Goal: Book appointment/travel/reservation

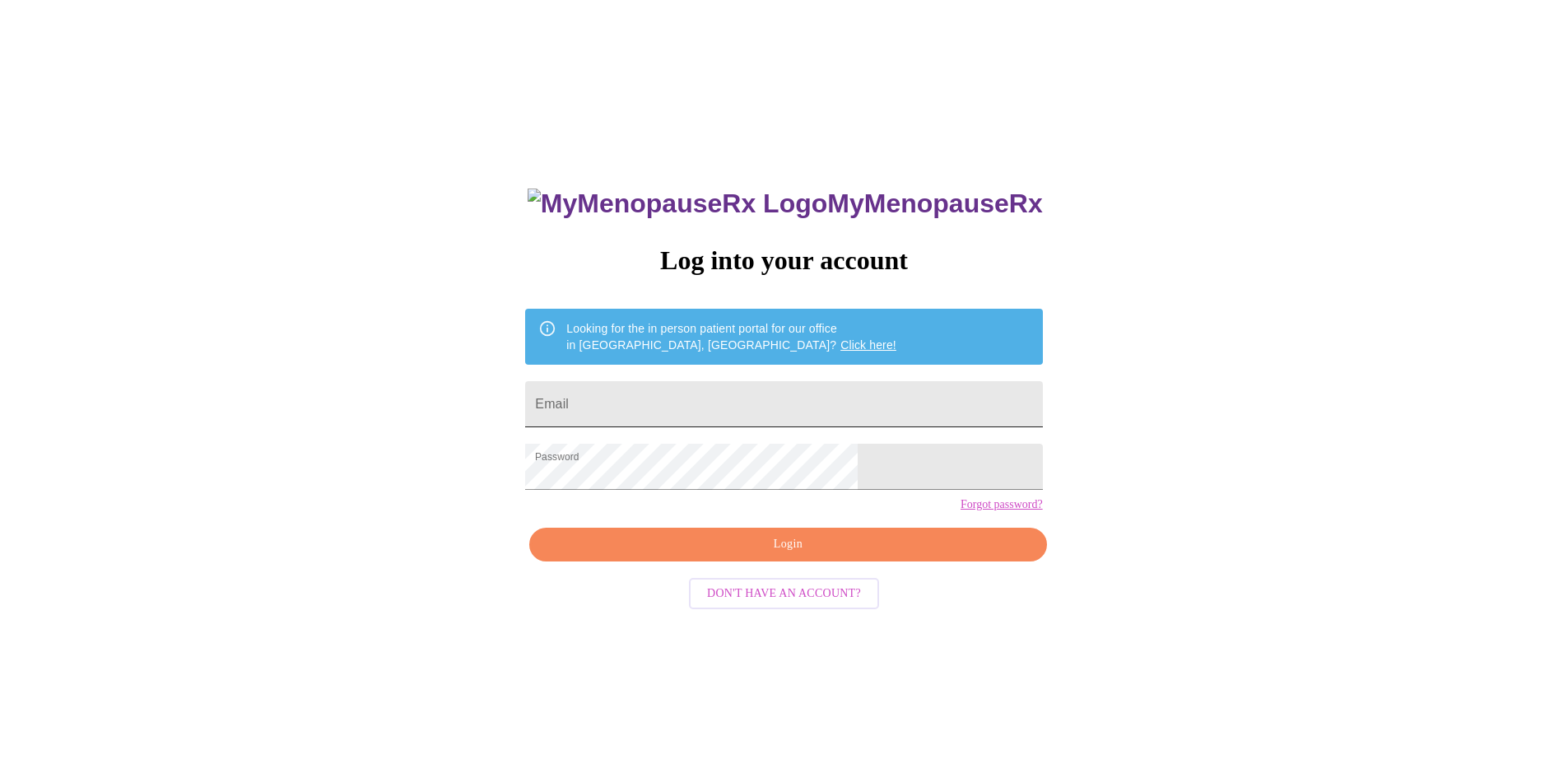
click at [692, 396] on input "Email" at bounding box center [783, 404] width 516 height 46
type input "[EMAIL_ADDRESS][DOMAIN_NAME]"
click at [897, 555] on span "Login" at bounding box center [787, 544] width 479 height 21
click at [775, 555] on span "Login" at bounding box center [787, 544] width 479 height 21
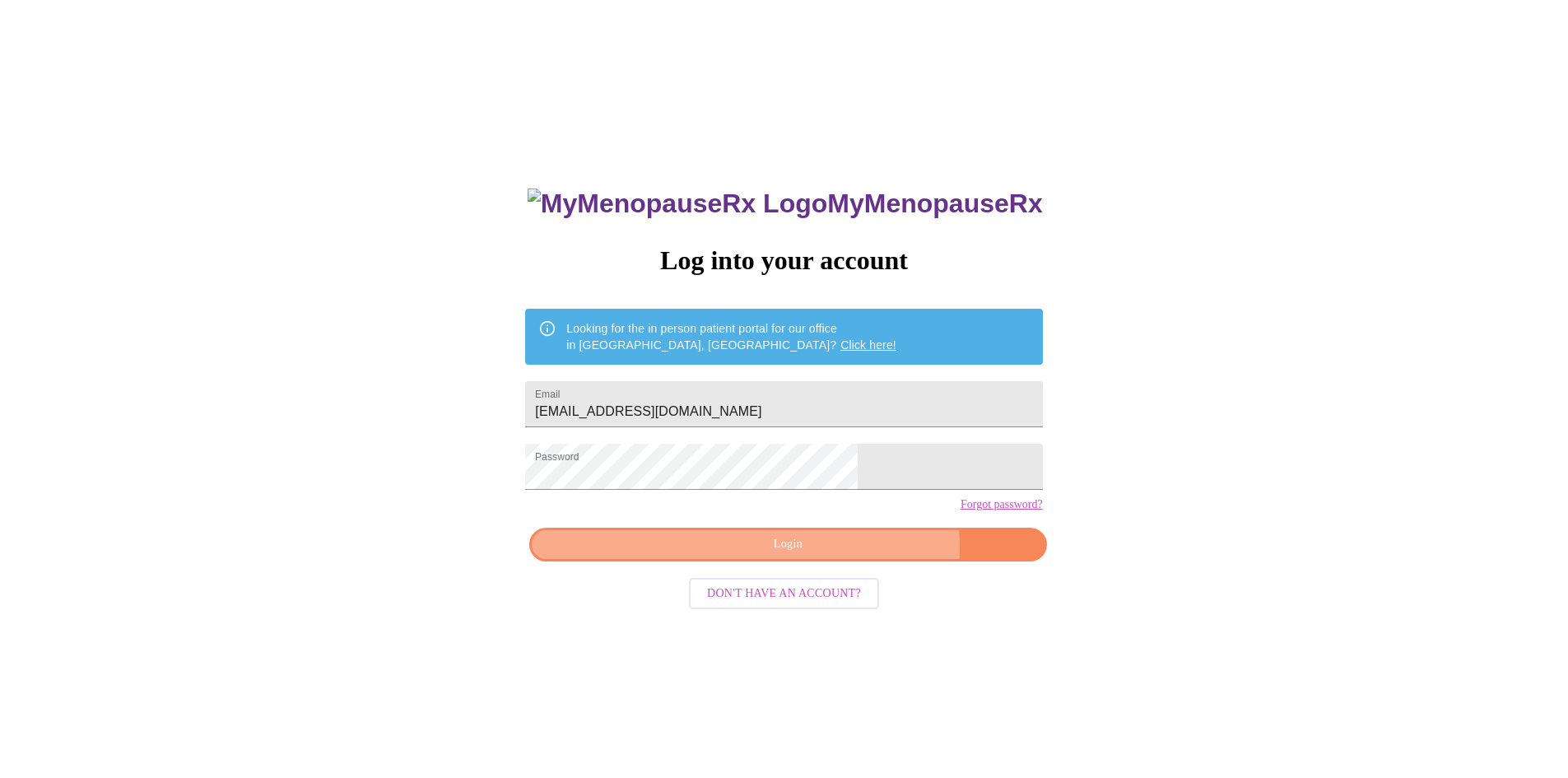
click at [838, 555] on span "Login" at bounding box center [787, 544] width 479 height 21
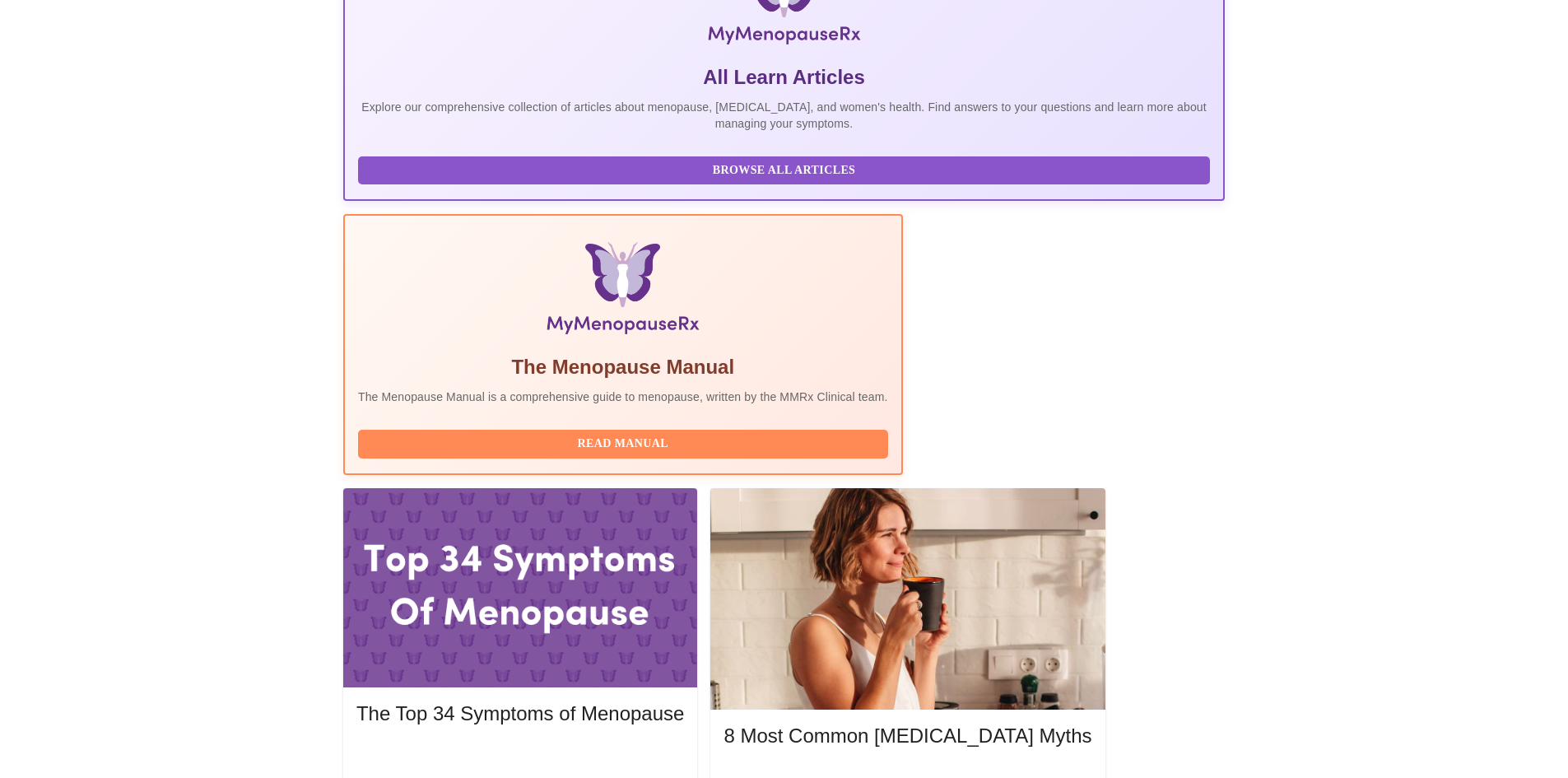
scroll to position [329, 0]
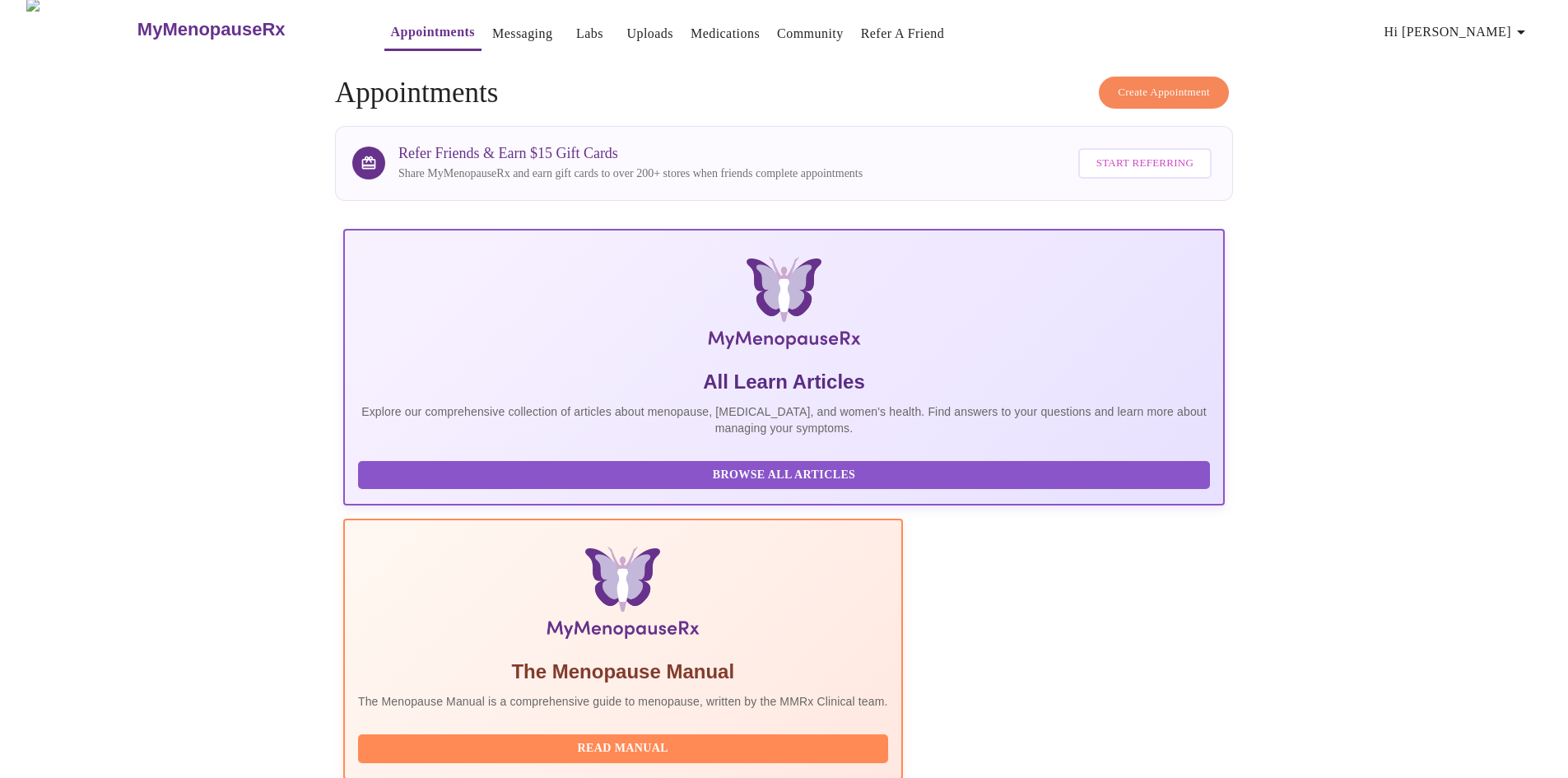
scroll to position [0, 0]
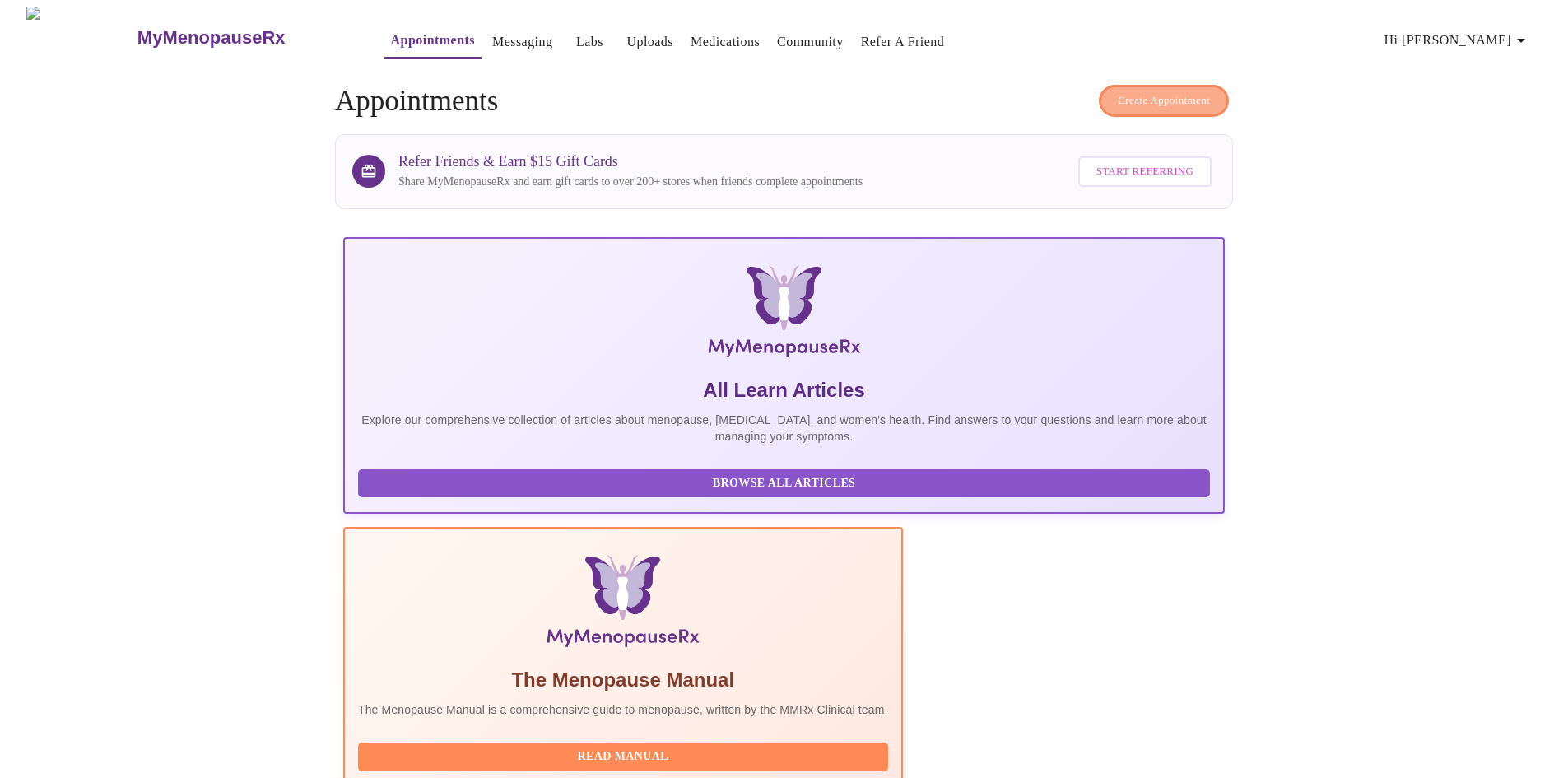
click at [1173, 103] on span "Create Appointment" at bounding box center [1163, 101] width 92 height 19
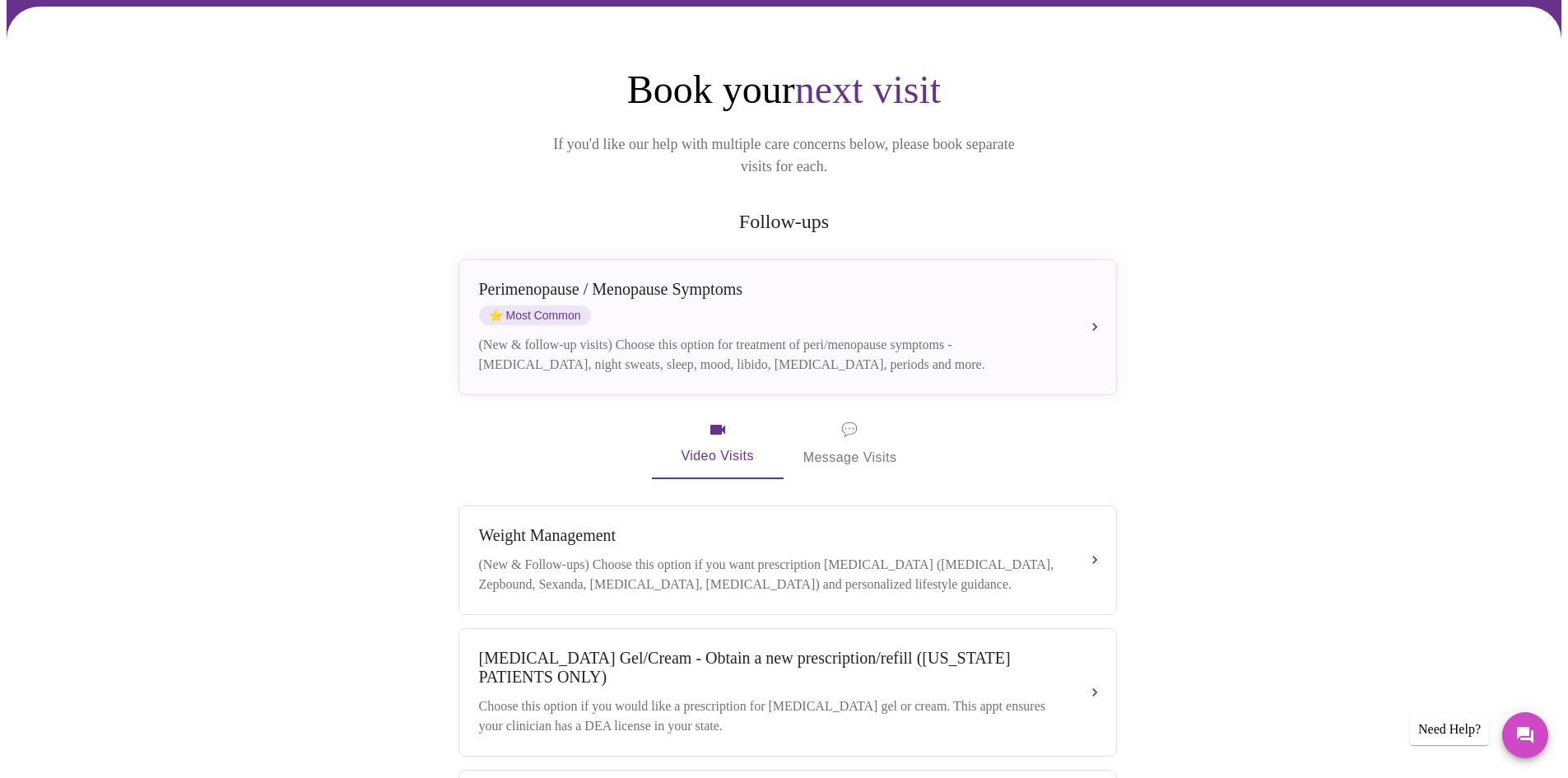
scroll to position [165, 0]
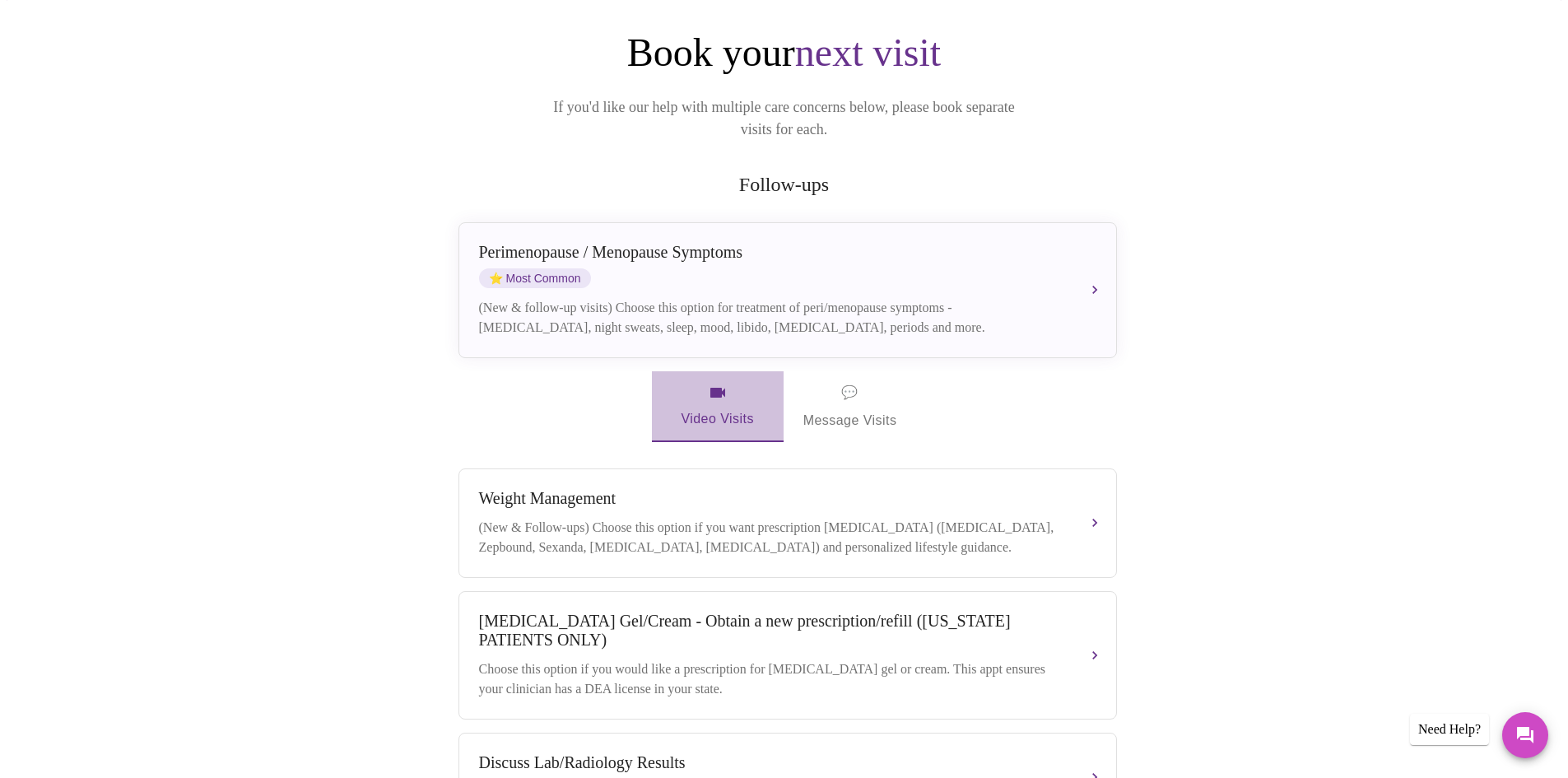
click at [704, 383] on span "Video Visits" at bounding box center [717, 407] width 92 height 47
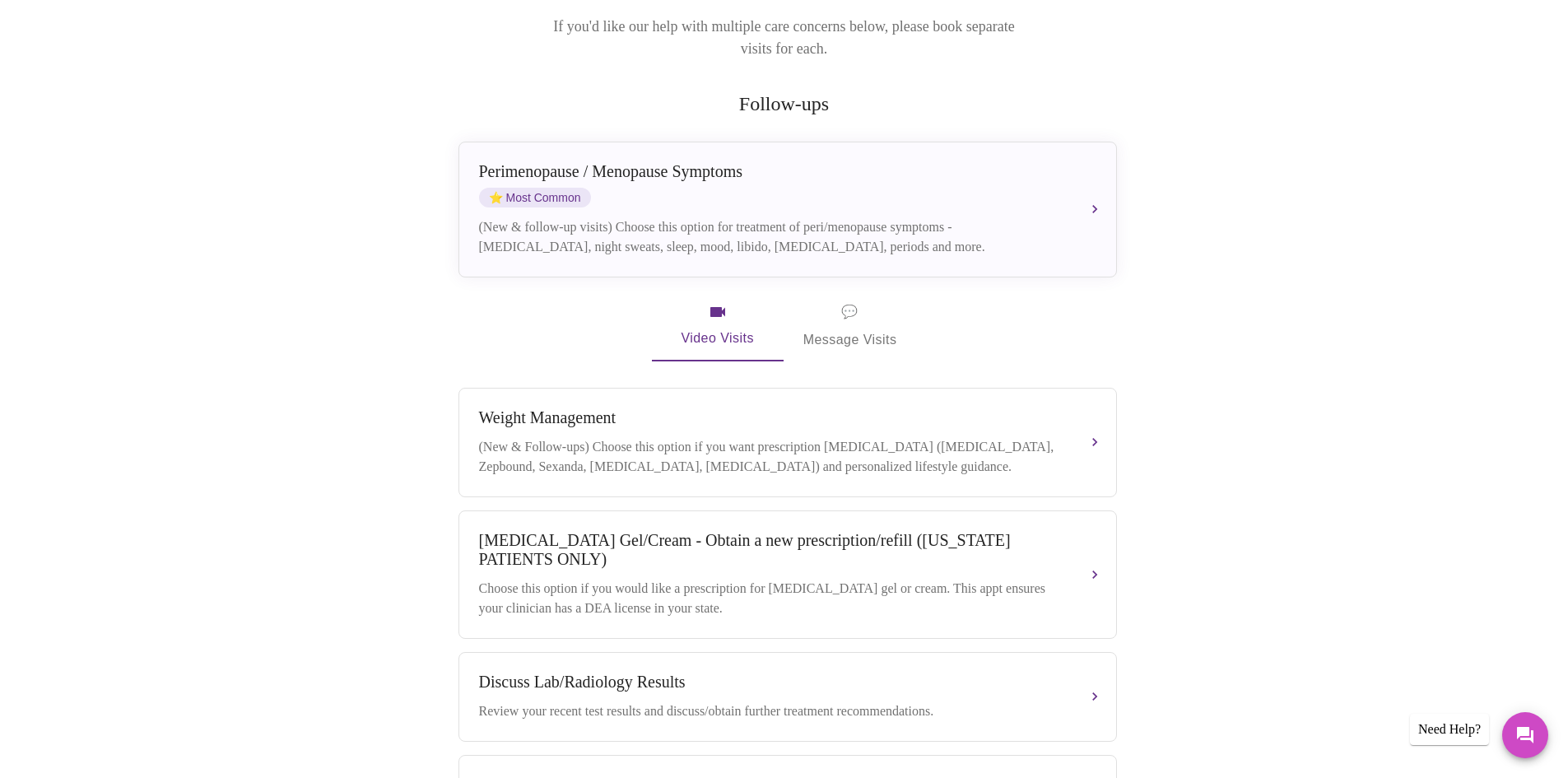
scroll to position [230, 0]
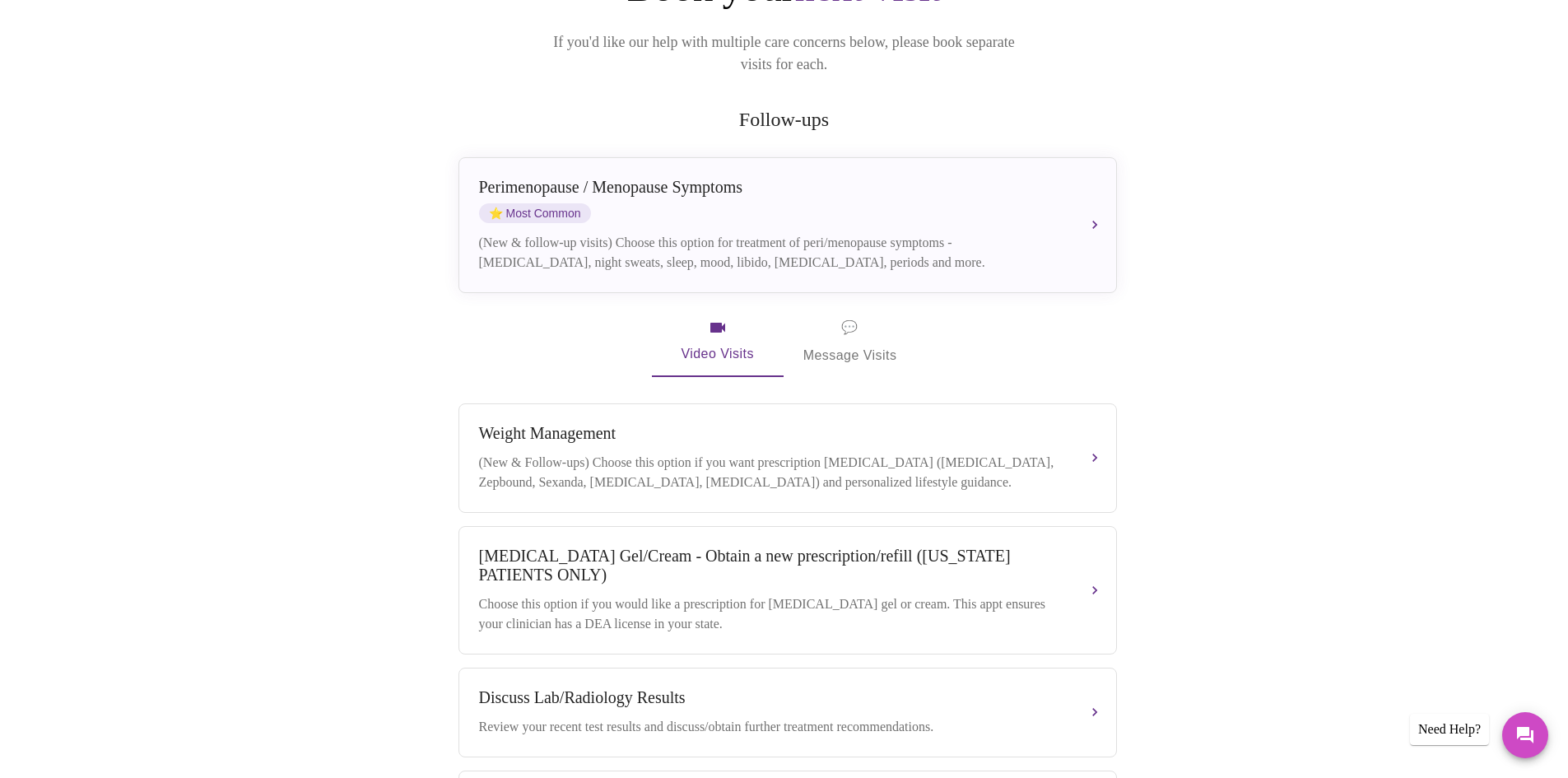
click at [717, 332] on span "Video Visits" at bounding box center [717, 342] width 92 height 47
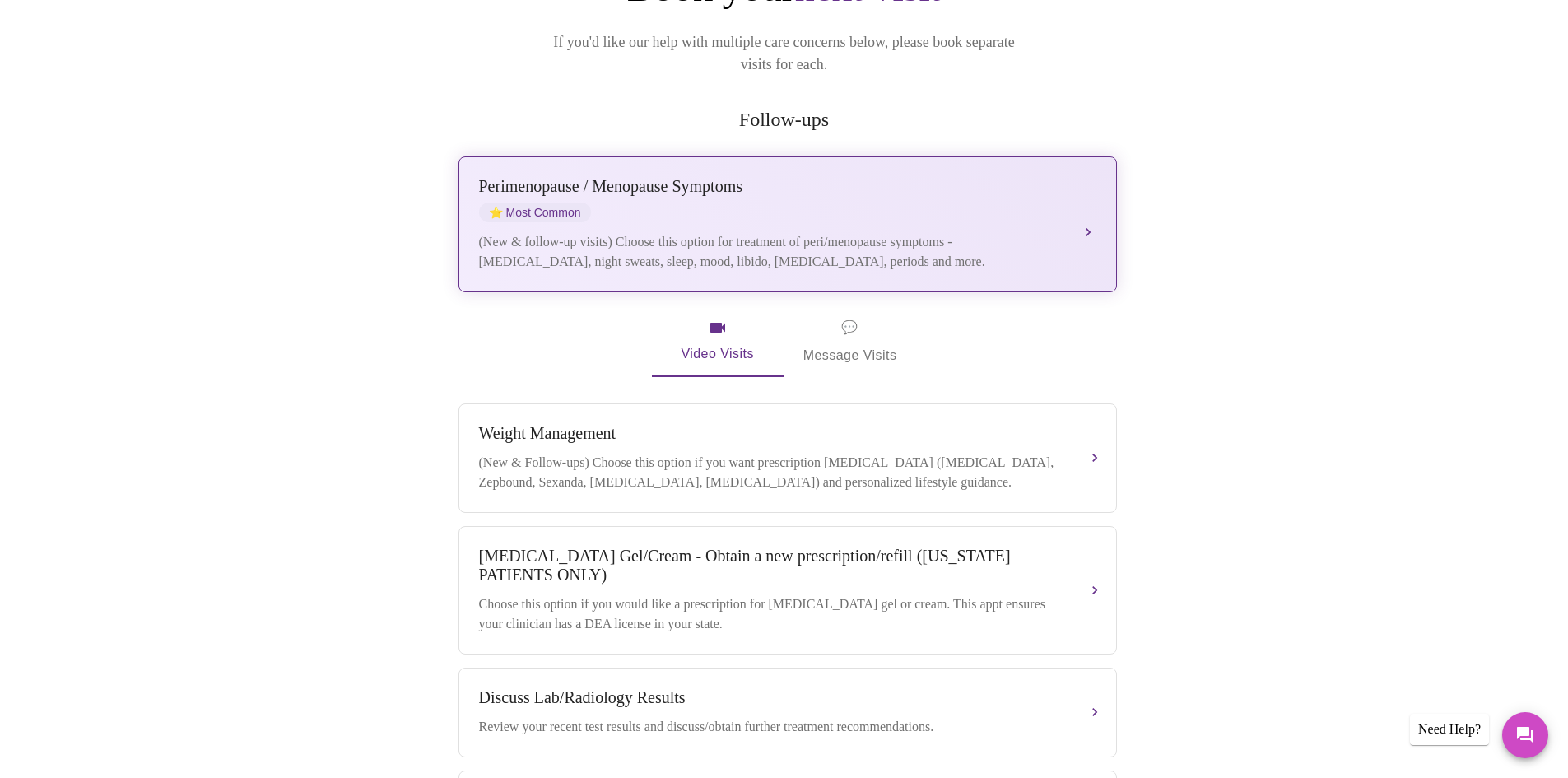
click at [759, 232] on div "(New & follow-up visits) Choose this option for treatment of peri/menopause sym…" at bounding box center [771, 252] width 585 height 39
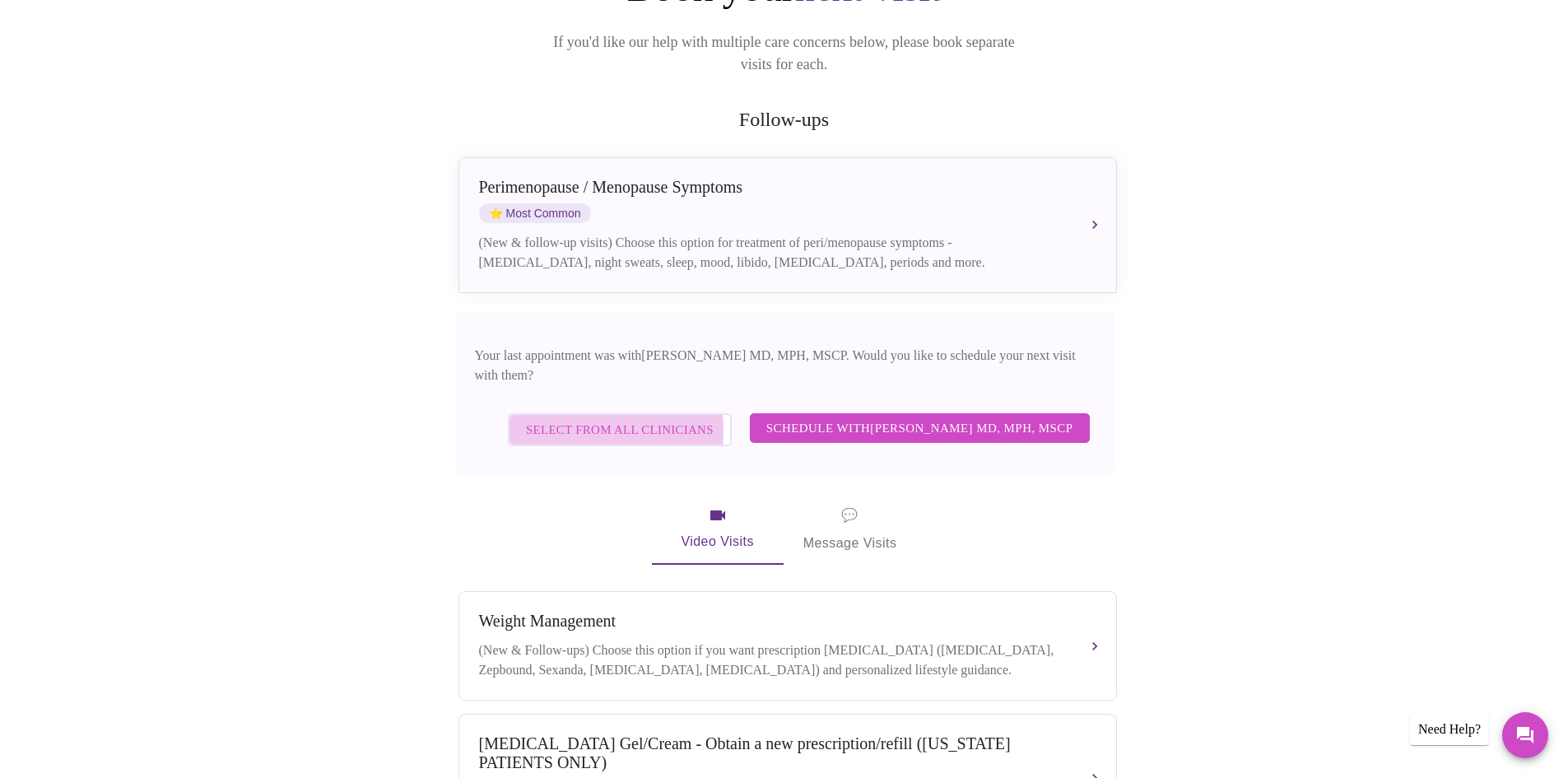
click at [600, 419] on span "Select from All Clinicians" at bounding box center [620, 429] width 188 height 22
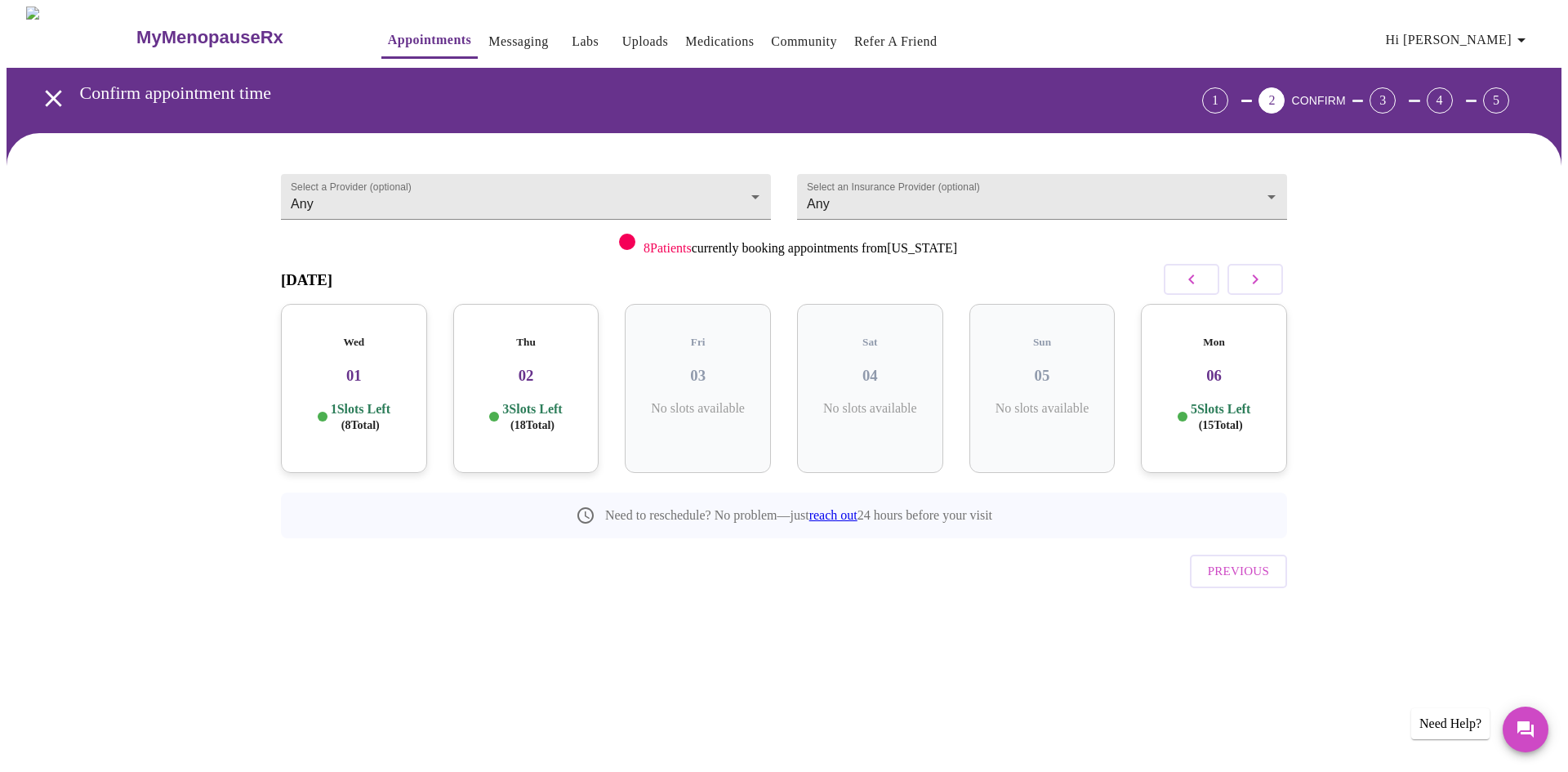
click at [1224, 379] on div "Mon 06 5 Slots Left ( 15 Total)" at bounding box center [1213, 388] width 146 height 169
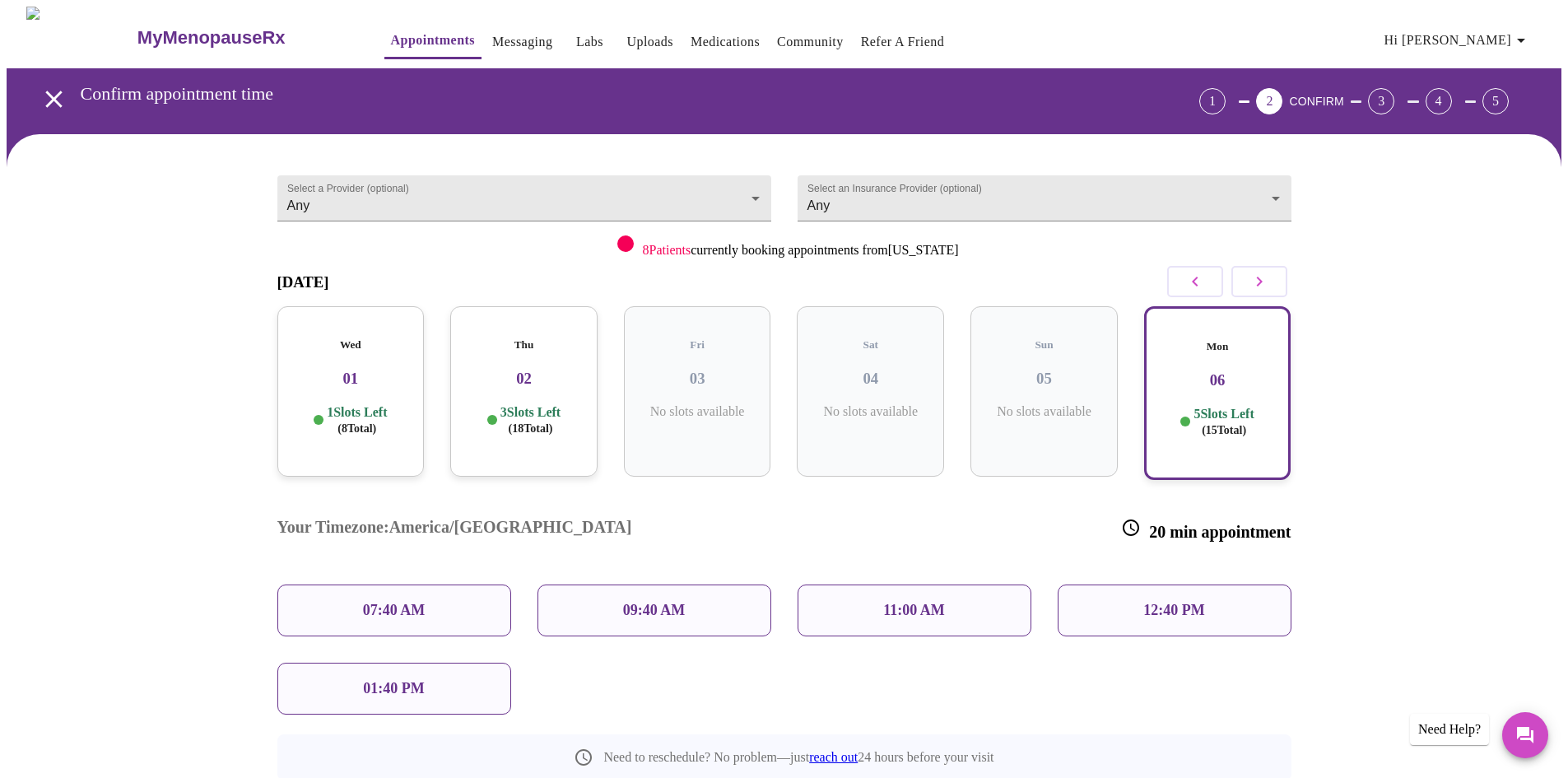
click at [1154, 601] on p "12:40 PM" at bounding box center [1174, 610] width 61 height 18
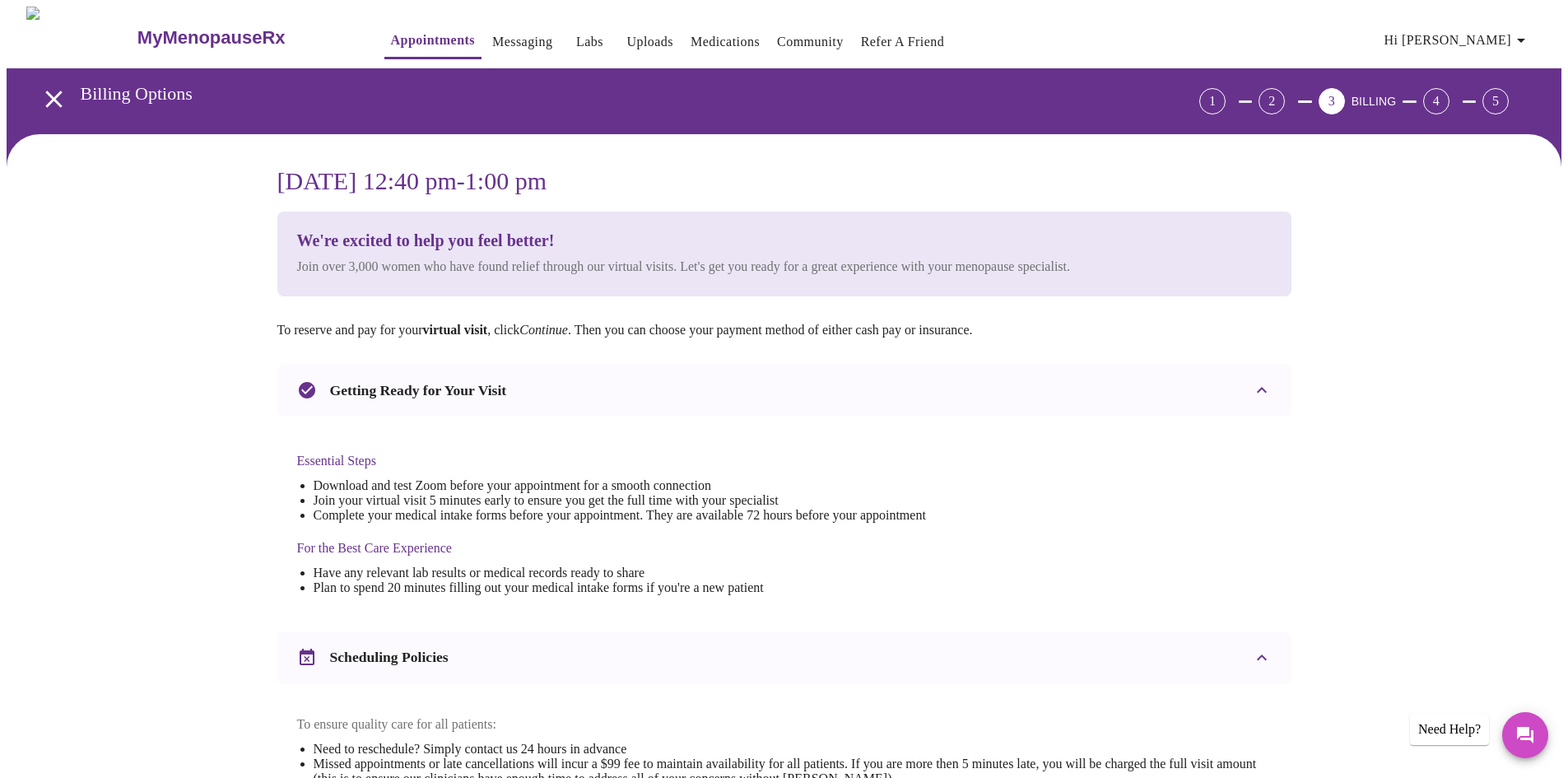
click at [1154, 557] on div "Essential Steps Download and test Zoom before your appointment for a smooth con…" at bounding box center [784, 517] width 1014 height 201
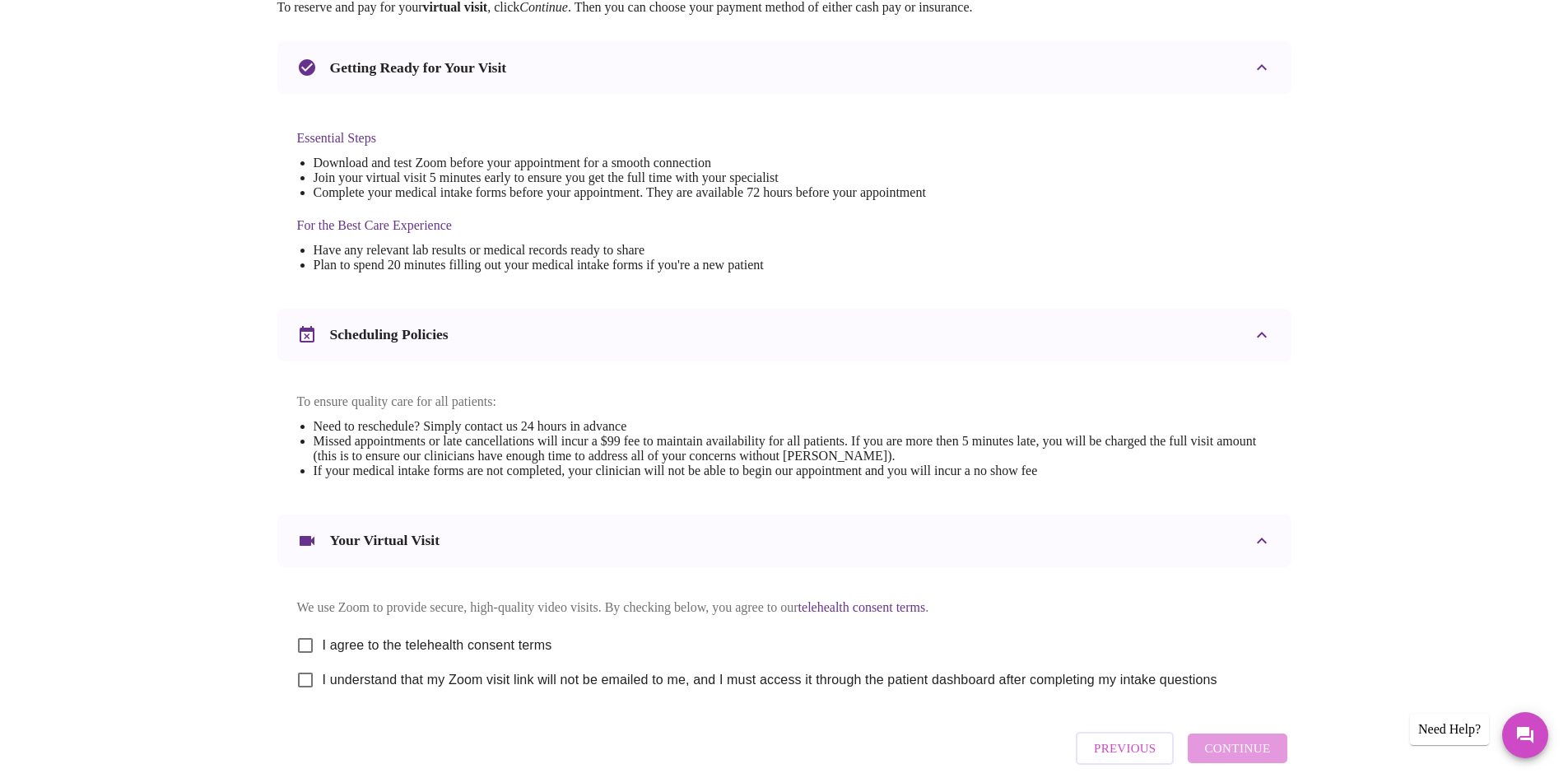
scroll to position [412, 0]
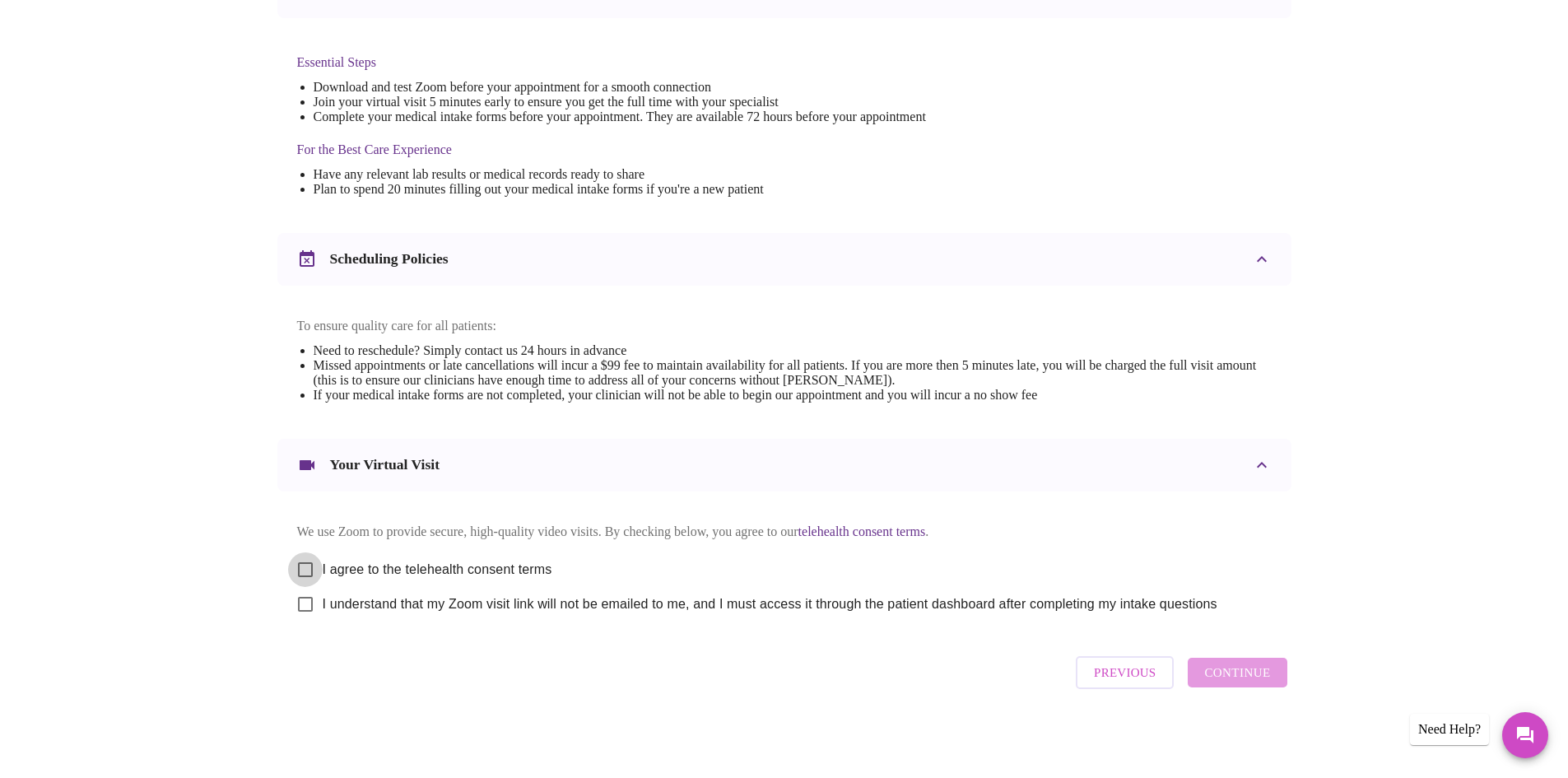
click at [307, 566] on input "I agree to the telehealth consent terms" at bounding box center [305, 569] width 35 height 35
checkbox input "true"
click at [306, 605] on input "I understand that my Zoom visit link will not be emailed to me, and I must acce…" at bounding box center [305, 603] width 35 height 35
checkbox input "true"
click at [1209, 679] on span "Continue" at bounding box center [1236, 672] width 66 height 22
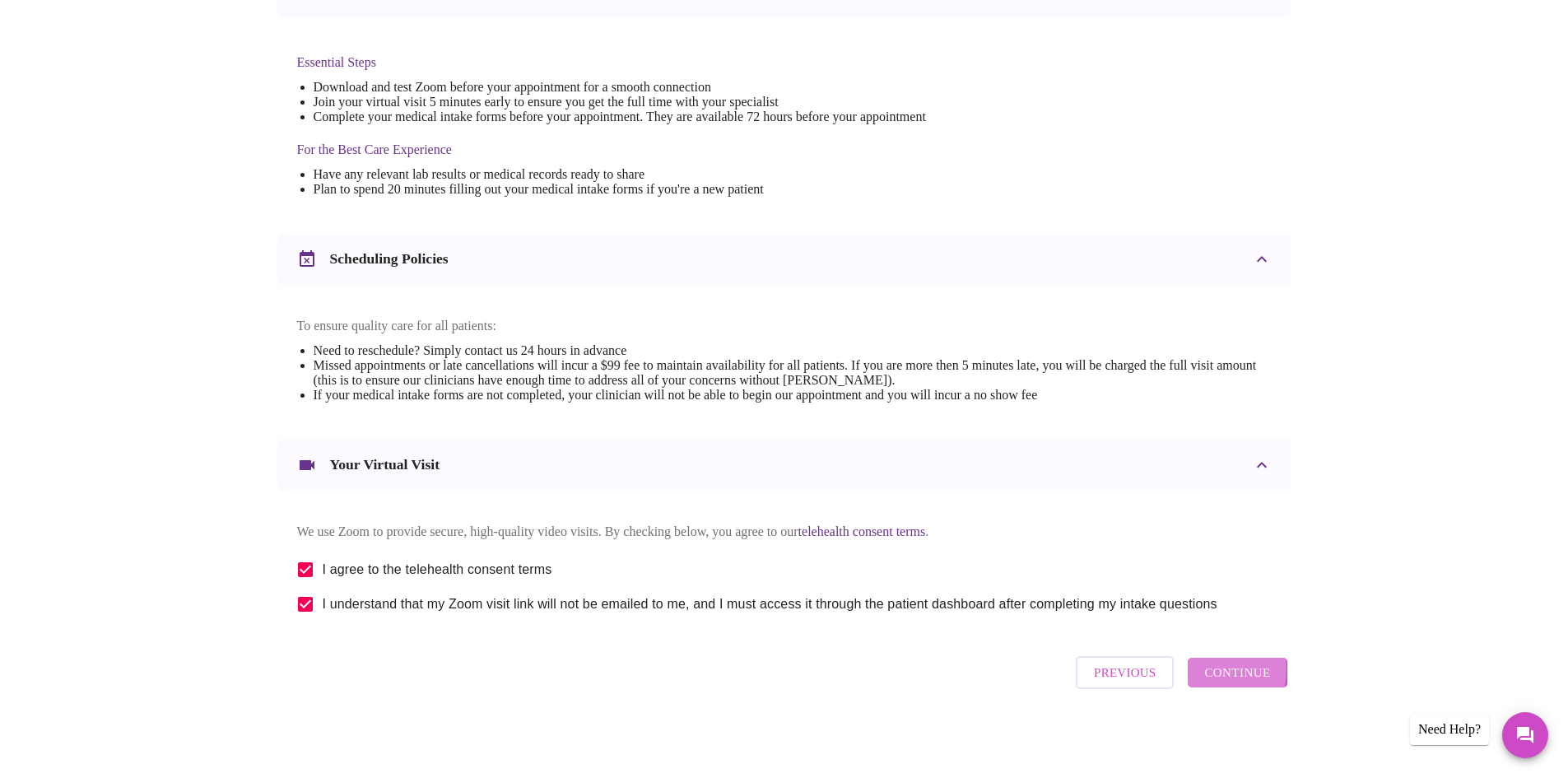
scroll to position [0, 0]
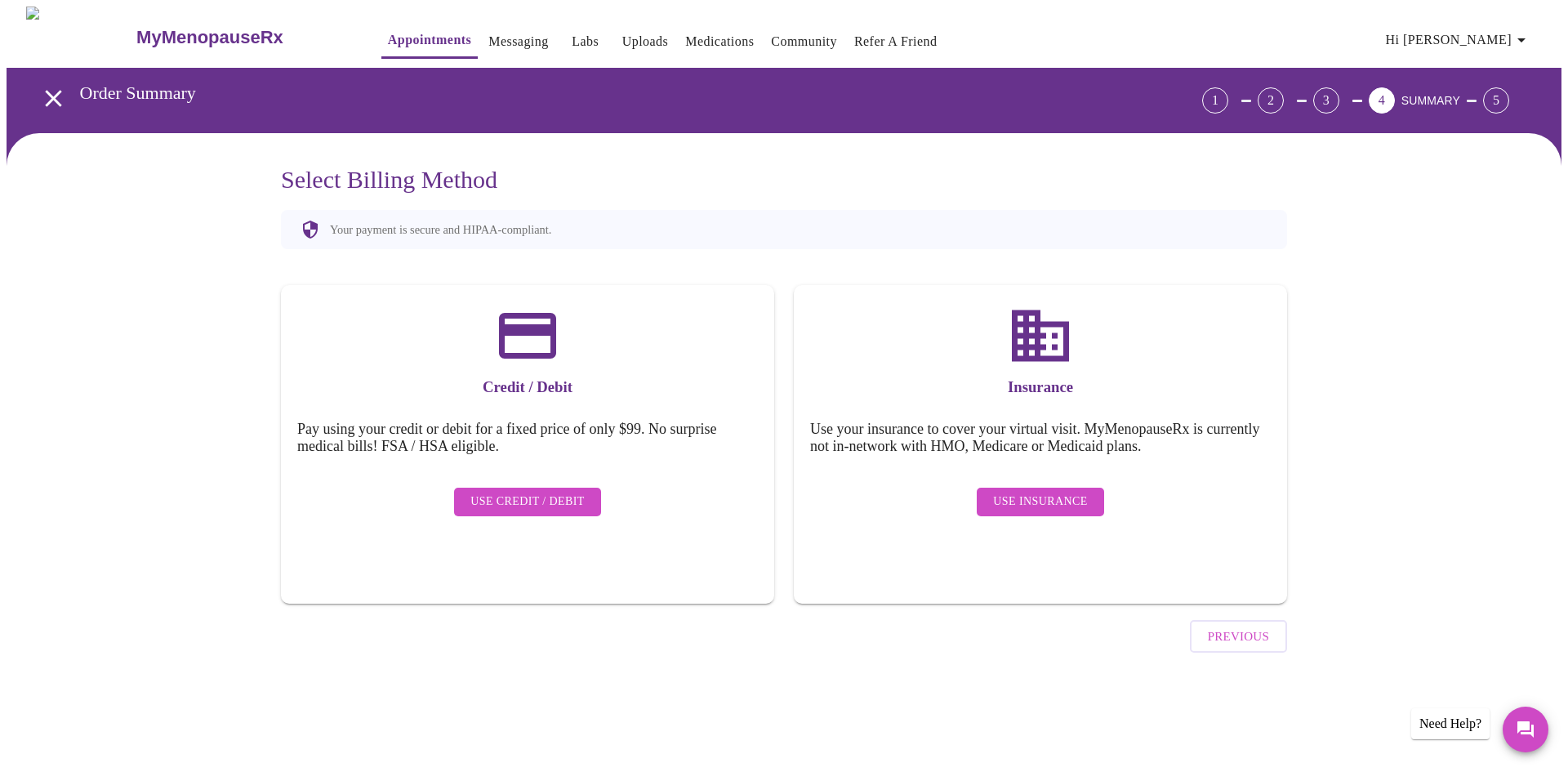
click at [1018, 492] on span "Use Insurance" at bounding box center [1041, 502] width 94 height 21
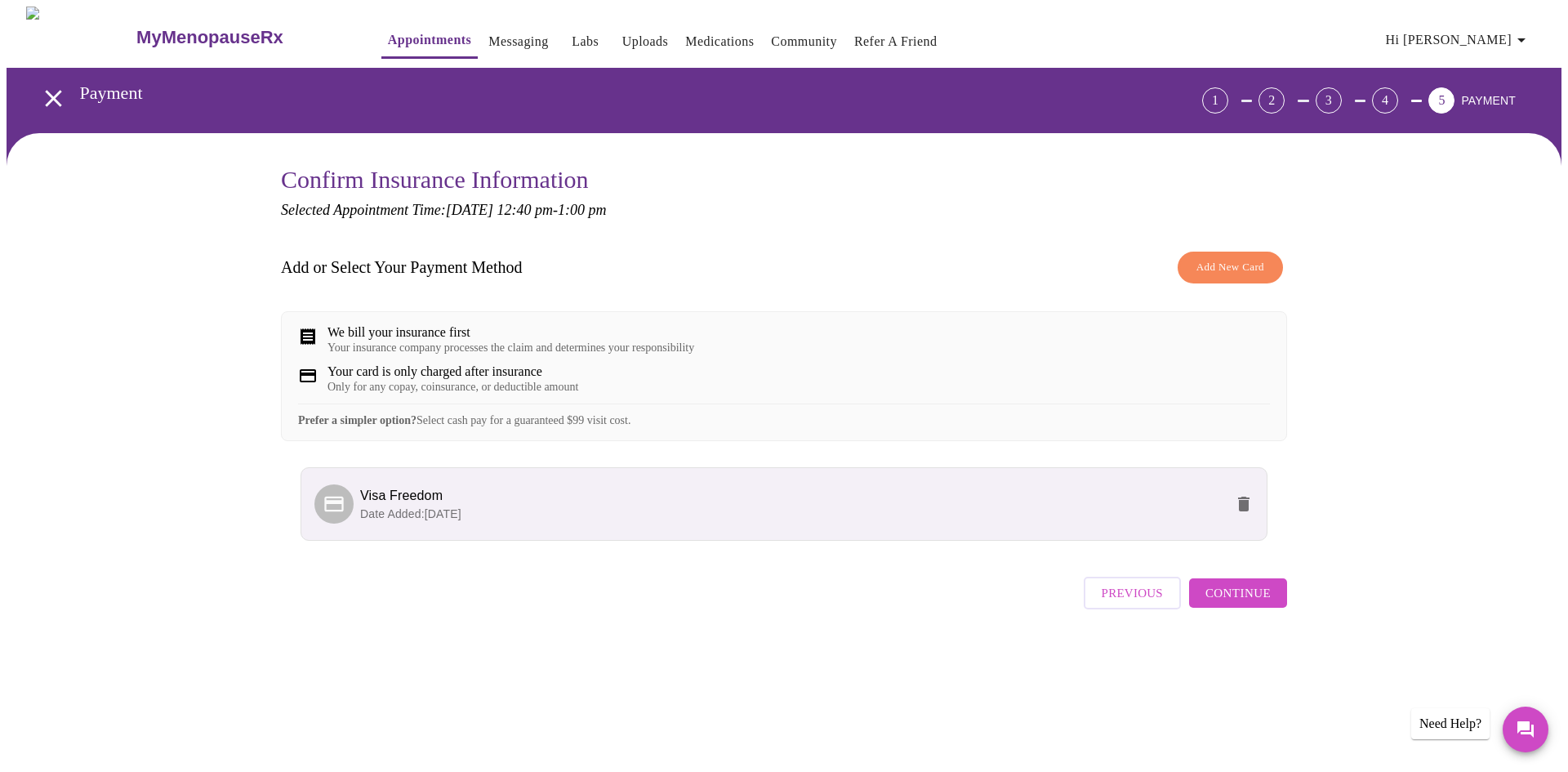
click at [1260, 607] on button "Continue" at bounding box center [1239, 593] width 98 height 29
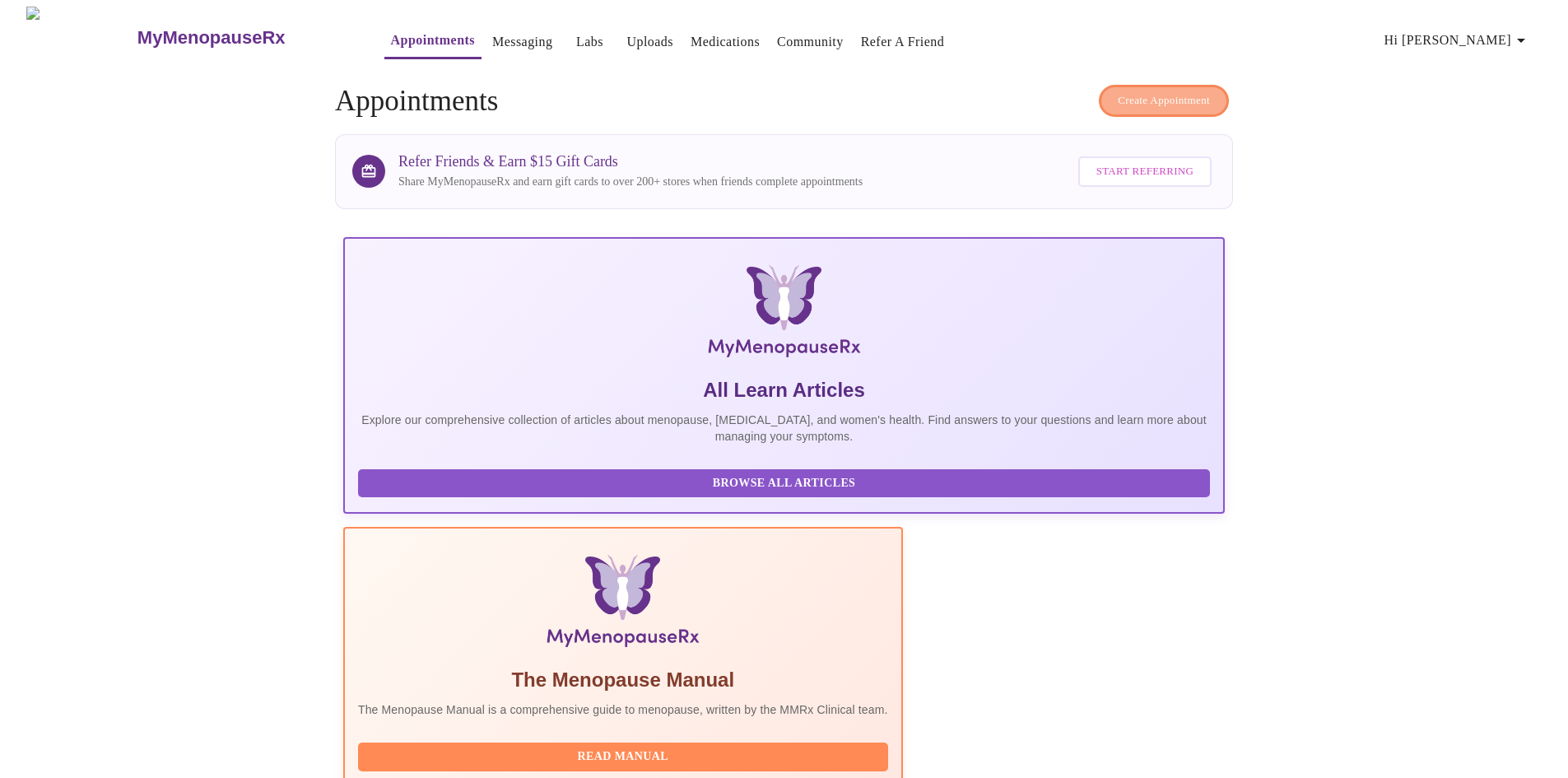
click at [1153, 104] on button "Create Appointment" at bounding box center [1164, 101] width 130 height 33
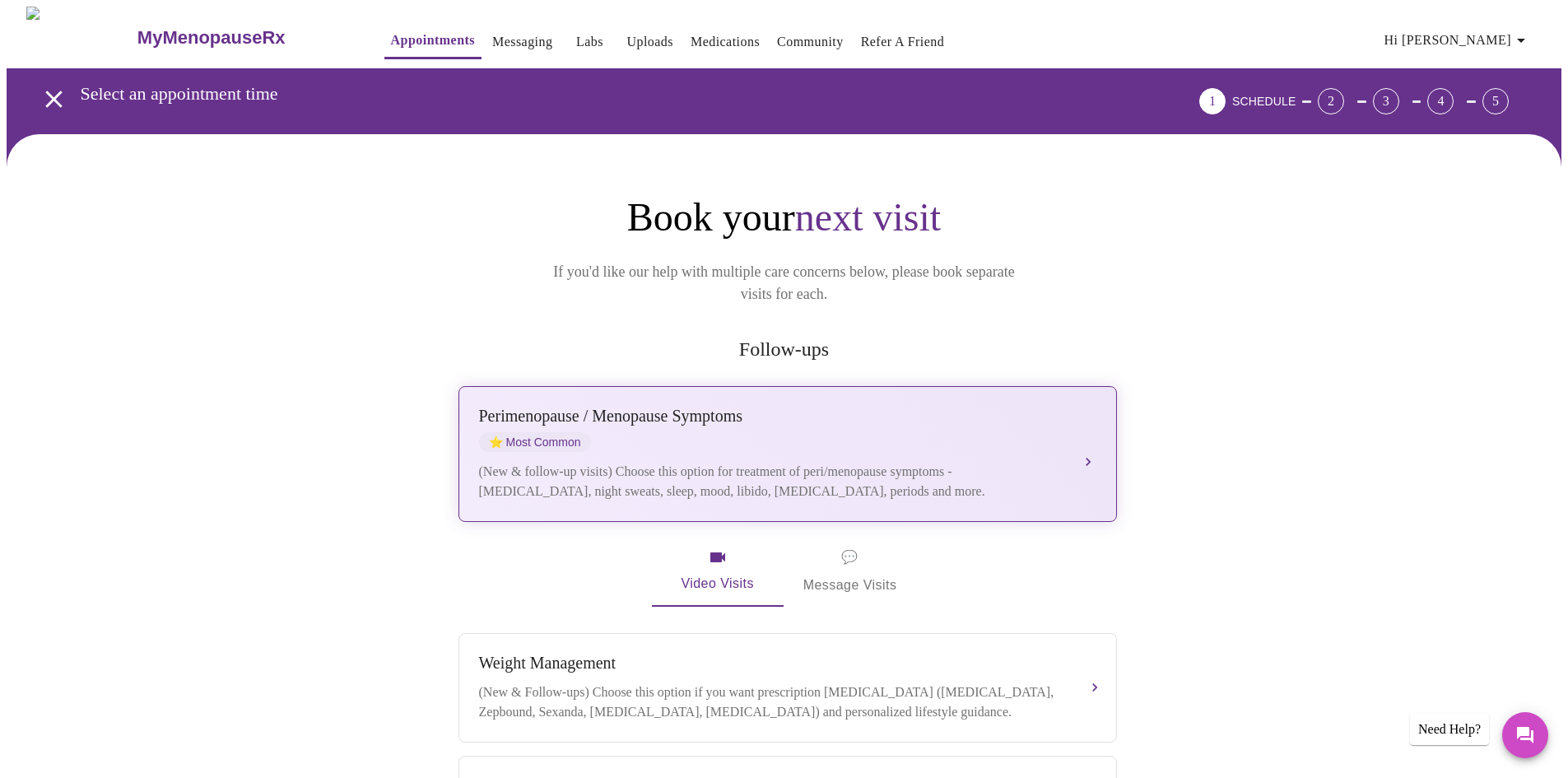
click at [724, 462] on div "(New & follow-up visits) Choose this option for treatment of peri/menopause sym…" at bounding box center [771, 482] width 585 height 39
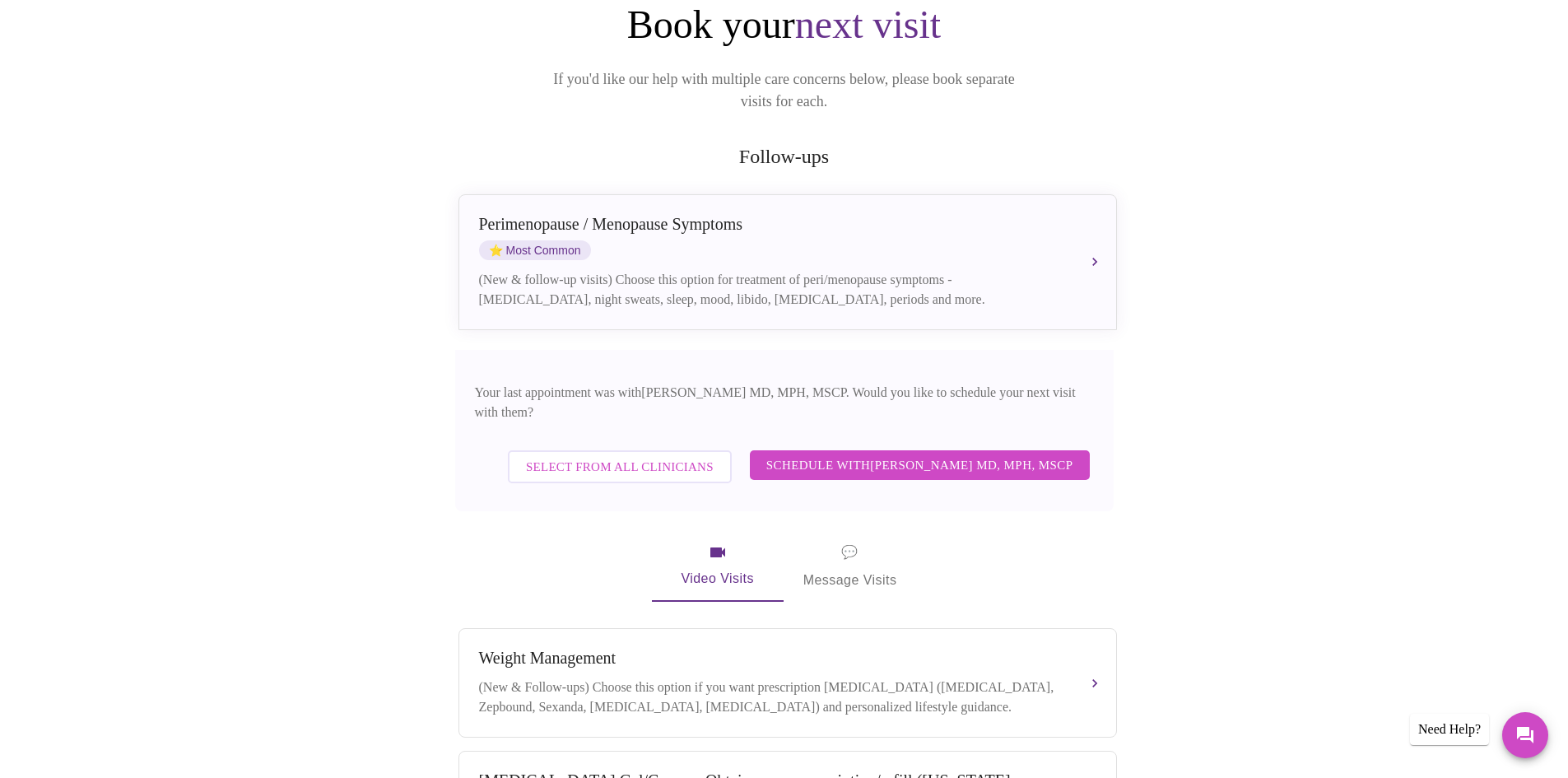
scroll to position [247, 0]
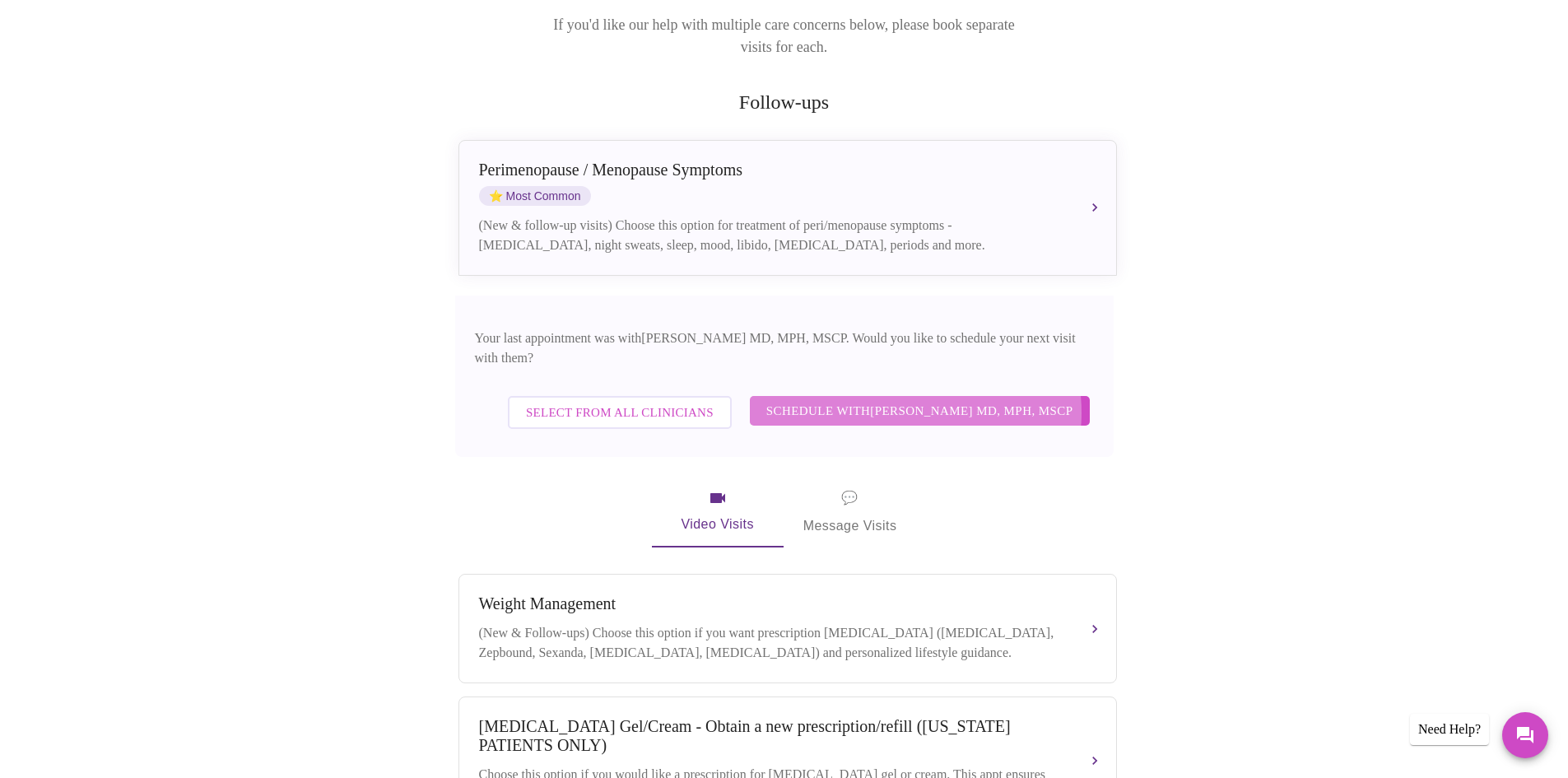
click at [915, 400] on span "Schedule with [PERSON_NAME] MD, MPH, MSCP" at bounding box center [919, 411] width 307 height 22
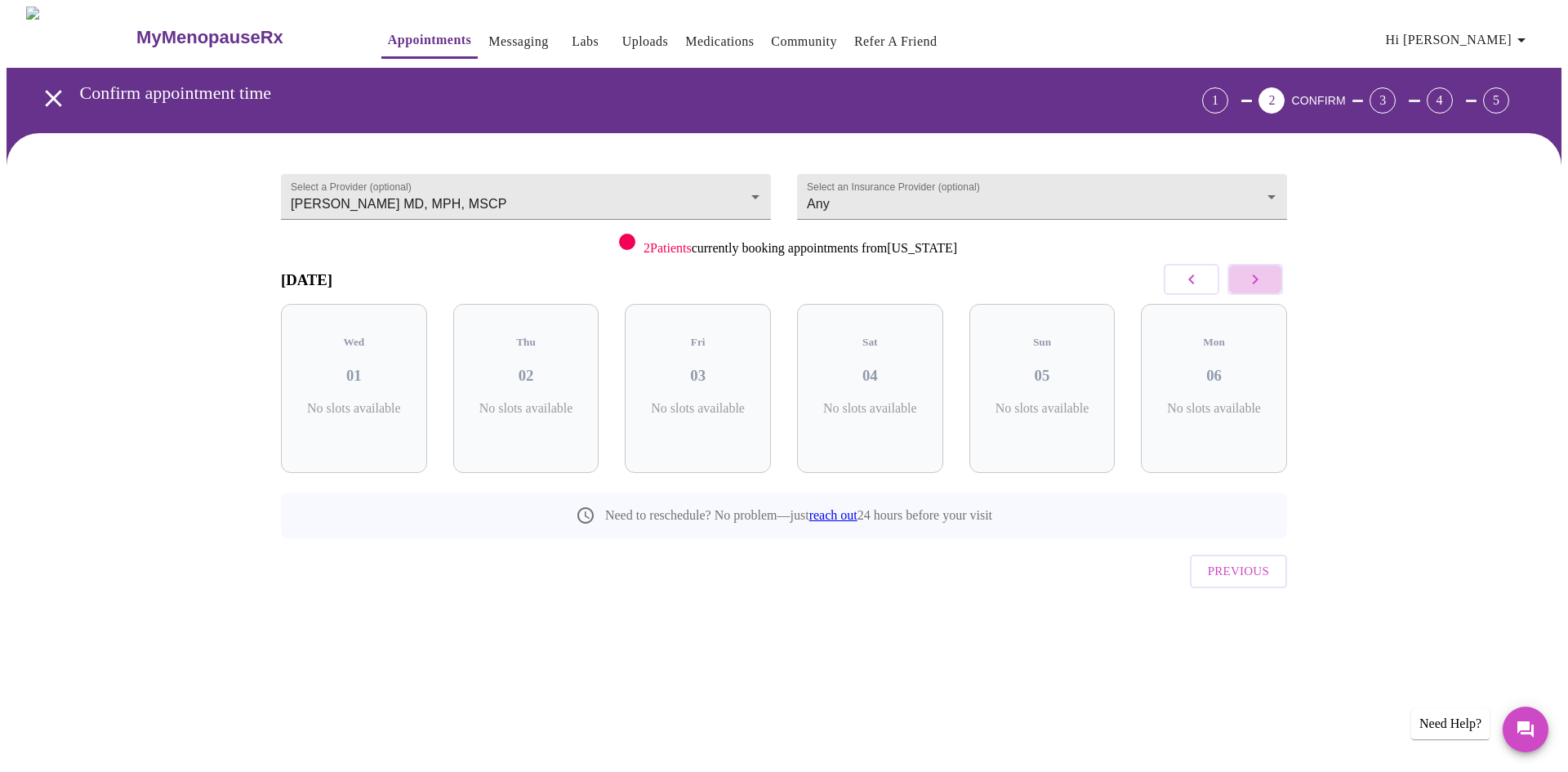
click at [1247, 283] on icon "button" at bounding box center [1255, 279] width 20 height 20
click at [877, 366] on h3 "09" at bounding box center [870, 375] width 121 height 18
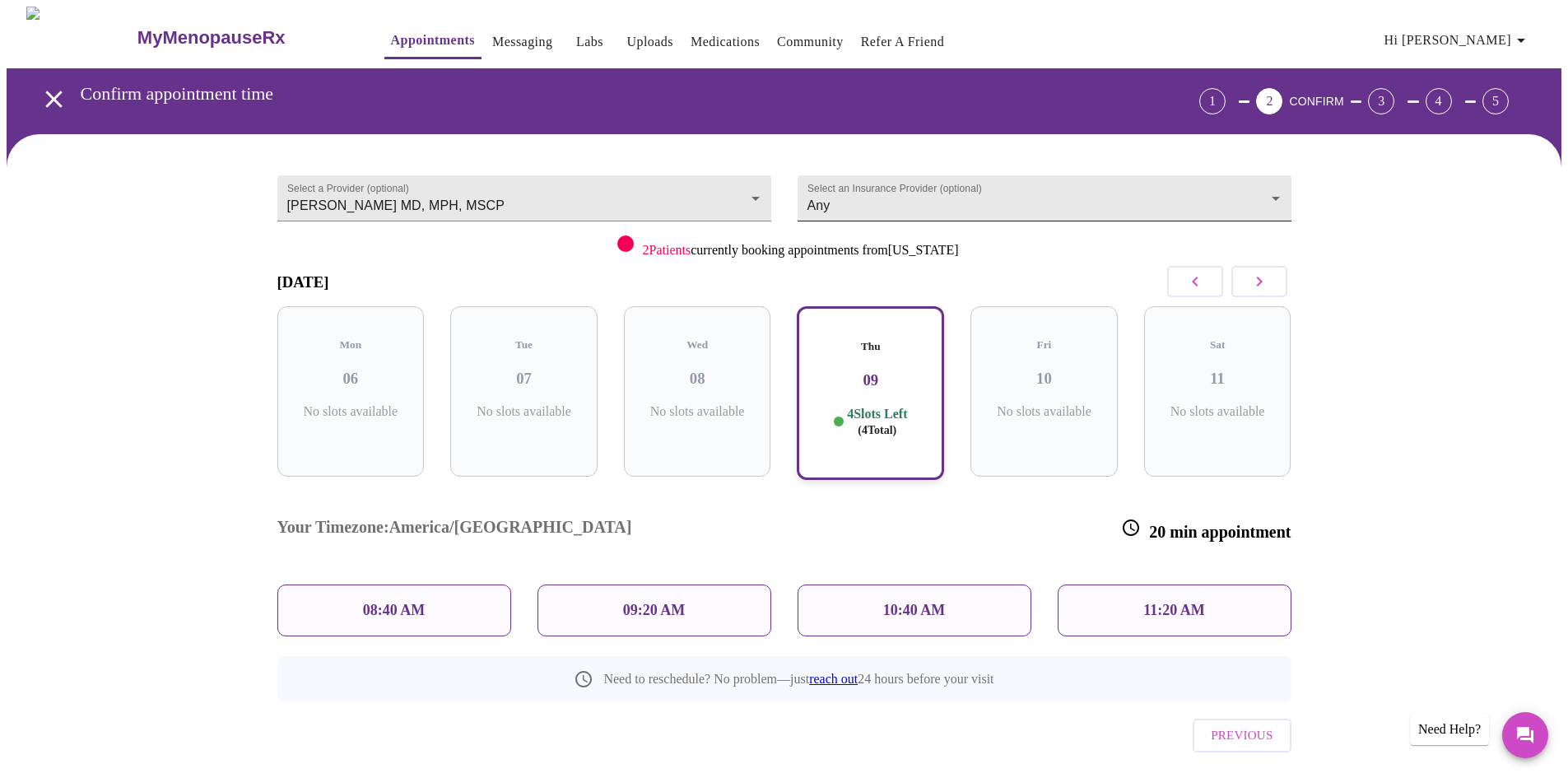
click at [1274, 195] on body "MyMenopauseRx Appointments Messaging Labs Uploads Medications Community Refer a…" at bounding box center [784, 421] width 1555 height 828
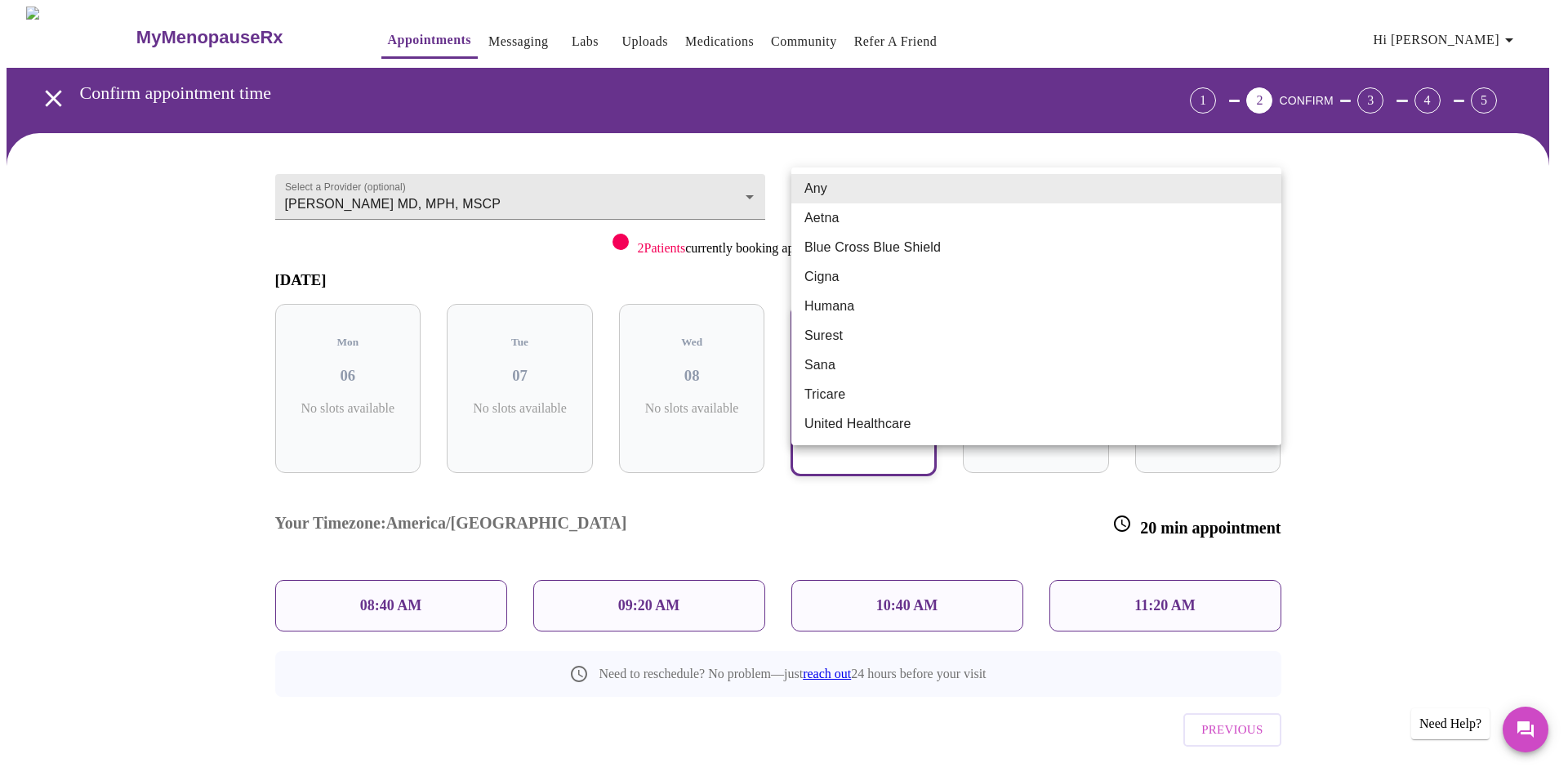
click at [906, 255] on li "Blue Cross Blue Shield" at bounding box center [1037, 248] width 490 height 29
type input "Blue Cross Blue Shield"
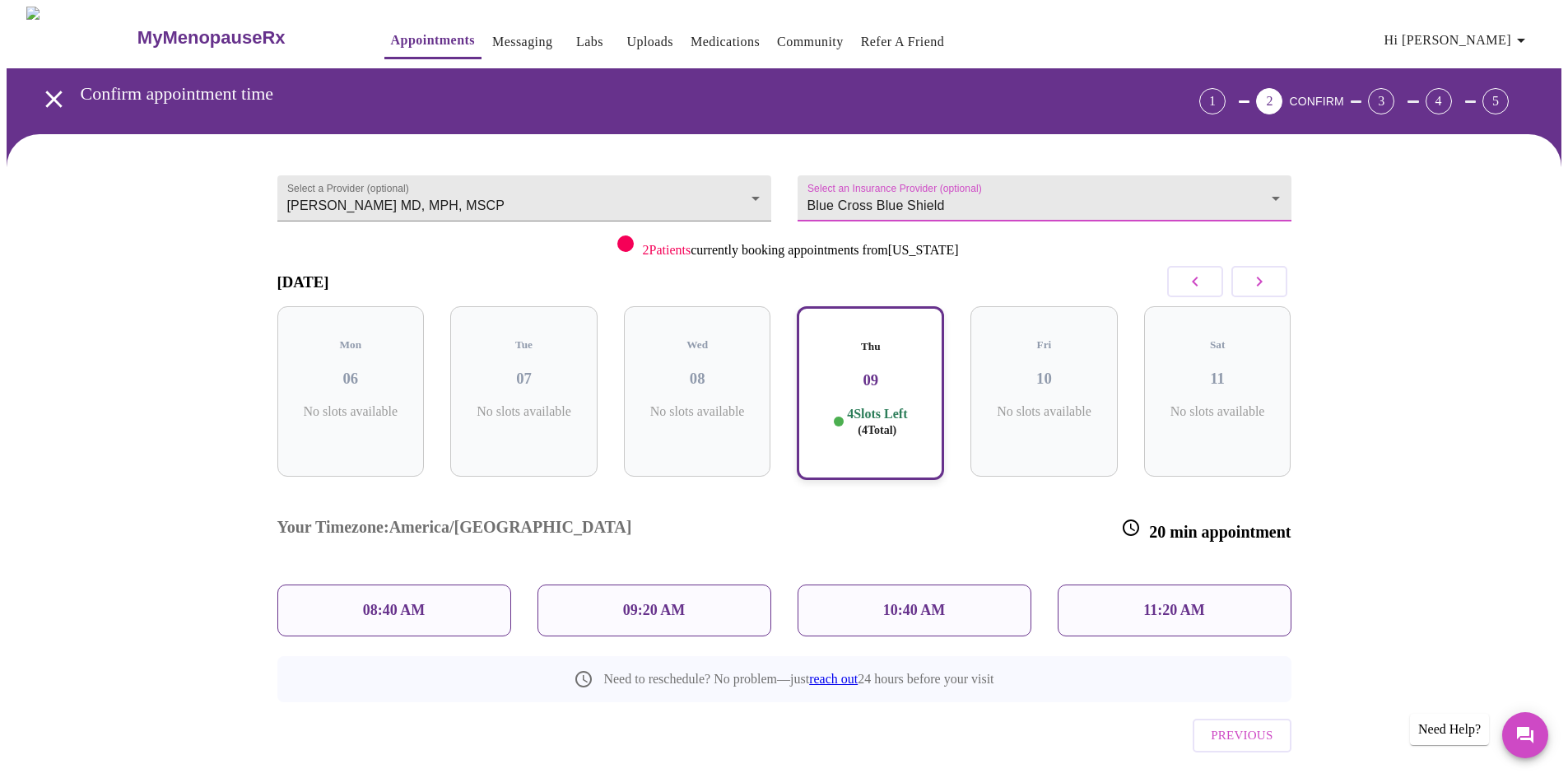
click at [45, 93] on icon "open drawer" at bounding box center [53, 99] width 17 height 17
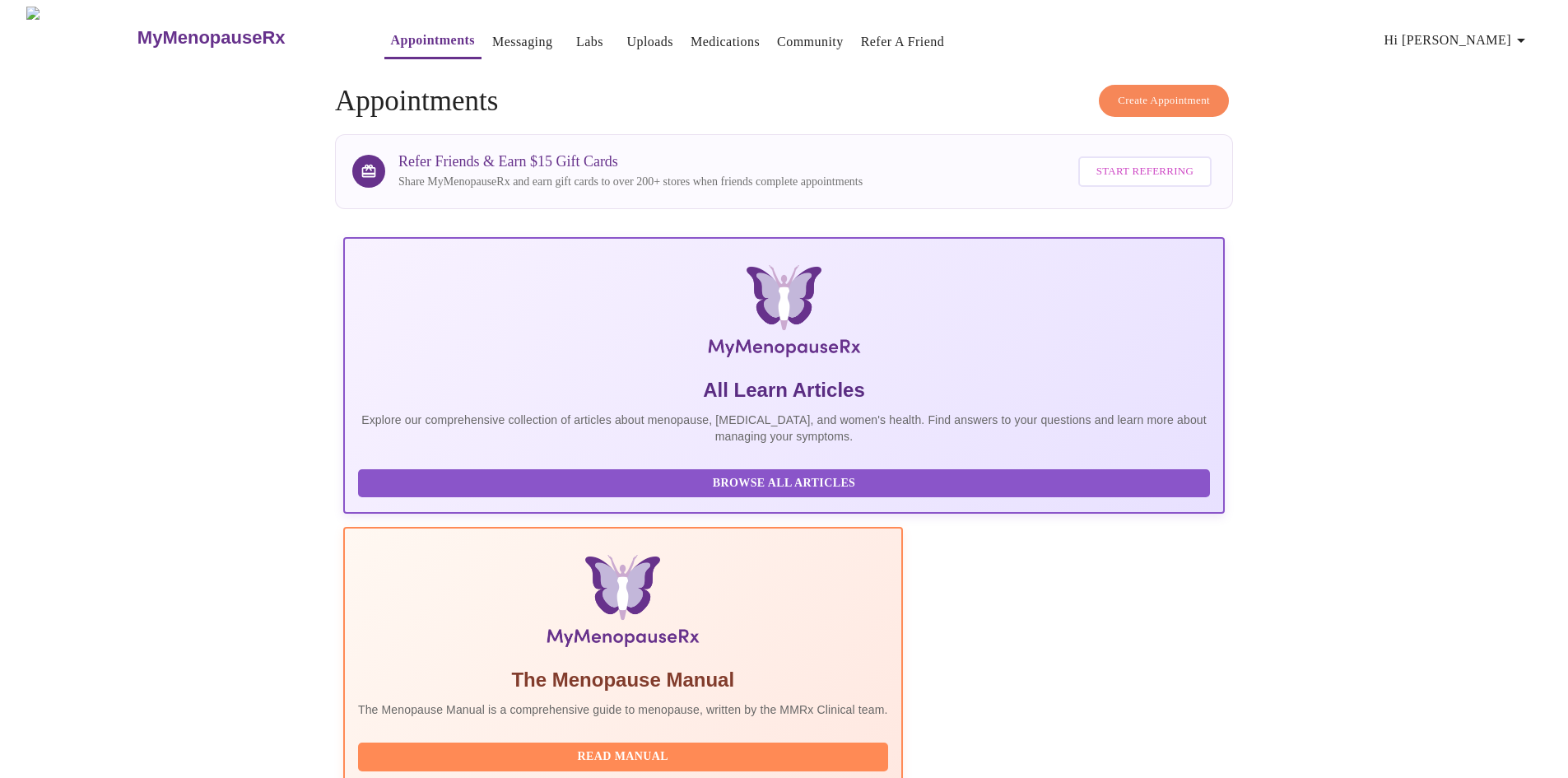
click at [1158, 95] on span "Create Appointment" at bounding box center [1163, 101] width 92 height 19
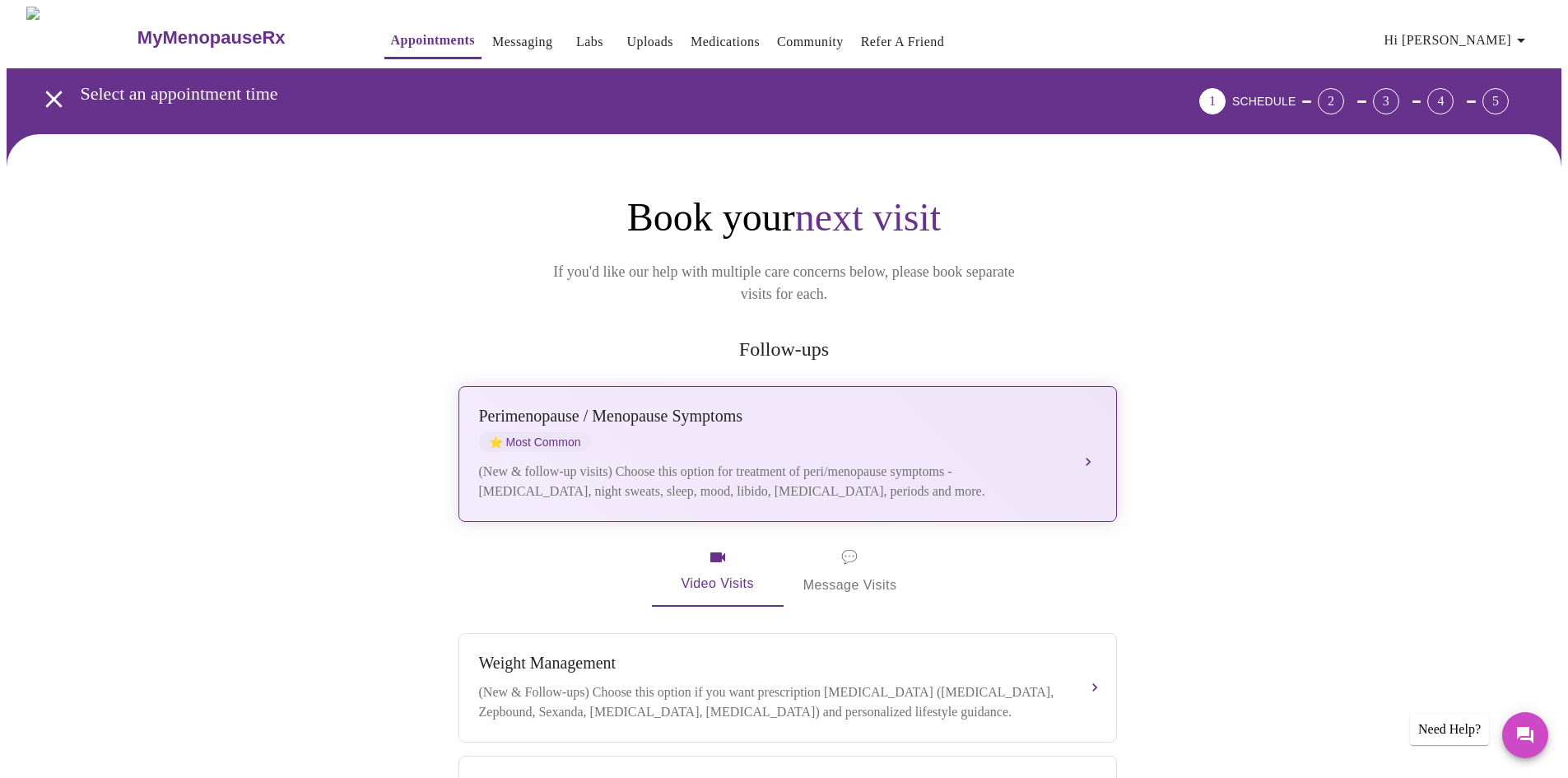
click at [788, 432] on div "[MEDICAL_DATA] / Menopause Symptoms ⭐ Most Common (New & follow-up visits) Choo…" at bounding box center [787, 454] width 617 height 95
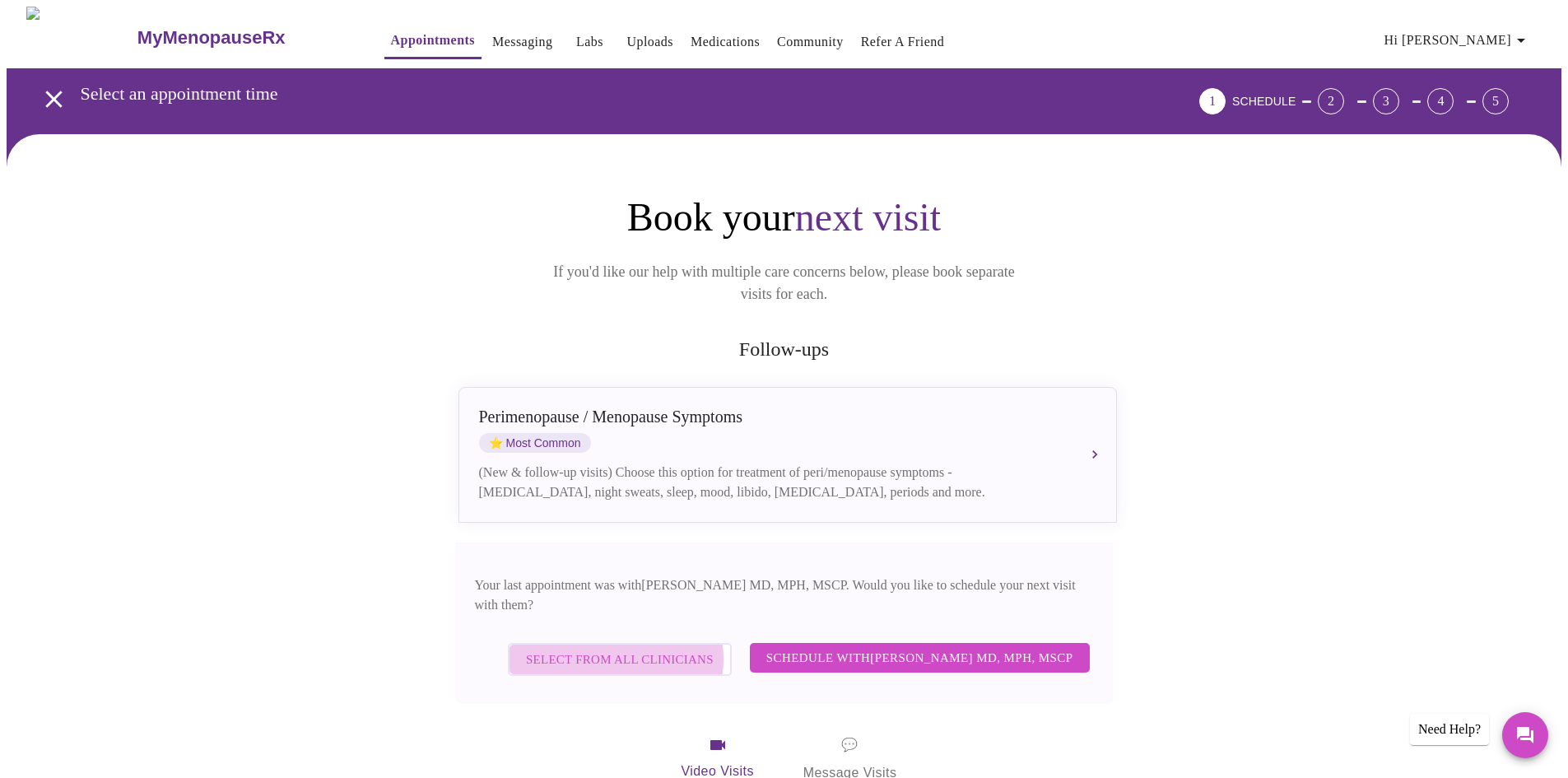
click at [632, 649] on span "Select from All Clinicians" at bounding box center [620, 660] width 188 height 22
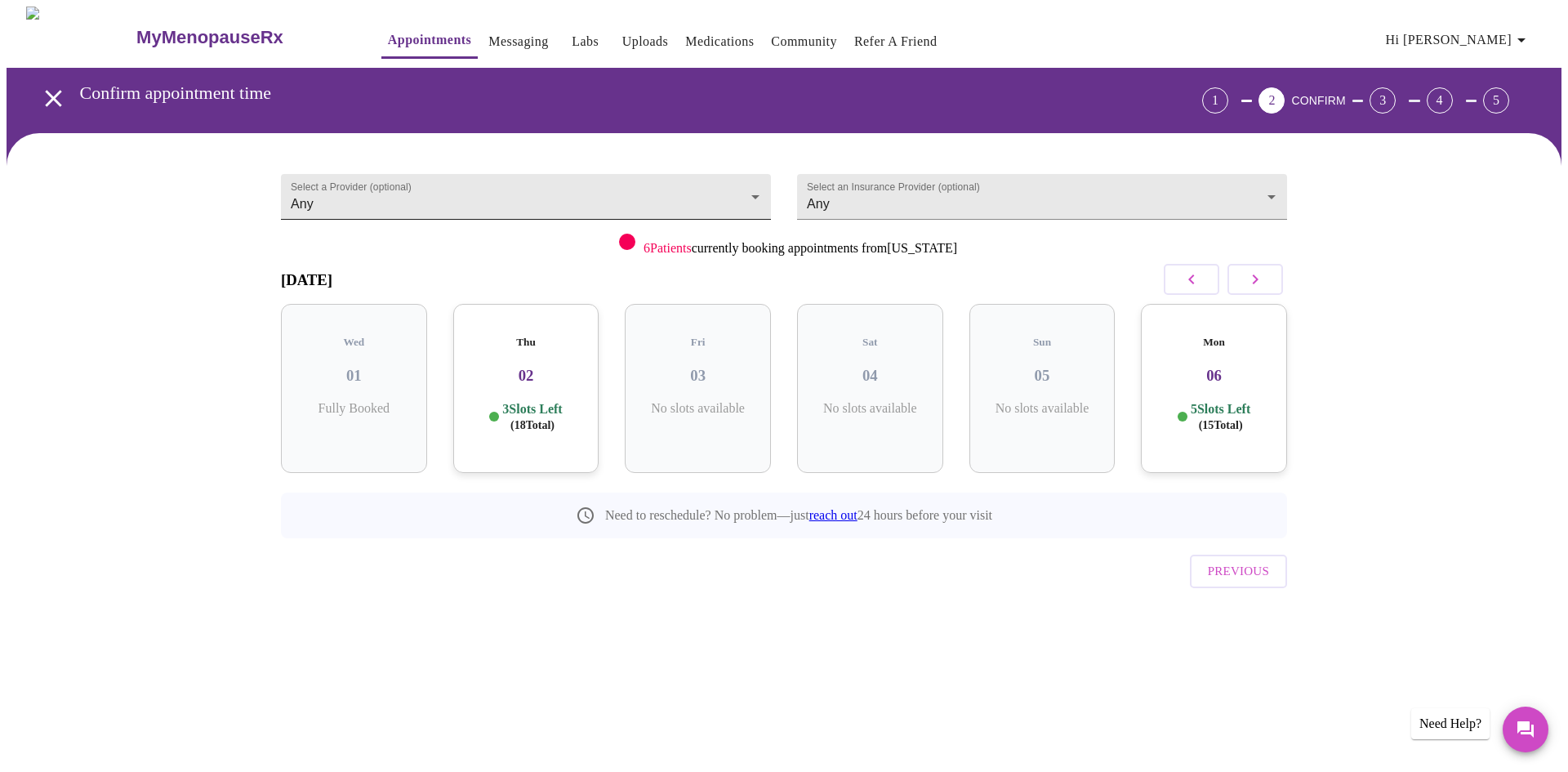
click at [528, 189] on body "MyMenopauseRx Appointments Messaging Labs Uploads Medications Community Refer a…" at bounding box center [784, 338] width 1555 height 663
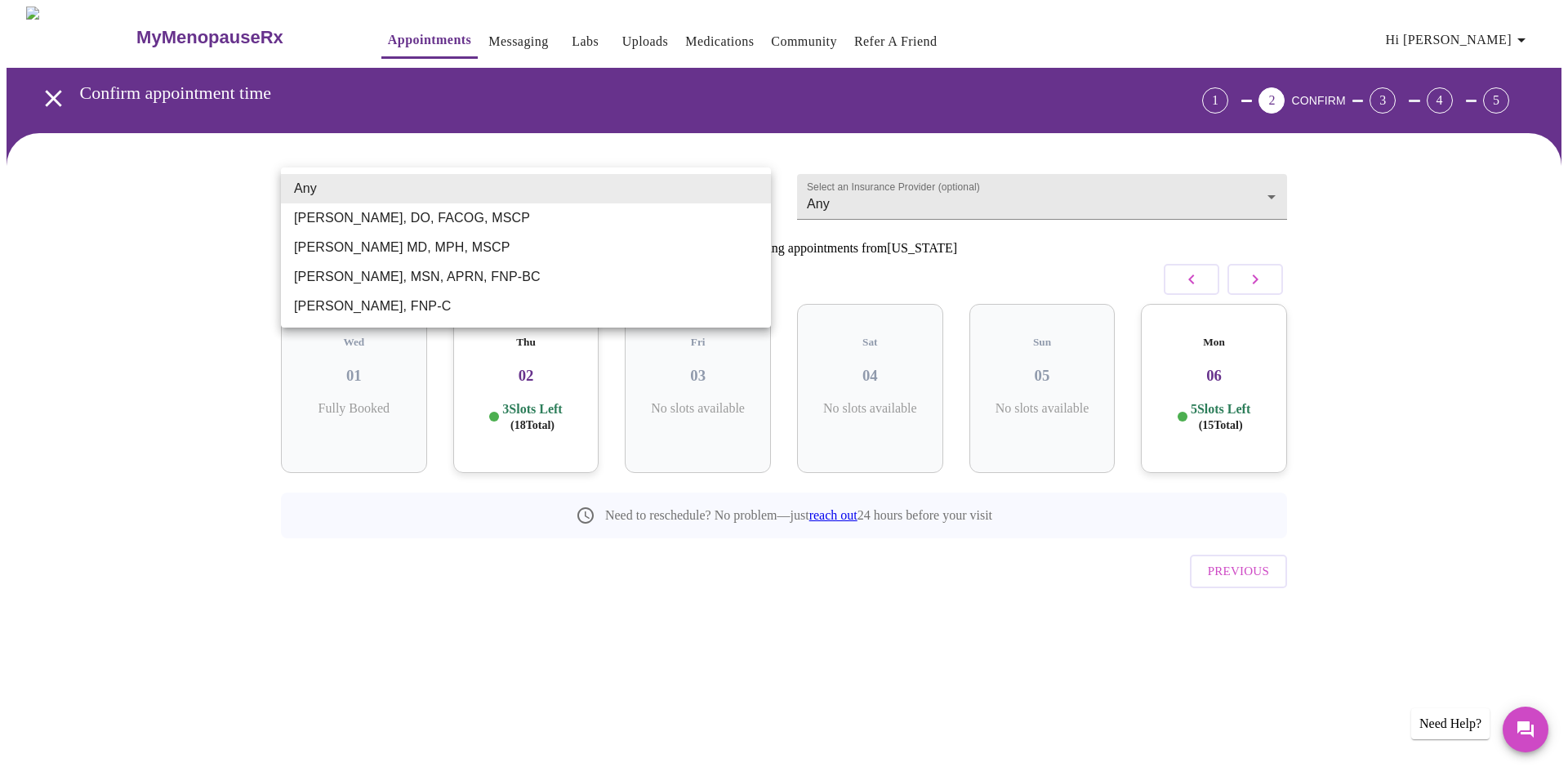
click at [903, 191] on div at bounding box center [784, 386] width 1568 height 772
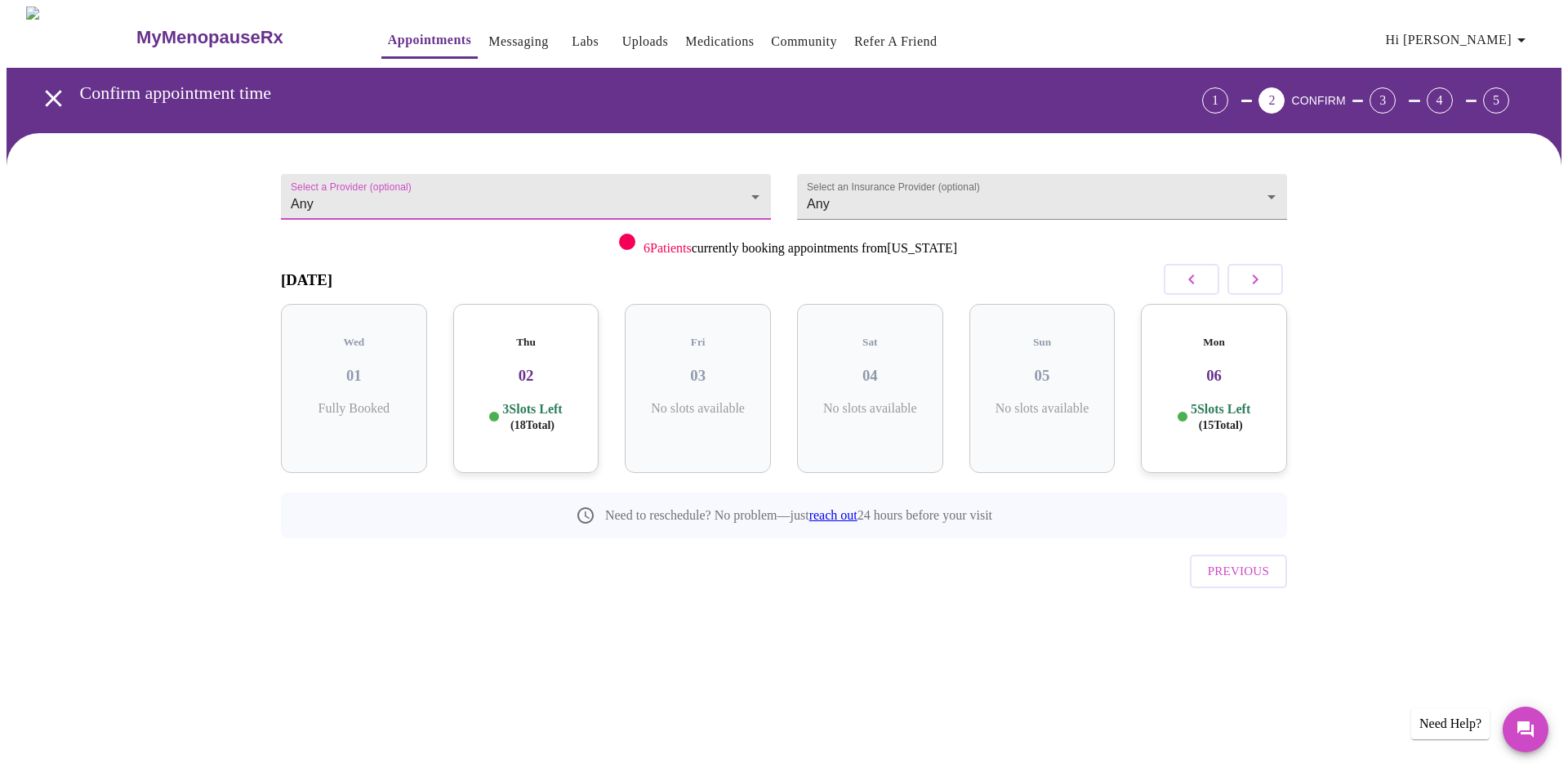
click at [903, 191] on body "MyMenopauseRx Appointments Messaging Labs Uploads Medications Community Refer a…" at bounding box center [784, 338] width 1555 height 663
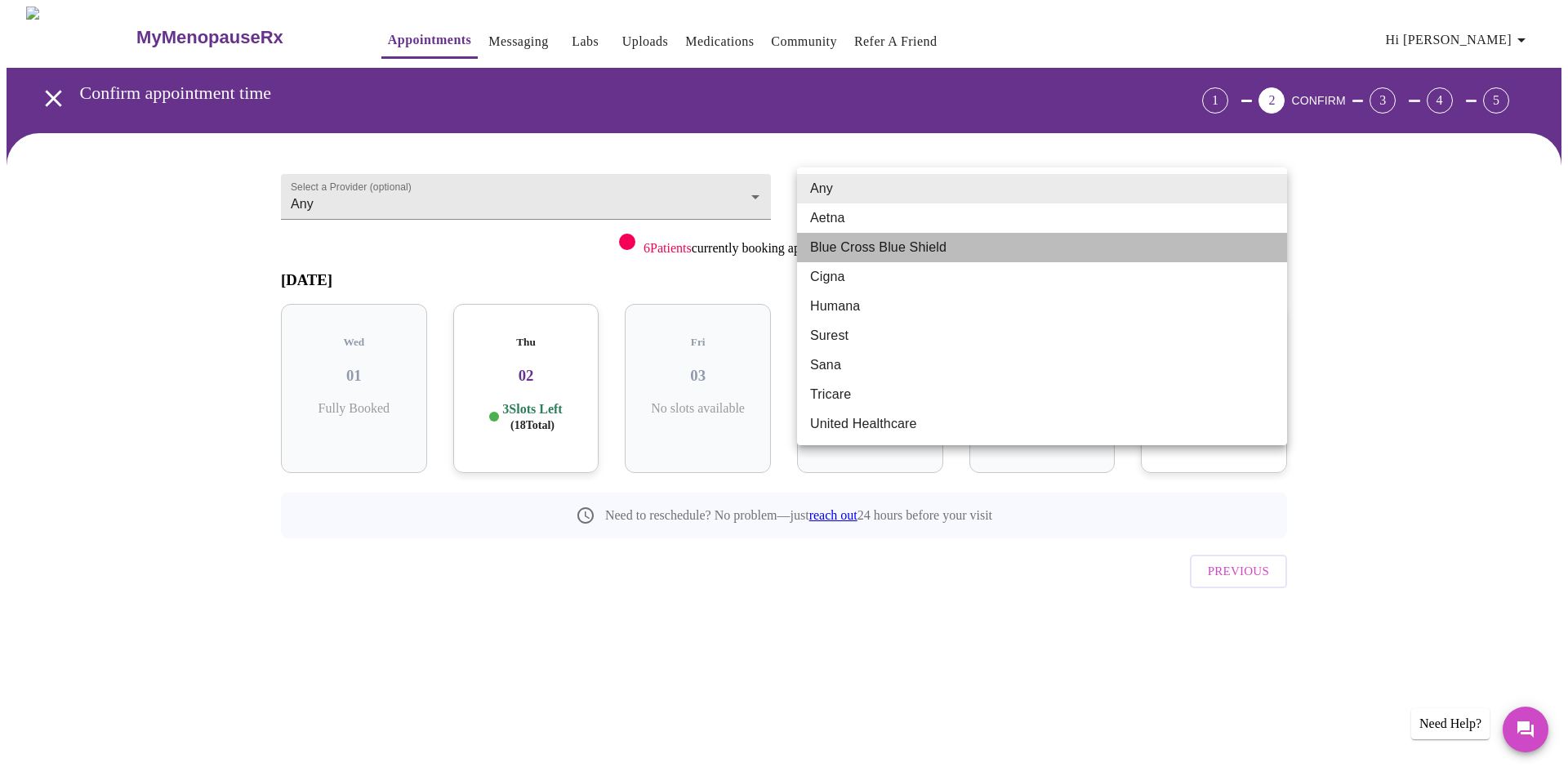
click at [877, 251] on li "Blue Cross Blue Shield" at bounding box center [1043, 248] width 490 height 29
type input "Blue Cross Blue Shield"
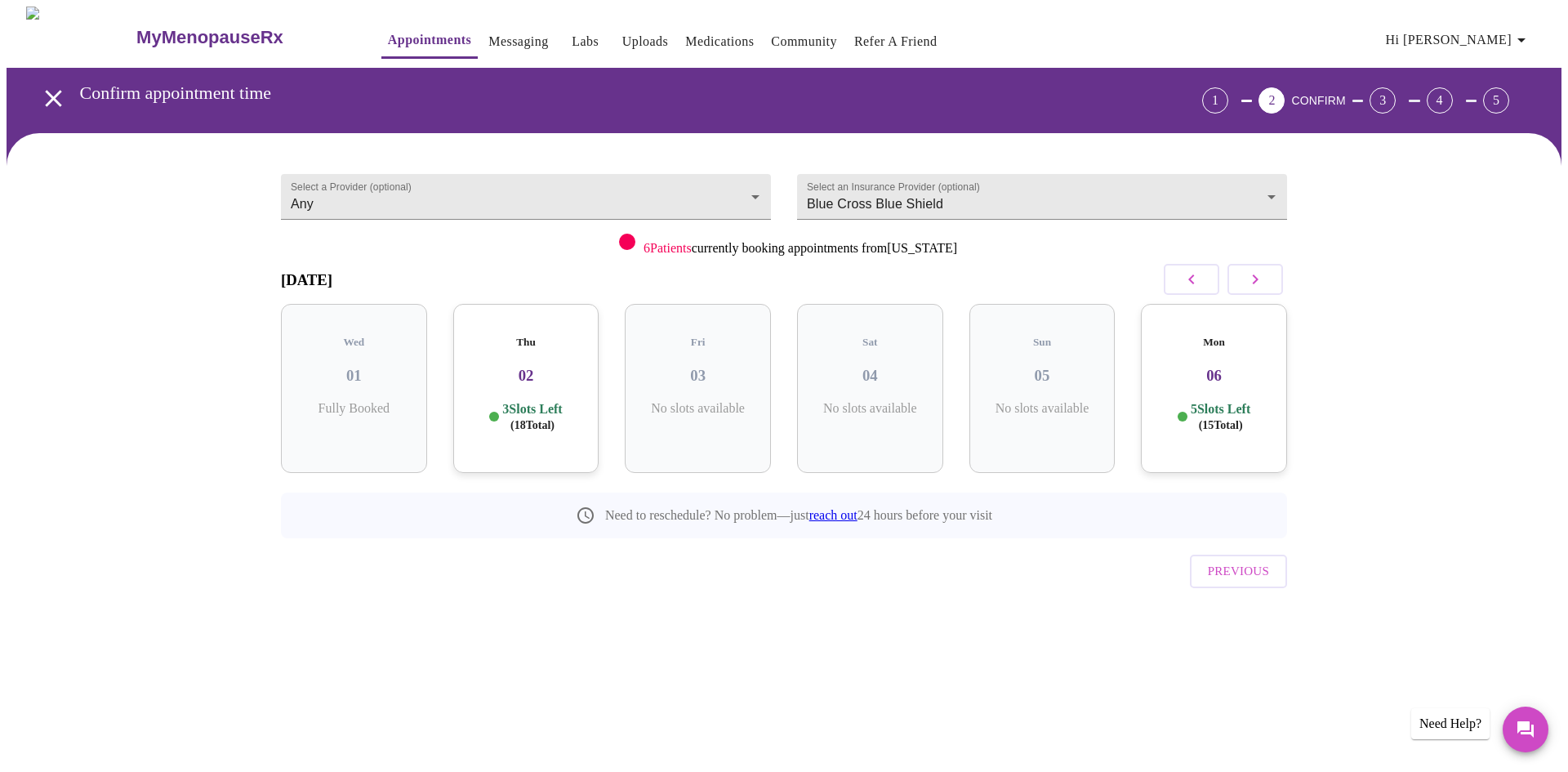
click at [525, 401] on p "3 Slots Left ( 18 Total)" at bounding box center [532, 416] width 60 height 32
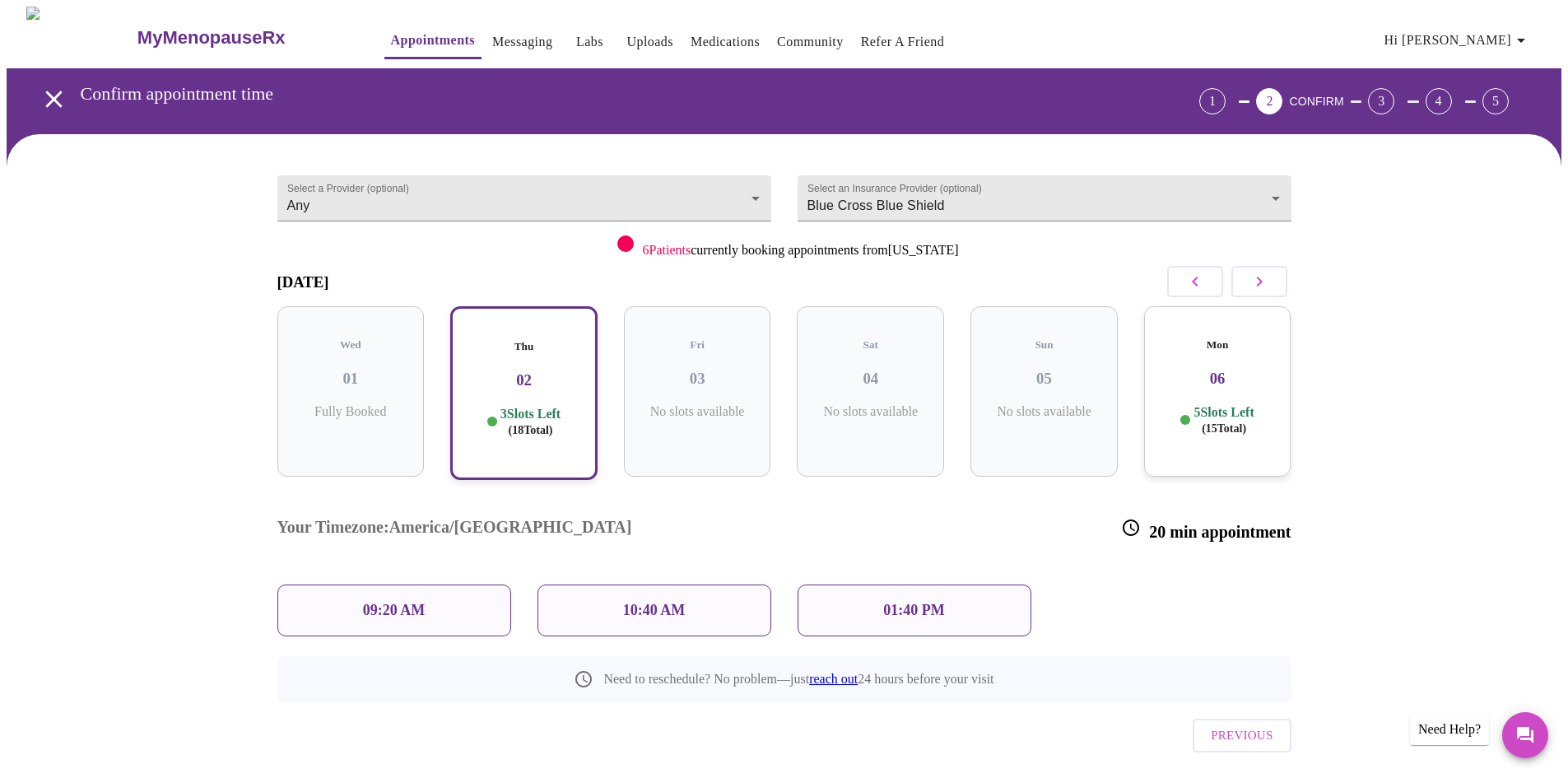
click at [382, 584] on div "09:20 AM" at bounding box center [394, 610] width 234 height 52
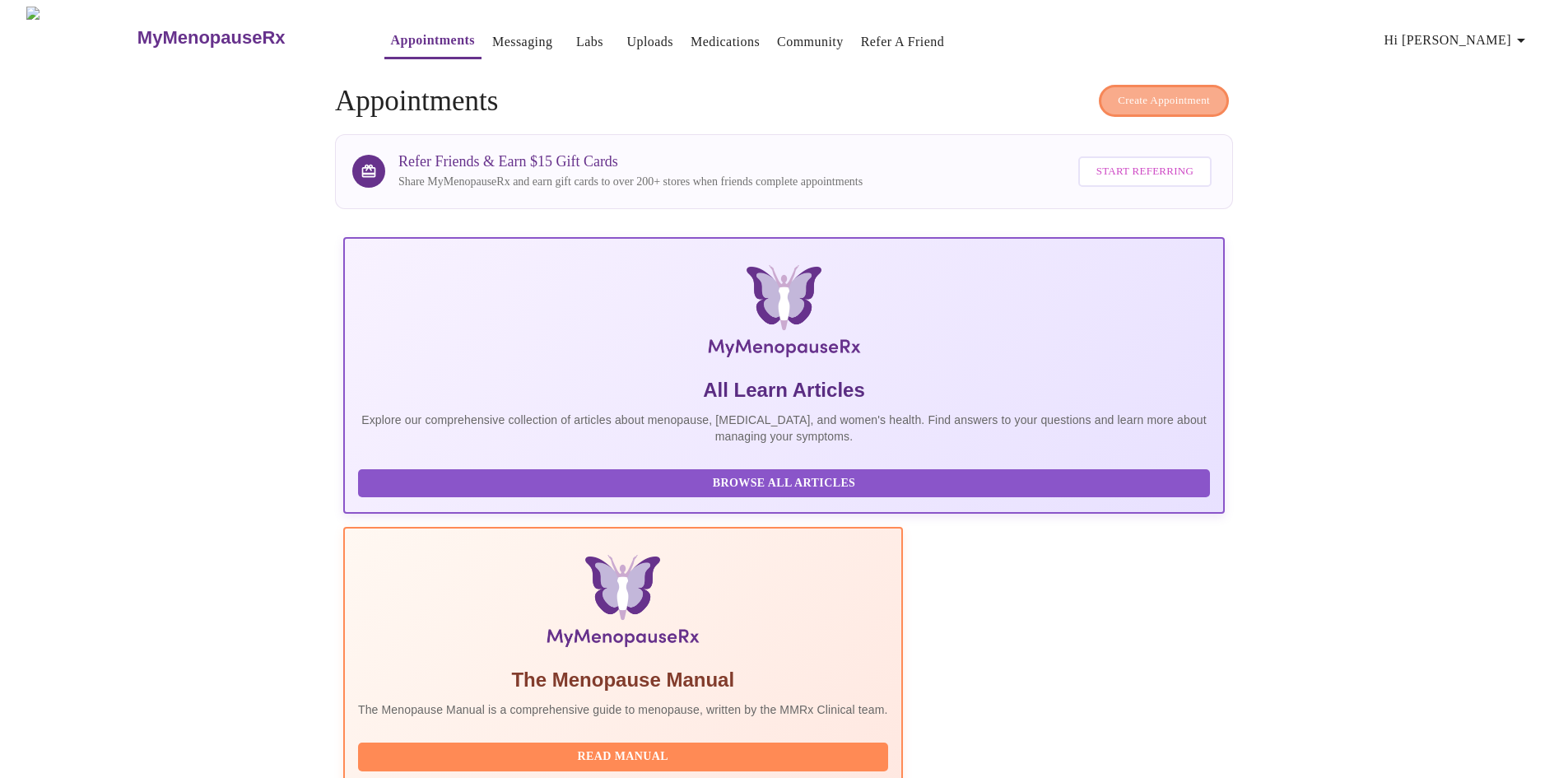
click at [1151, 93] on span "Create Appointment" at bounding box center [1163, 101] width 92 height 19
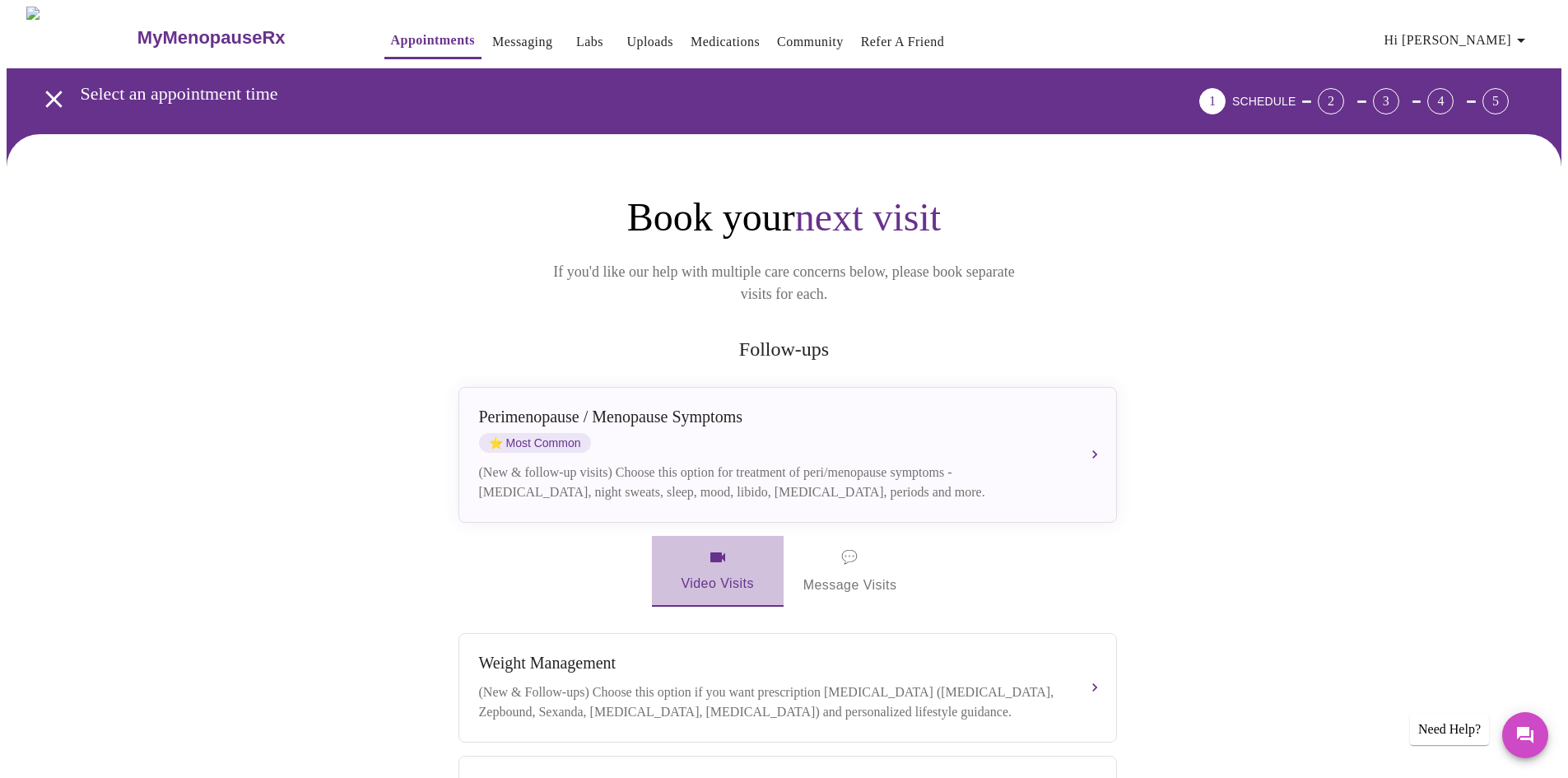
click at [712, 553] on span "Video Visits" at bounding box center [717, 571] width 92 height 47
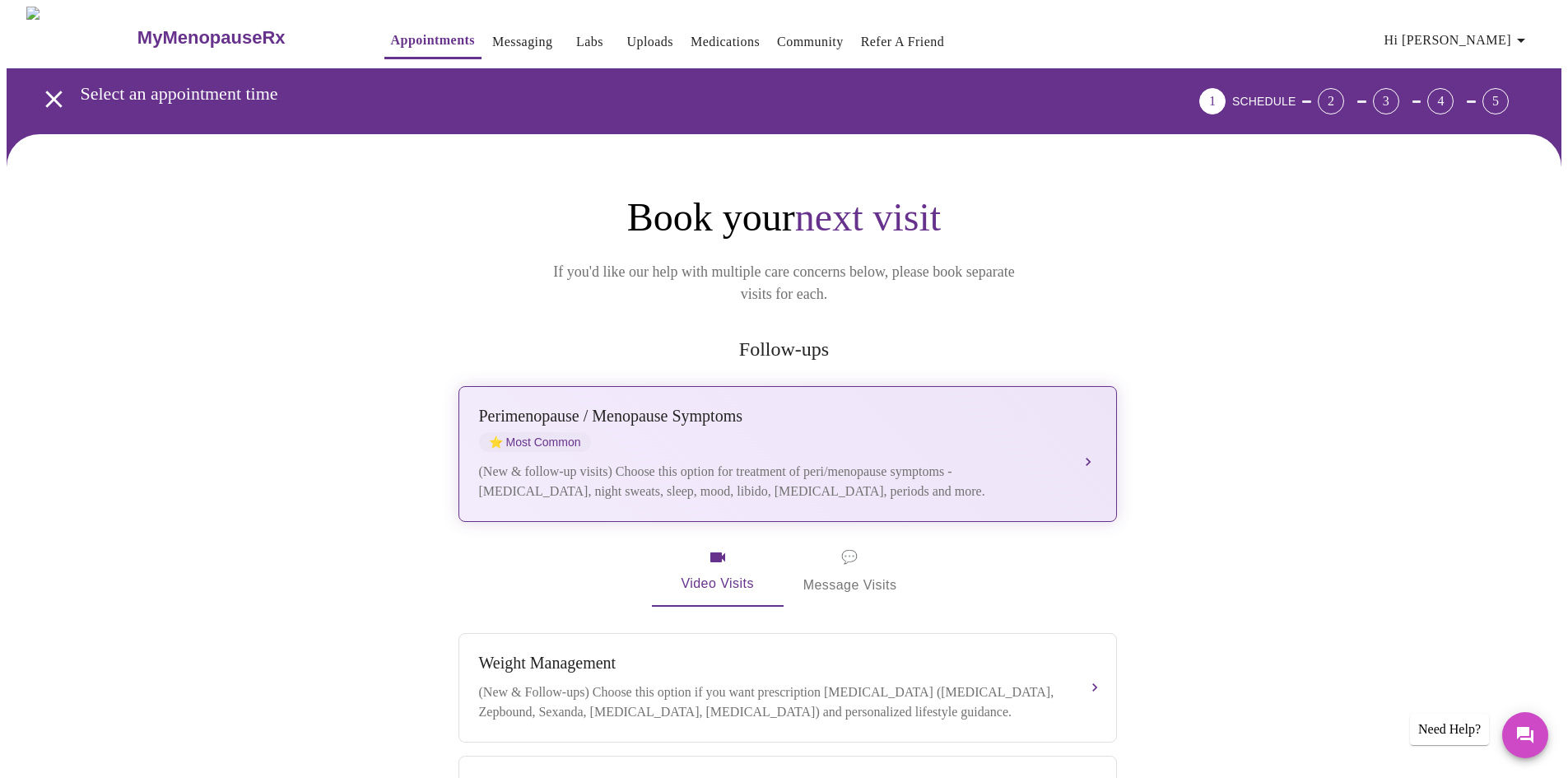
click at [704, 435] on div "[MEDICAL_DATA] / Menopause Symptoms ⭐ Most Common (New & follow-up visits) Choo…" at bounding box center [787, 454] width 617 height 95
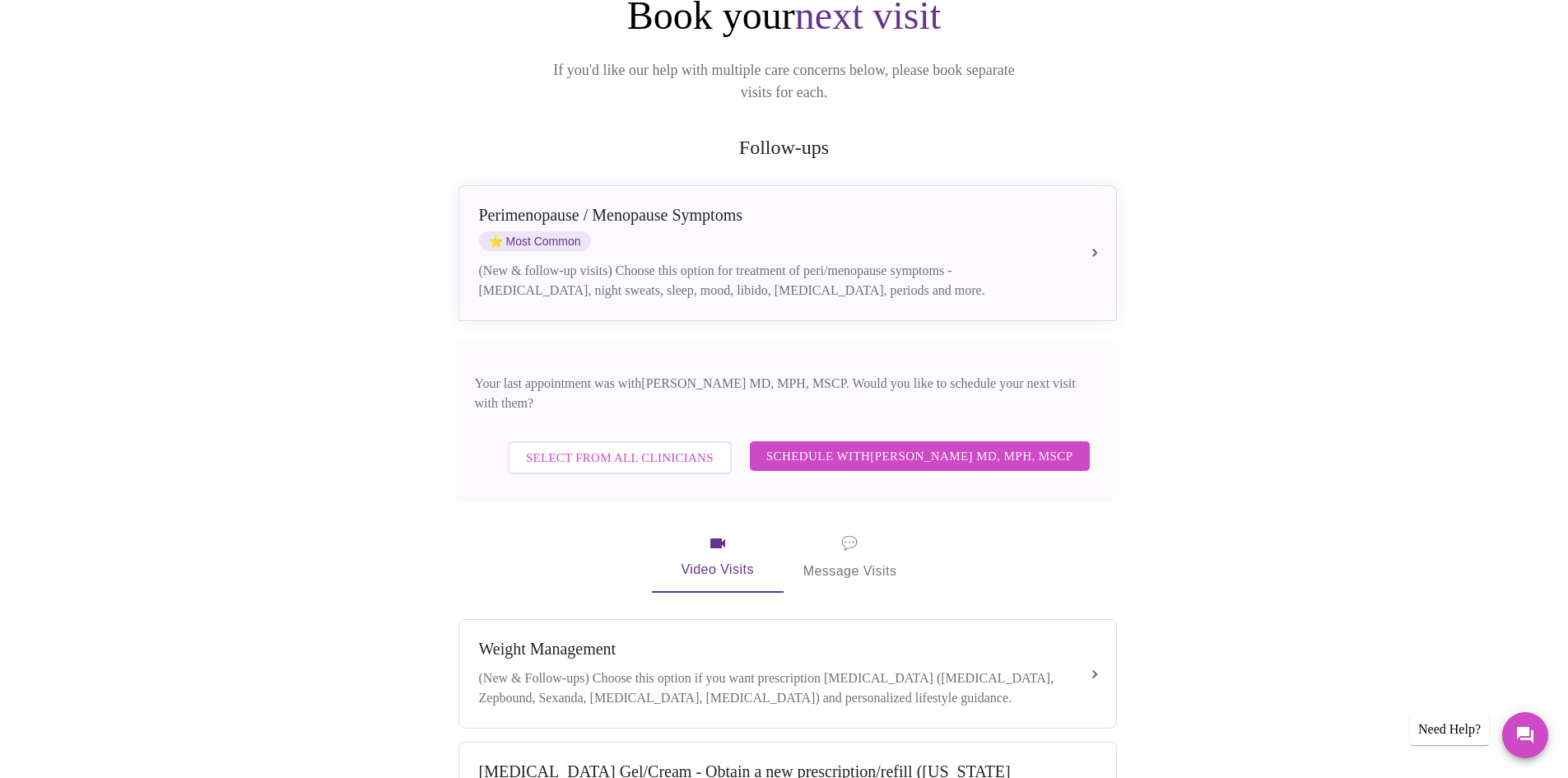
scroll to position [247, 0]
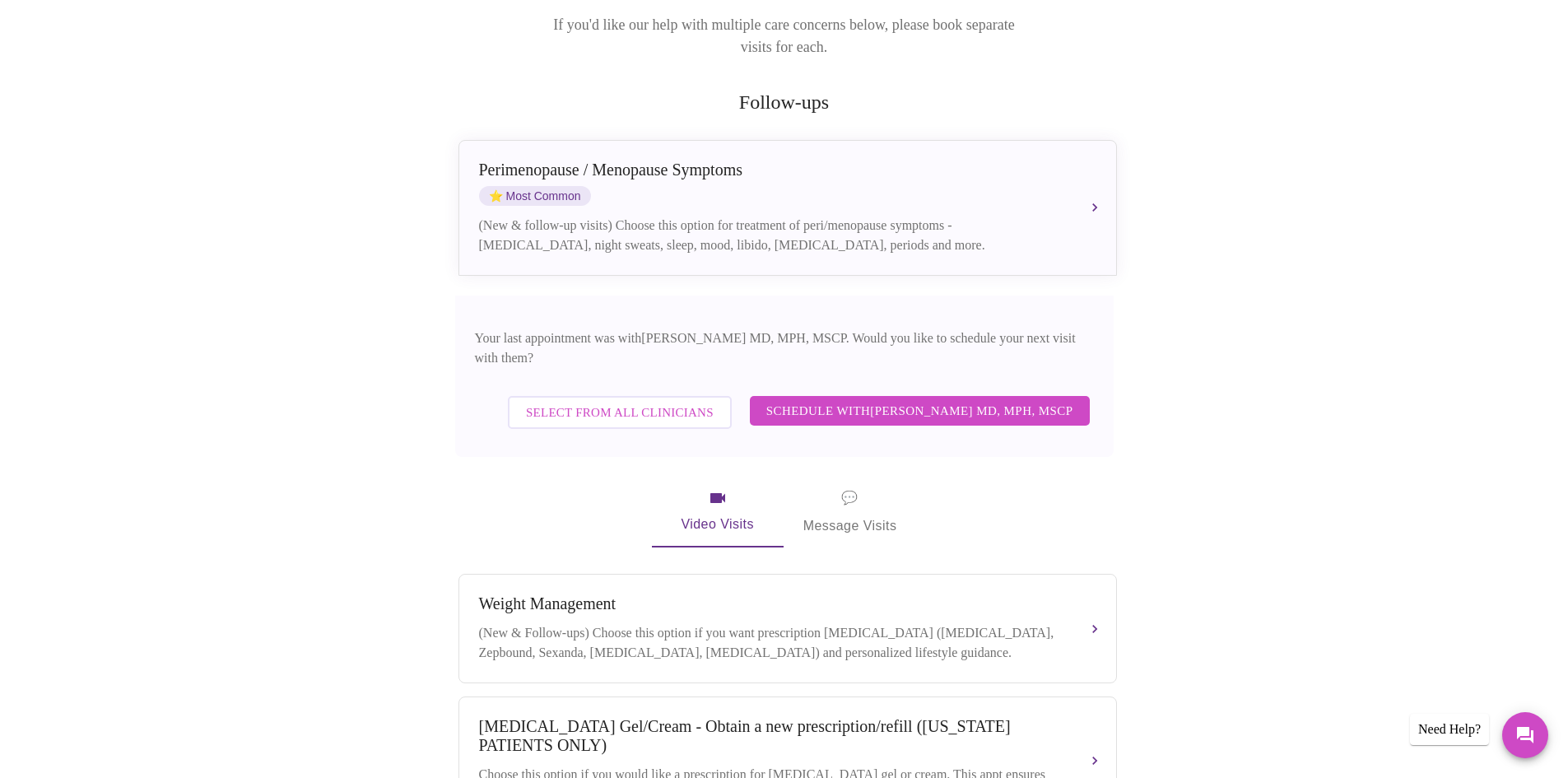
click at [684, 402] on span "Select from All Clinicians" at bounding box center [620, 413] width 188 height 22
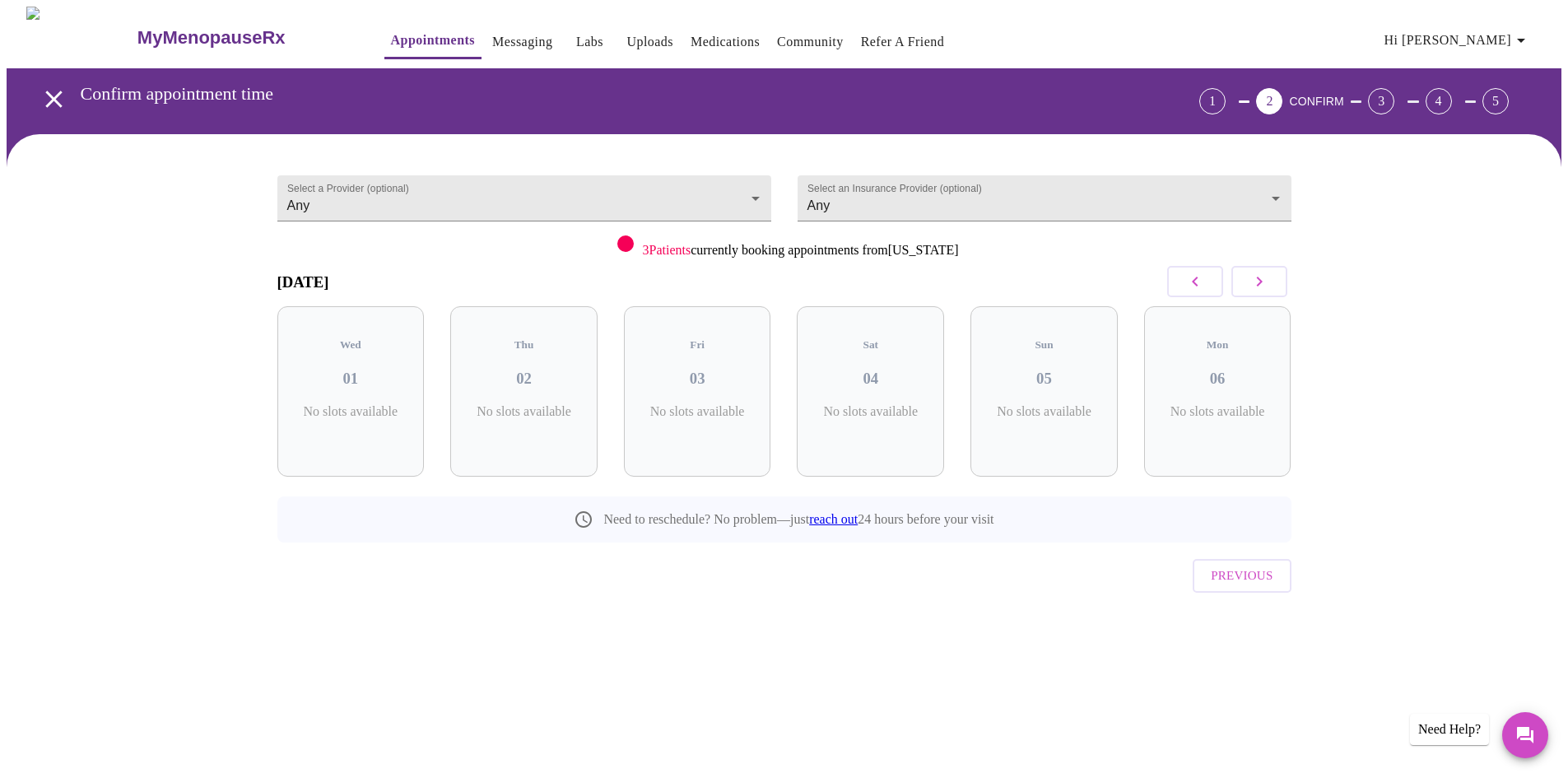
scroll to position [0, 0]
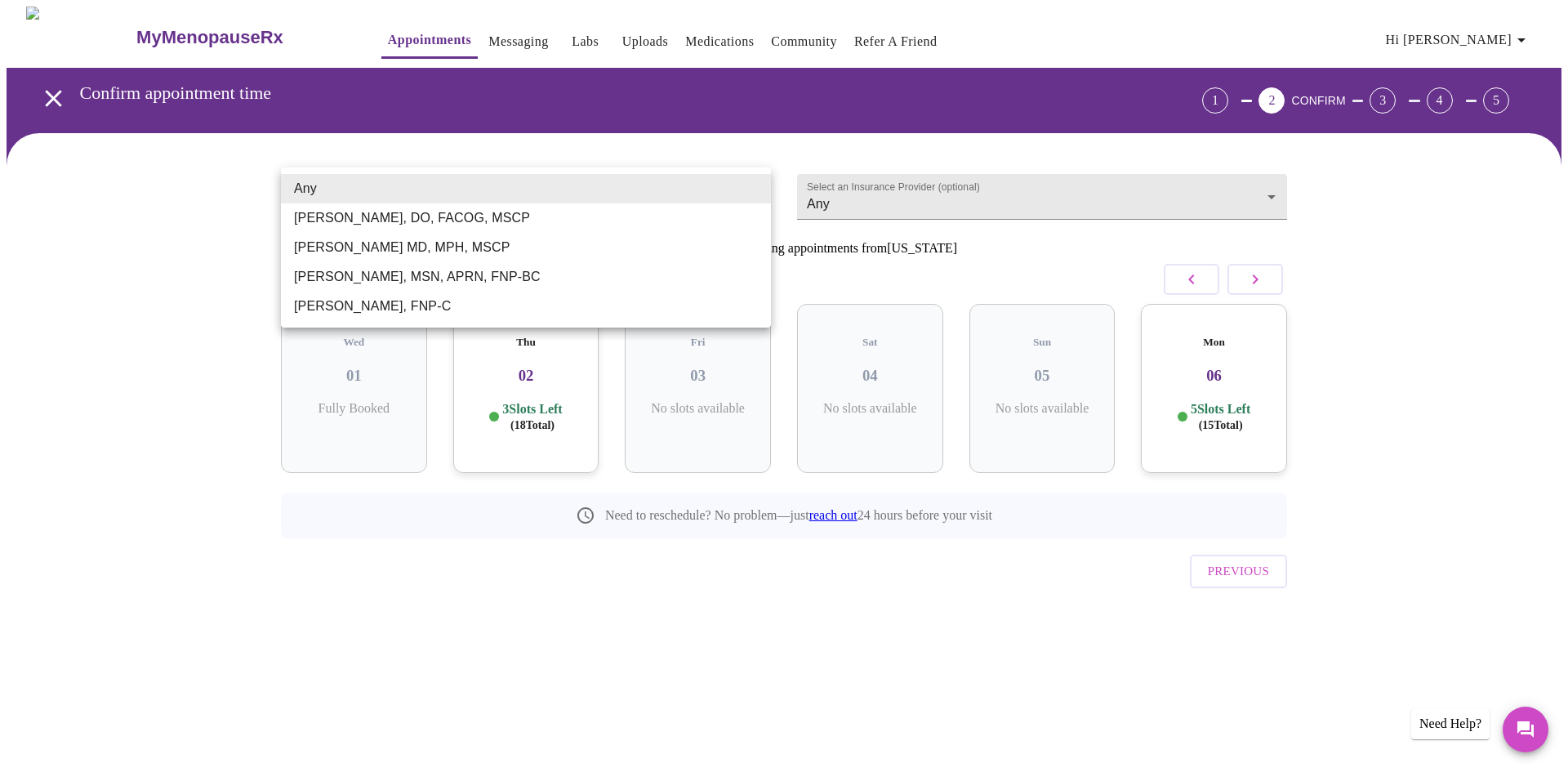
click at [709, 196] on body "MyMenopauseRx Appointments Messaging Labs Uploads Medications Community Refer a…" at bounding box center [784, 338] width 1555 height 663
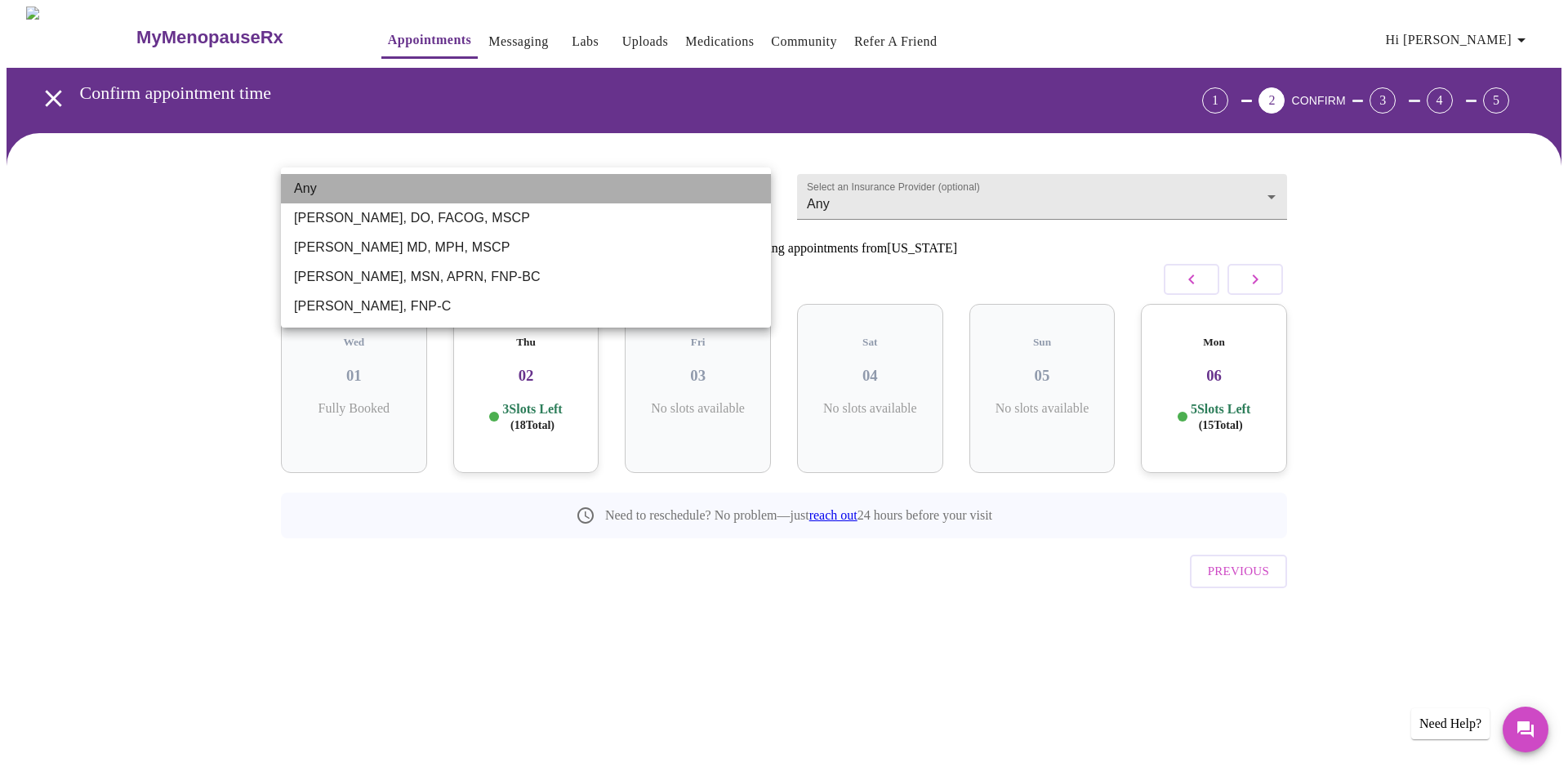
click at [649, 178] on li "Any" at bounding box center [526, 189] width 490 height 29
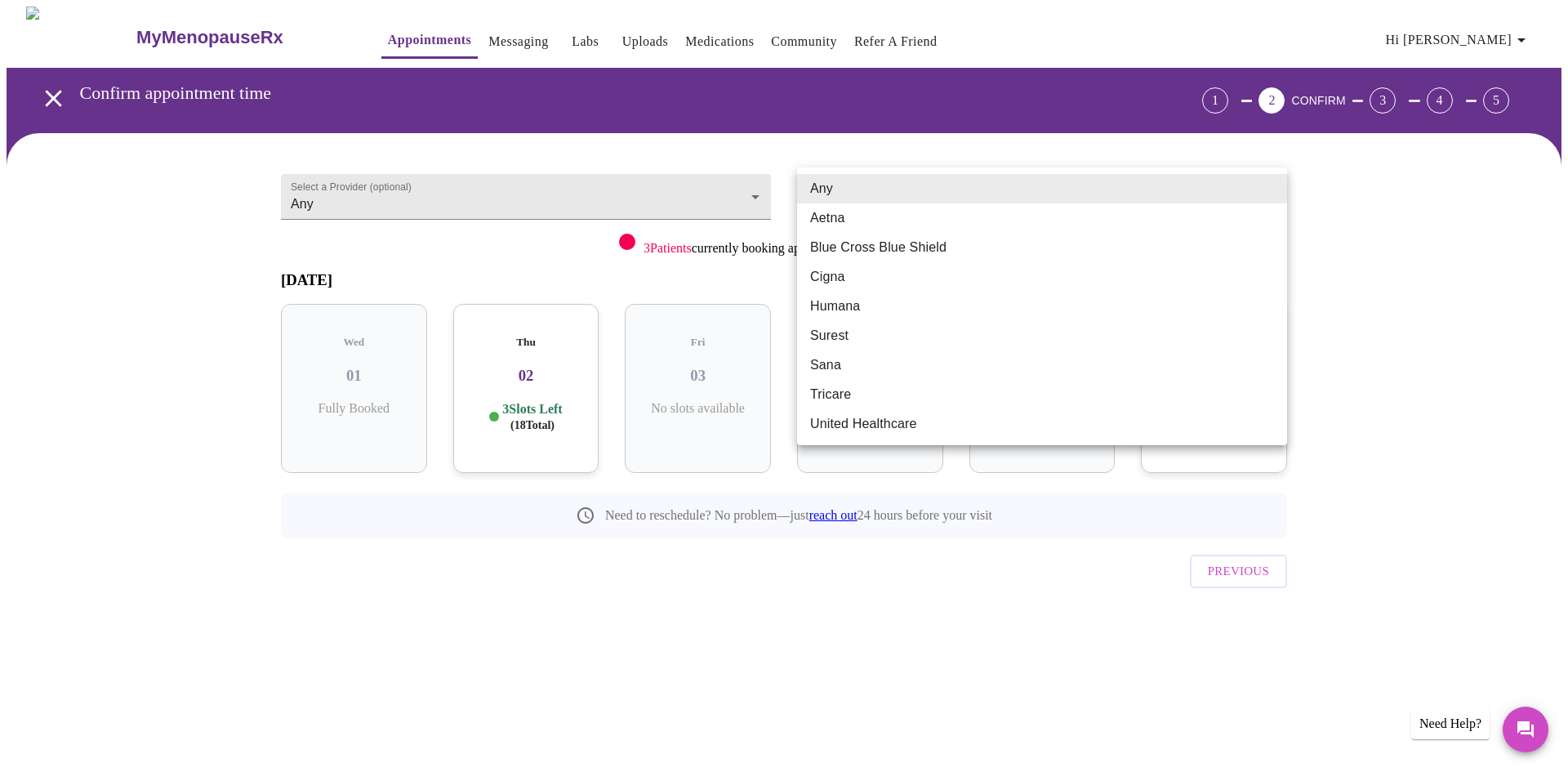
click at [1066, 182] on body "MyMenopauseRx Appointments Messaging Labs Uploads Medications Community Refer a…" at bounding box center [784, 338] width 1555 height 663
click at [868, 245] on li "Blue Cross Blue Shield" at bounding box center [1043, 248] width 490 height 29
type input "Blue Cross Blue Shield"
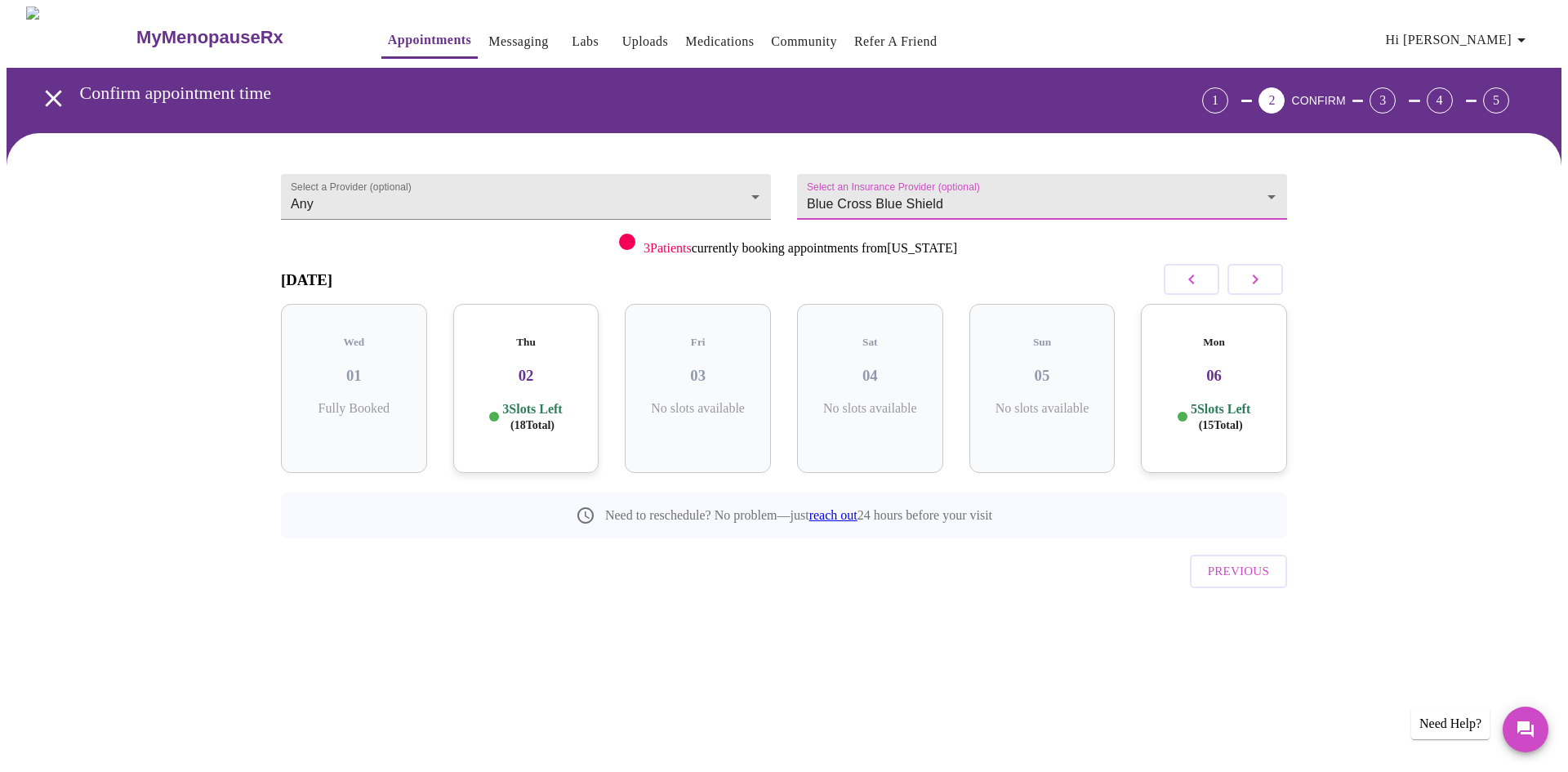
click at [527, 379] on div "Thu 02 3 Slots Left ( 18 Total)" at bounding box center [526, 388] width 146 height 169
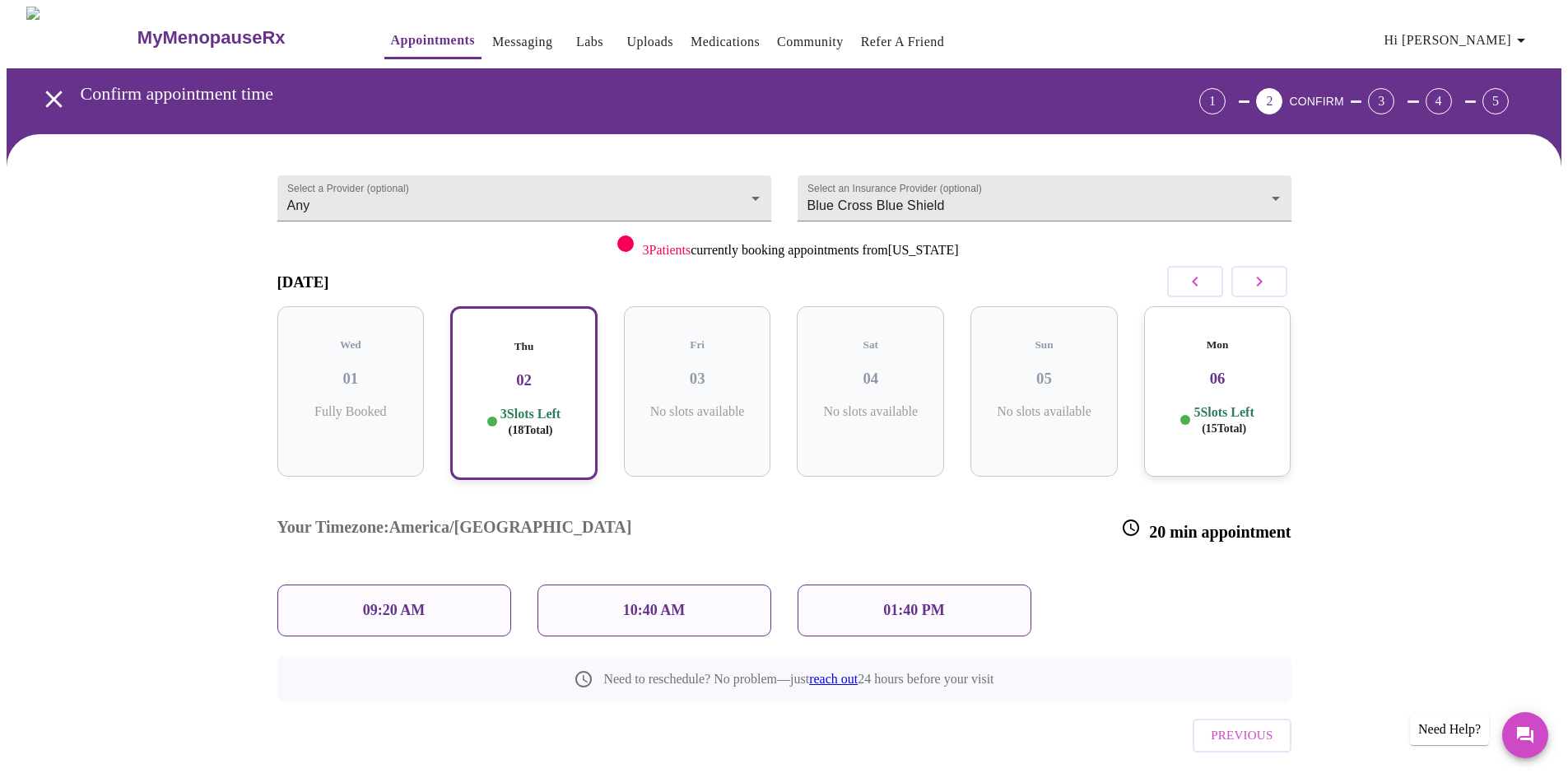
click at [684, 584] on div "10:40 AM" at bounding box center [654, 610] width 234 height 52
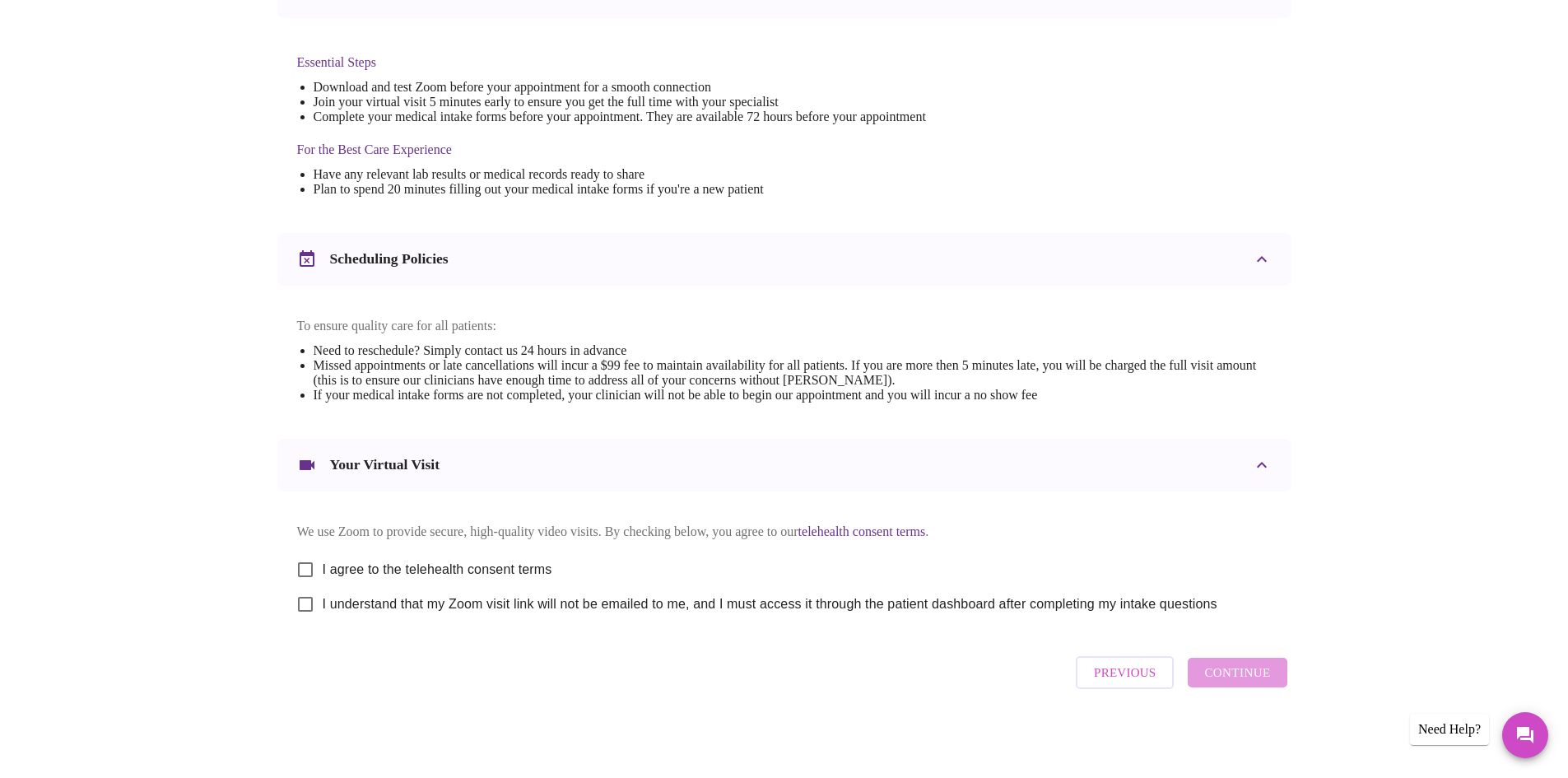
scroll to position [416, 0]
click at [306, 560] on input "I agree to the telehealth consent terms" at bounding box center [305, 569] width 35 height 35
checkbox input "true"
drag, startPoint x: 305, startPoint y: 603, endPoint x: 355, endPoint y: 602, distance: 50.0
click at [306, 603] on input "I understand that my Zoom visit link will not be emailed to me, and I must acce…" at bounding box center [305, 603] width 35 height 35
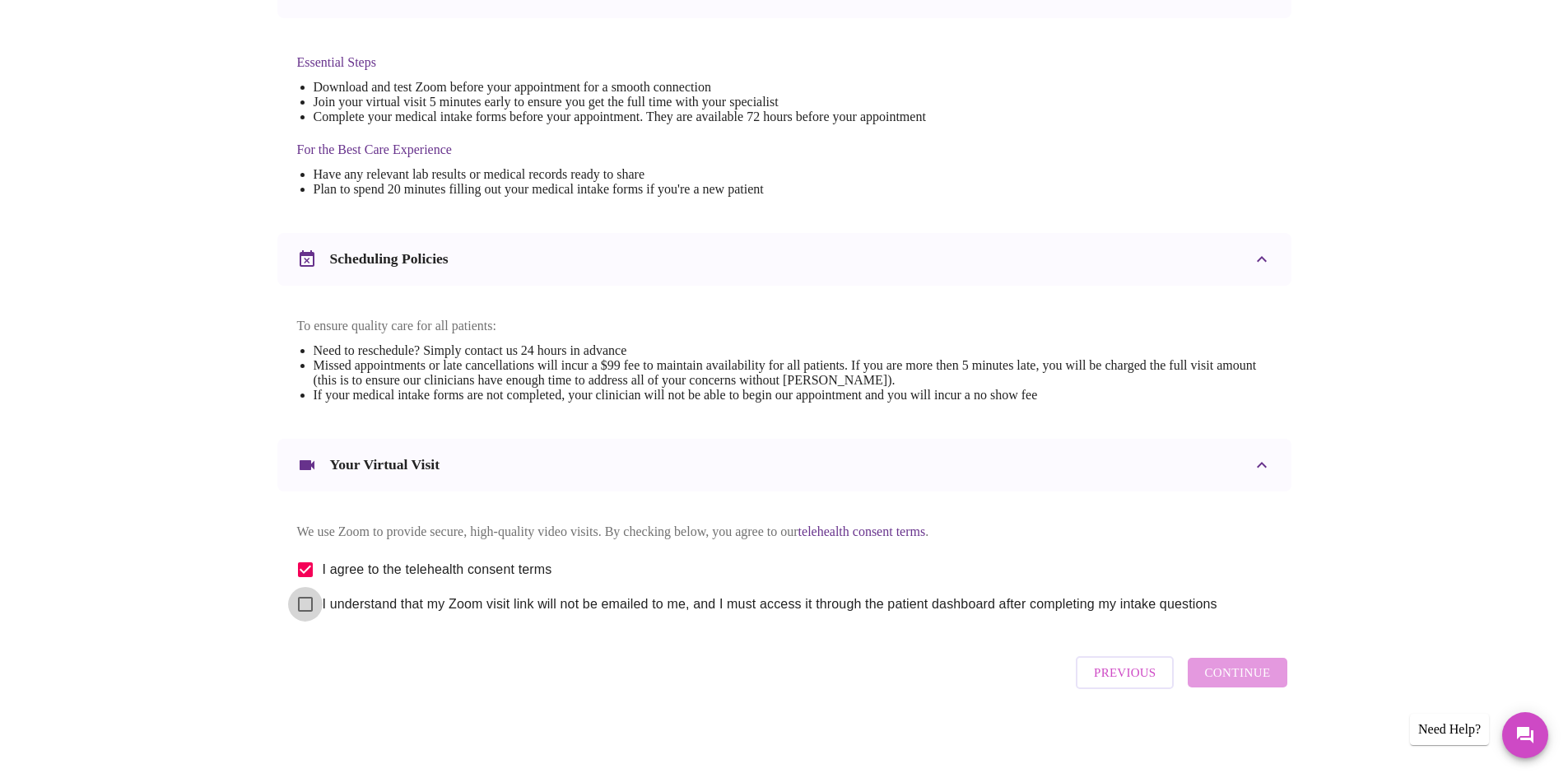
checkbox input "true"
click at [1260, 683] on span "Continue" at bounding box center [1236, 672] width 66 height 22
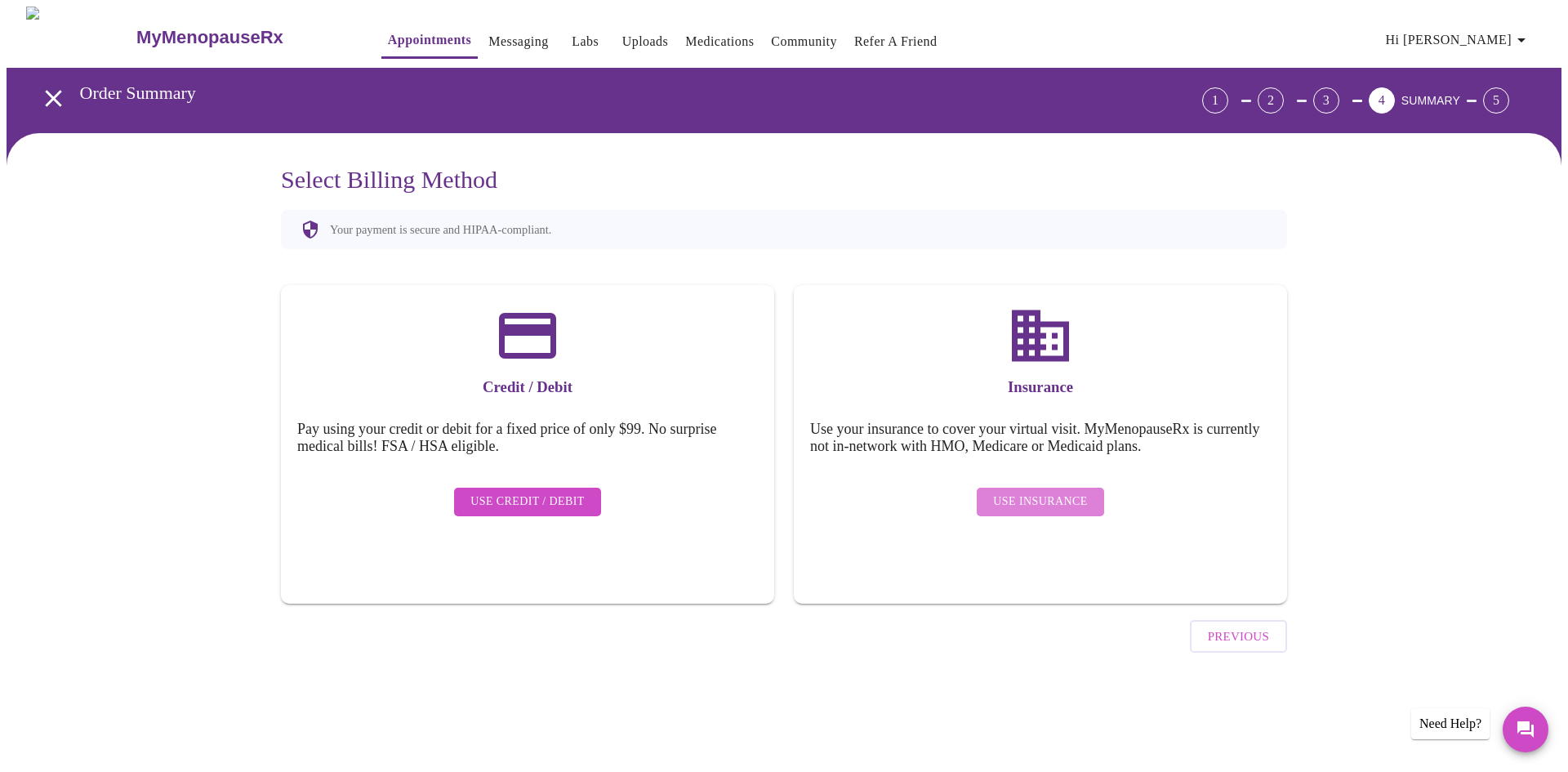
click at [1045, 496] on span "Use Insurance" at bounding box center [1041, 502] width 94 height 21
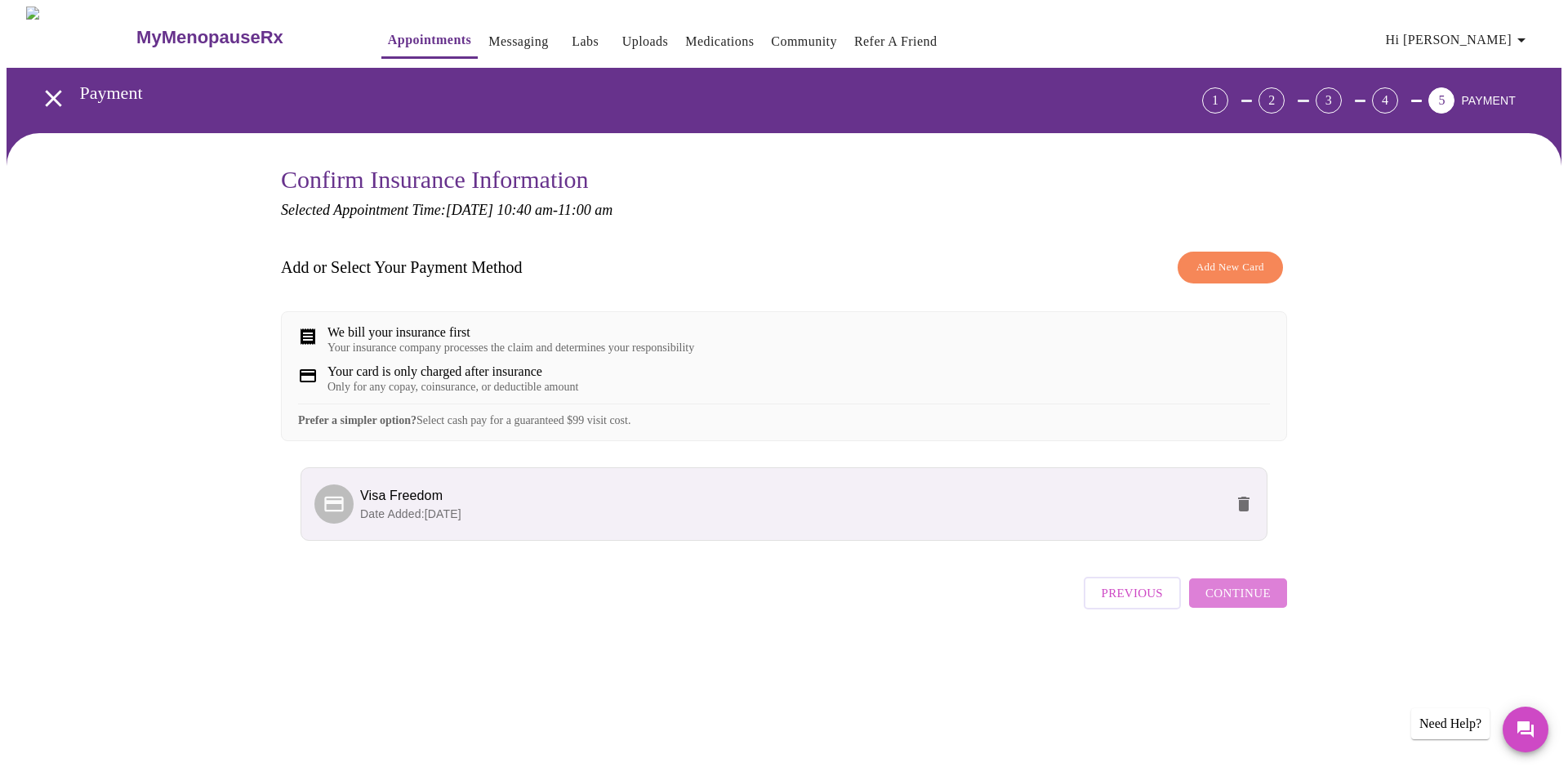
click at [1250, 603] on span "Continue" at bounding box center [1238, 593] width 66 height 22
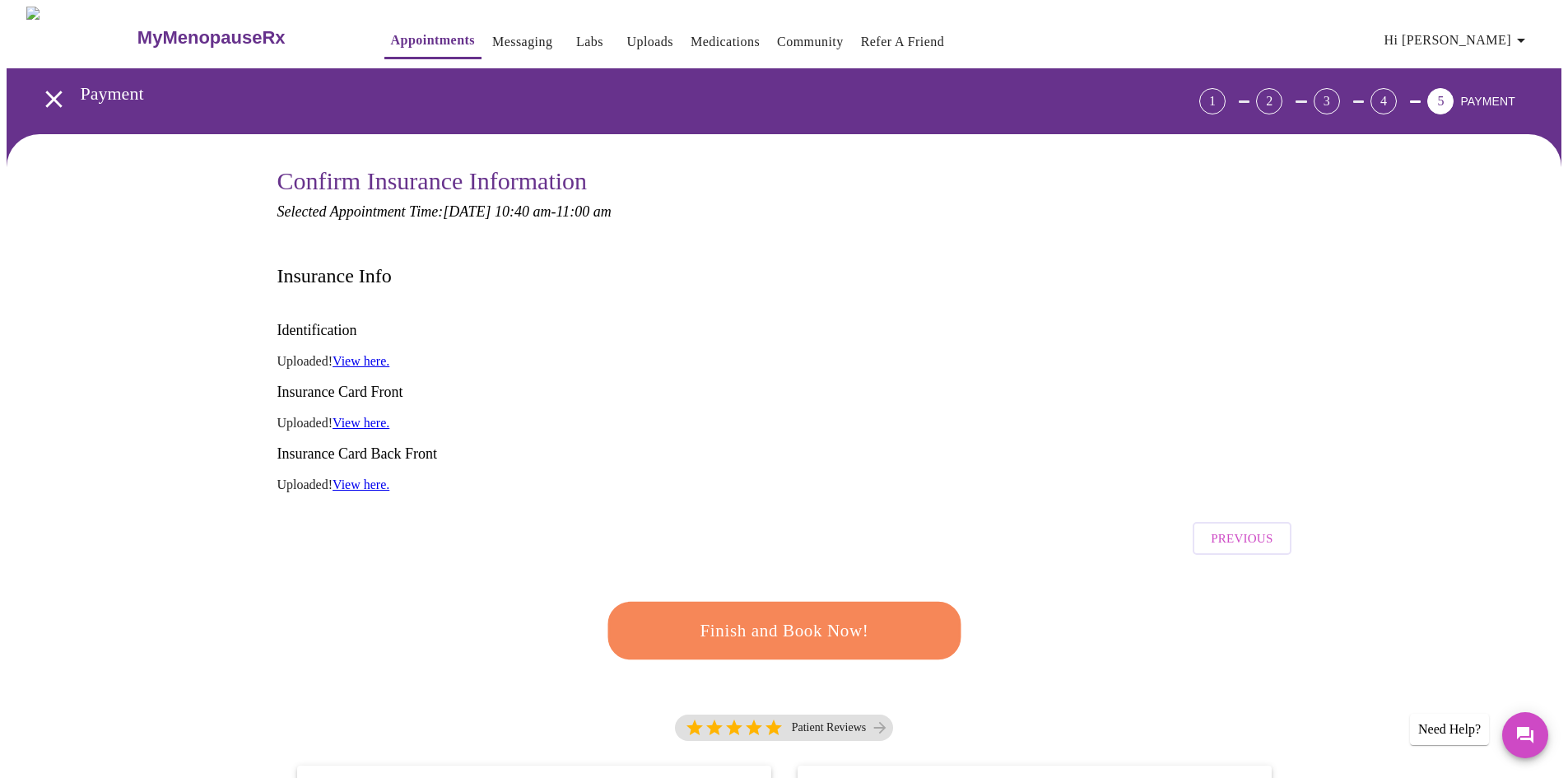
click at [769, 615] on span "Finish and Book Now!" at bounding box center [784, 630] width 304 height 31
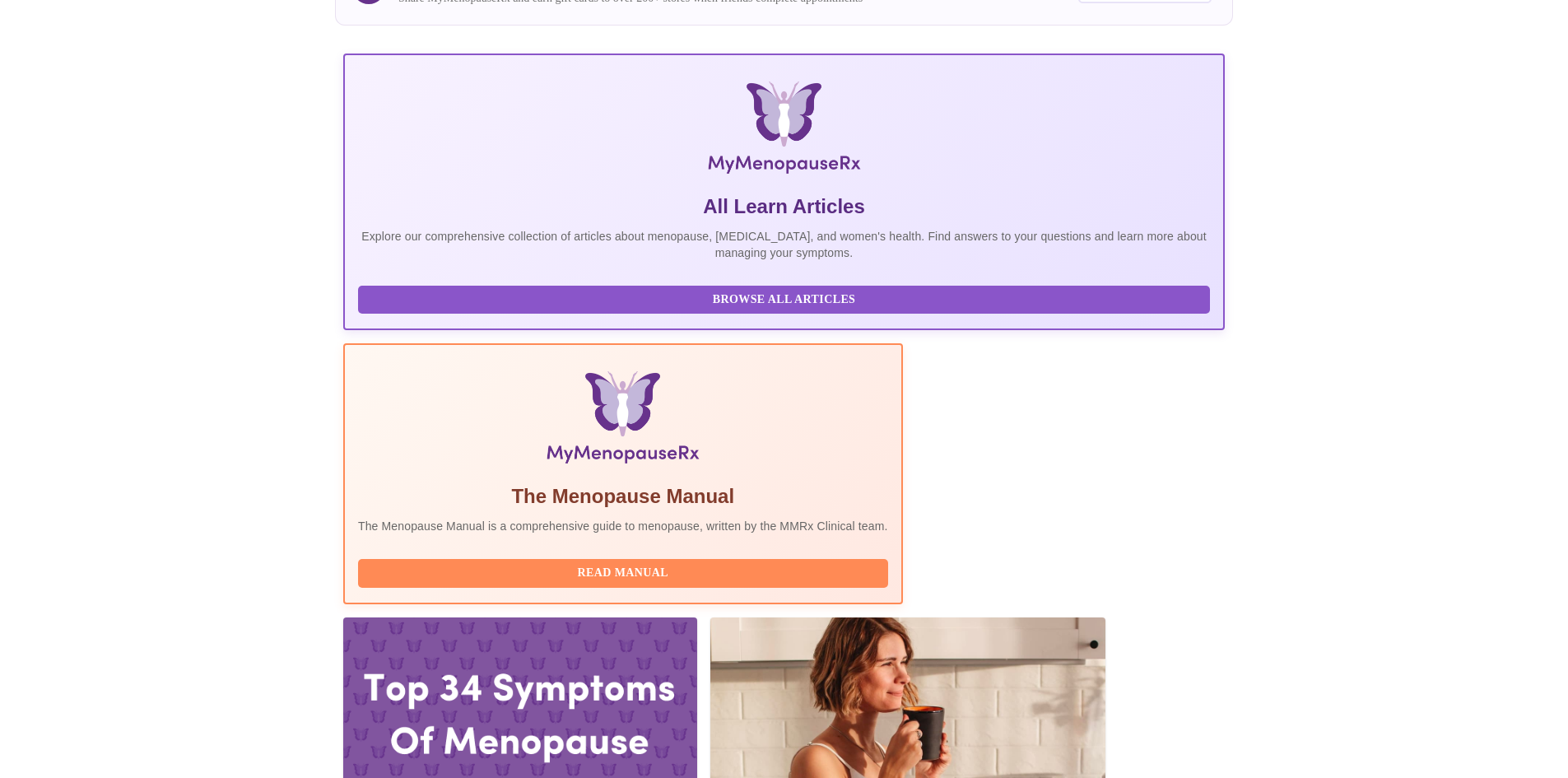
scroll to position [165, 0]
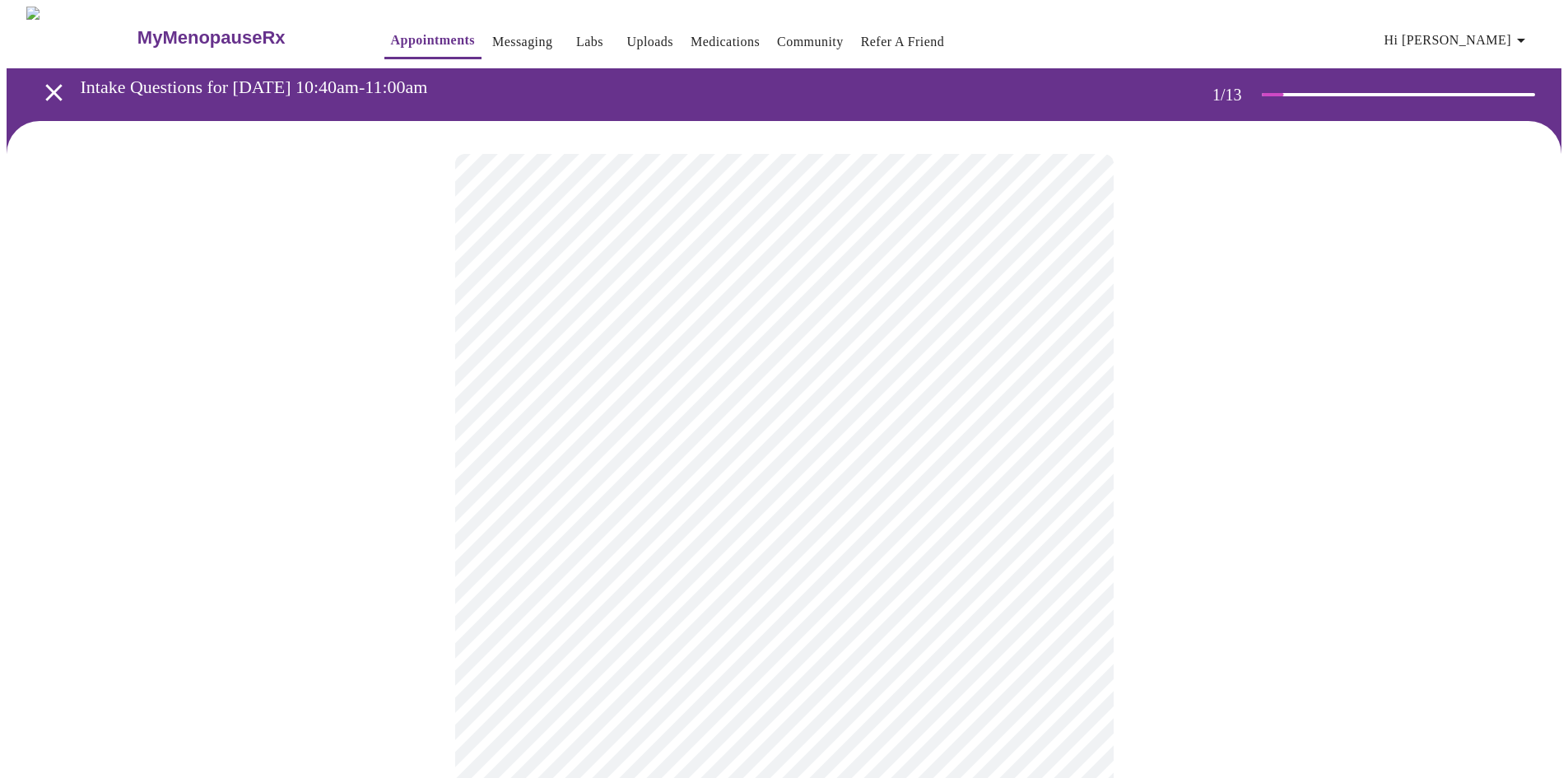
click at [656, 363] on body "MyMenopauseRx Appointments Messaging Labs Uploads Medications Community Refer a…" at bounding box center [784, 758] width 1555 height 1504
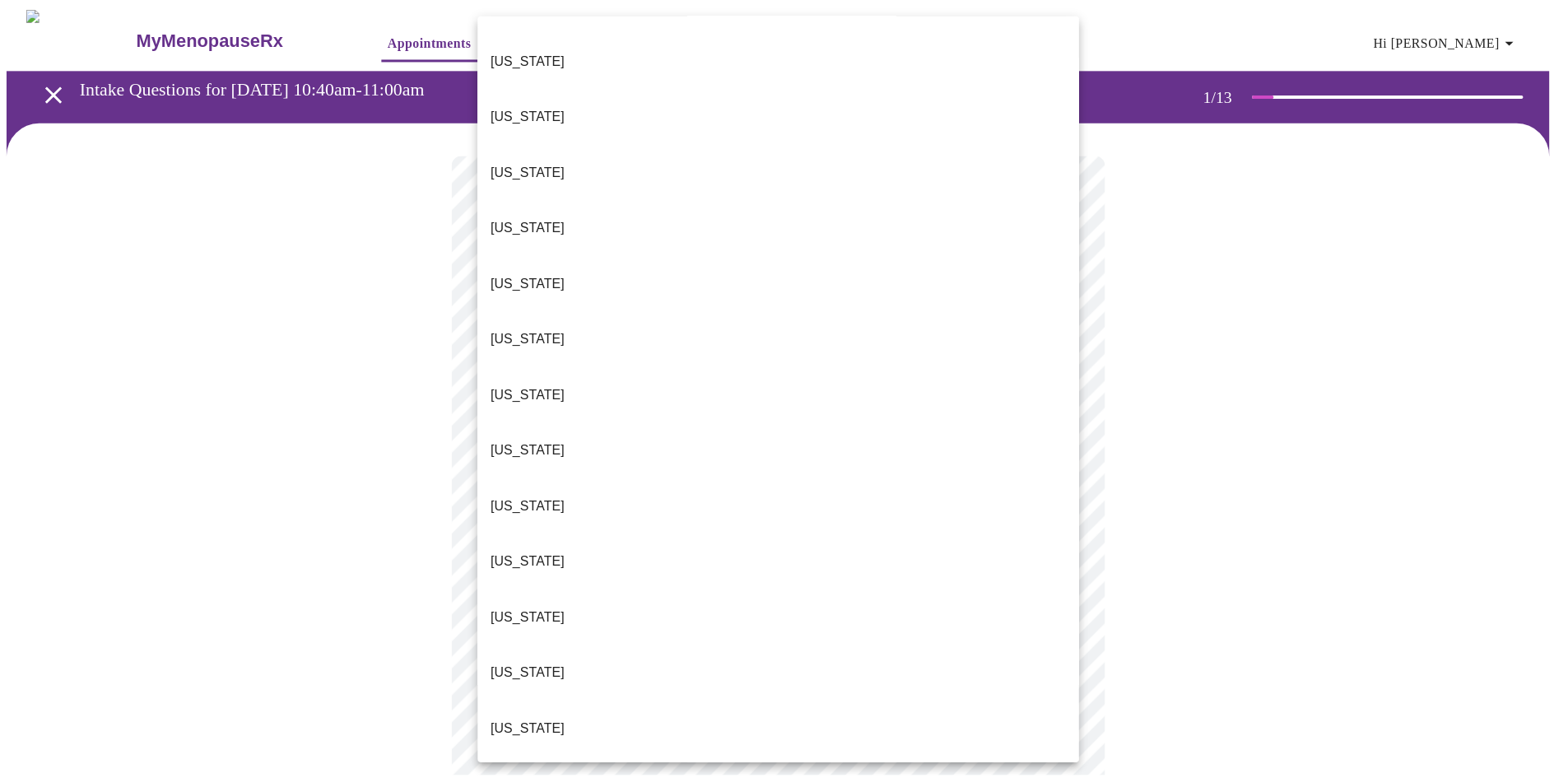
scroll to position [494, 0]
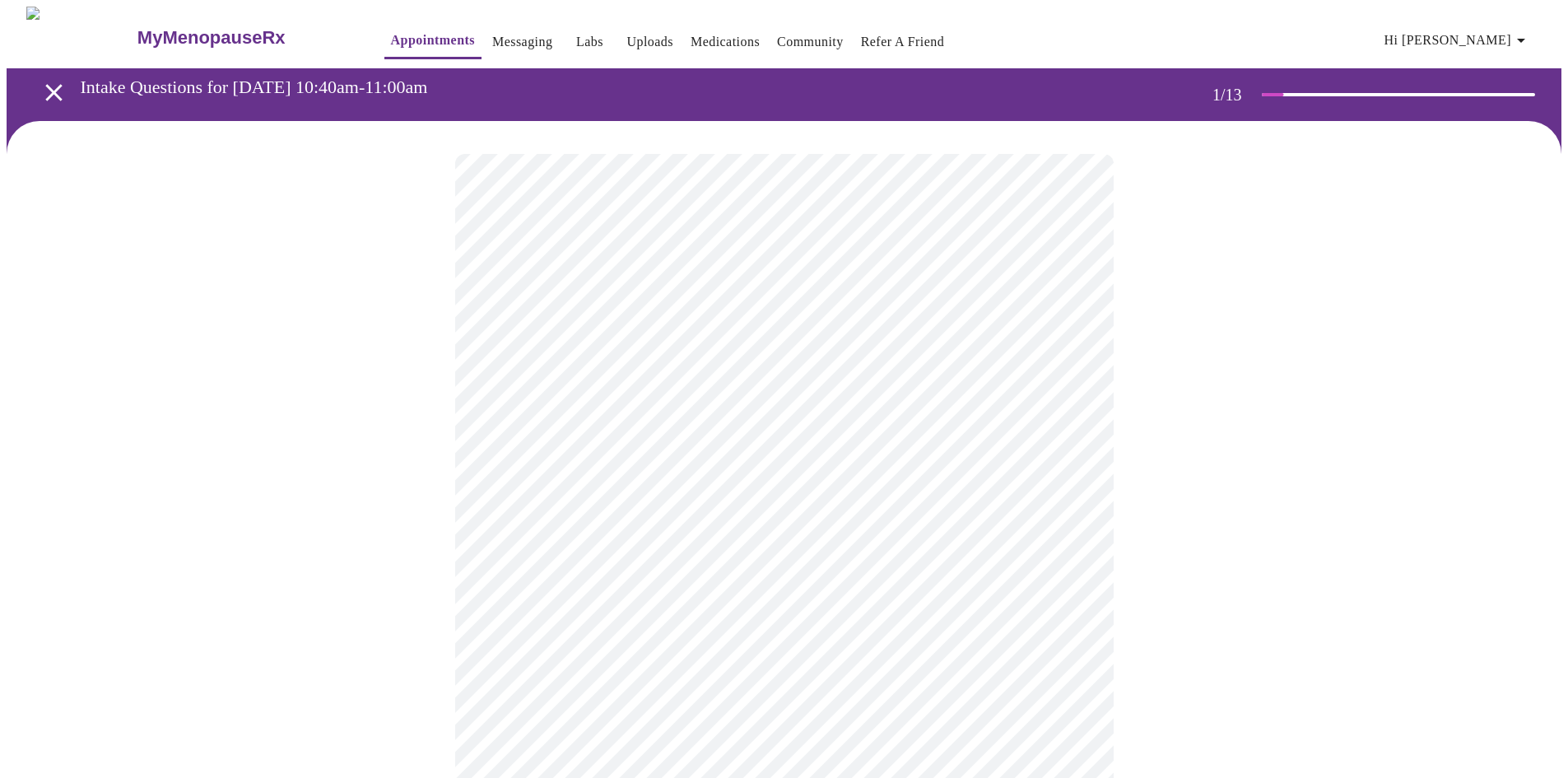
click at [599, 483] on body "MyMenopauseRx Appointments Messaging Labs Uploads Medications Community Refer a…" at bounding box center [784, 753] width 1555 height 1494
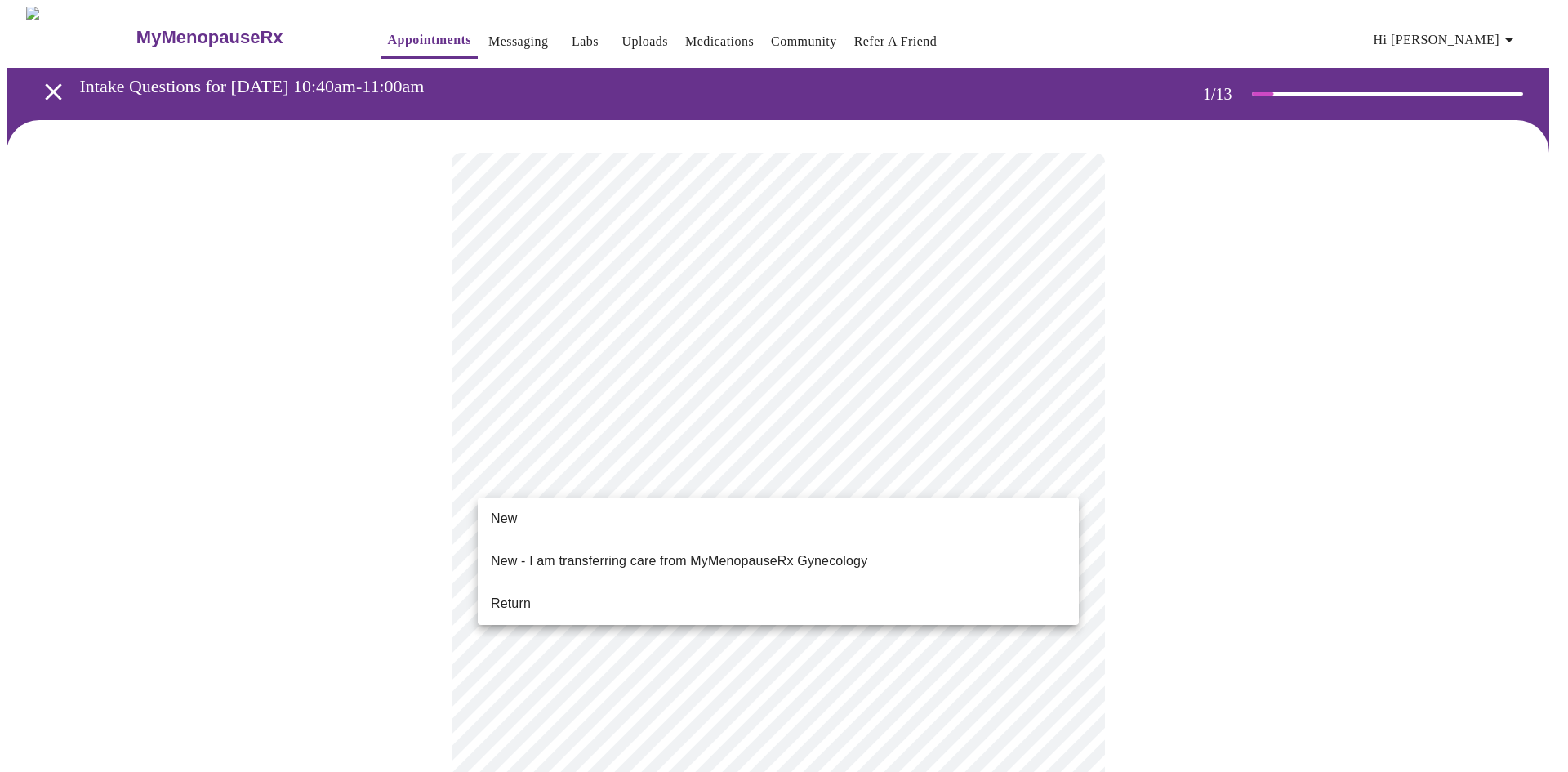
click at [532, 599] on li "Return" at bounding box center [778, 603] width 601 height 29
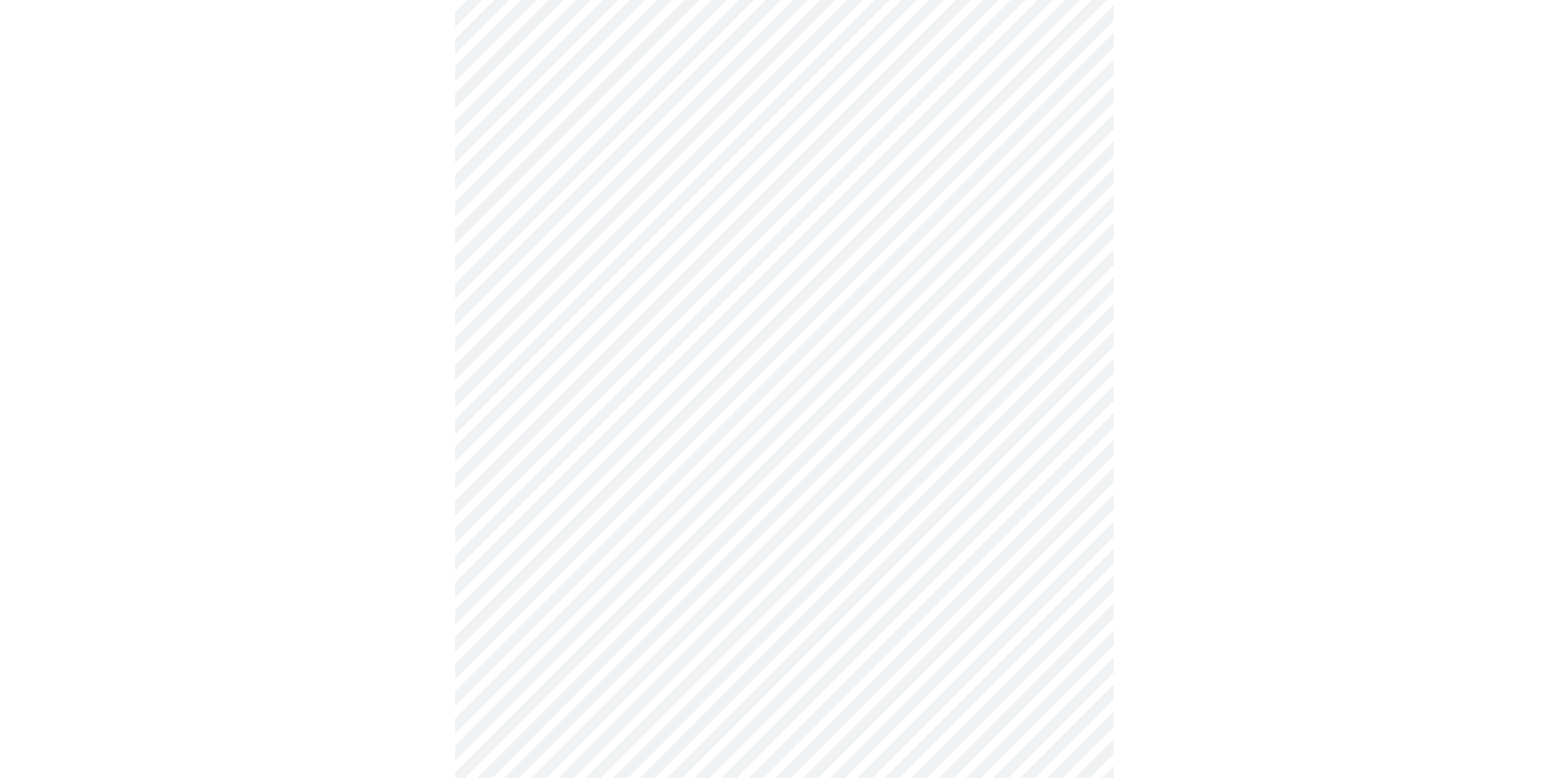
scroll to position [693, 0]
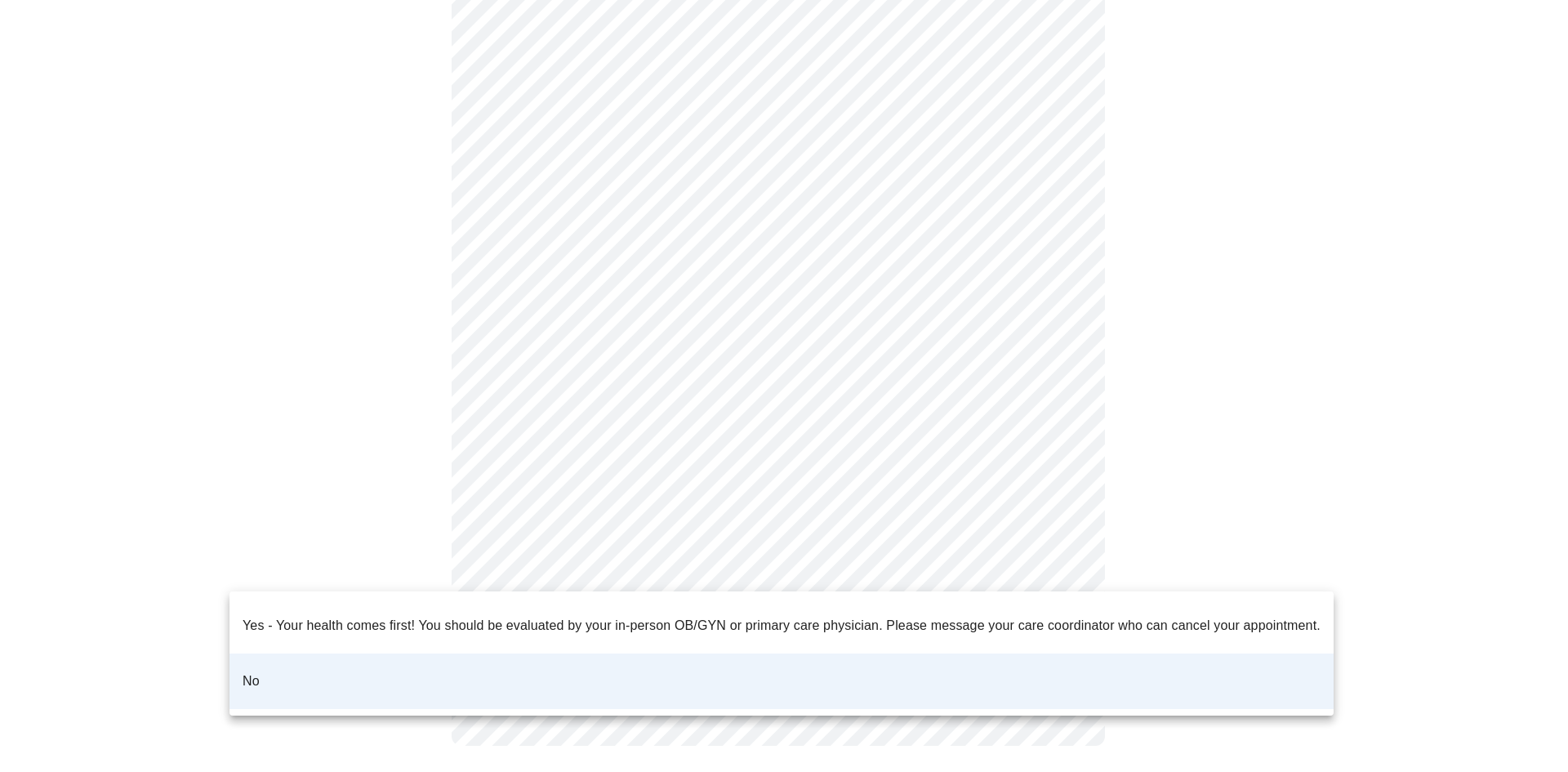
click at [994, 561] on body "MyMenopauseRx Appointments Messaging Labs Uploads Medications Community Refer a…" at bounding box center [784, 48] width 1555 height 1459
click at [703, 684] on ul "Yes - Your health comes first! You should be evaluated by your in-person OB/GYN…" at bounding box center [781, 652] width 1104 height 124
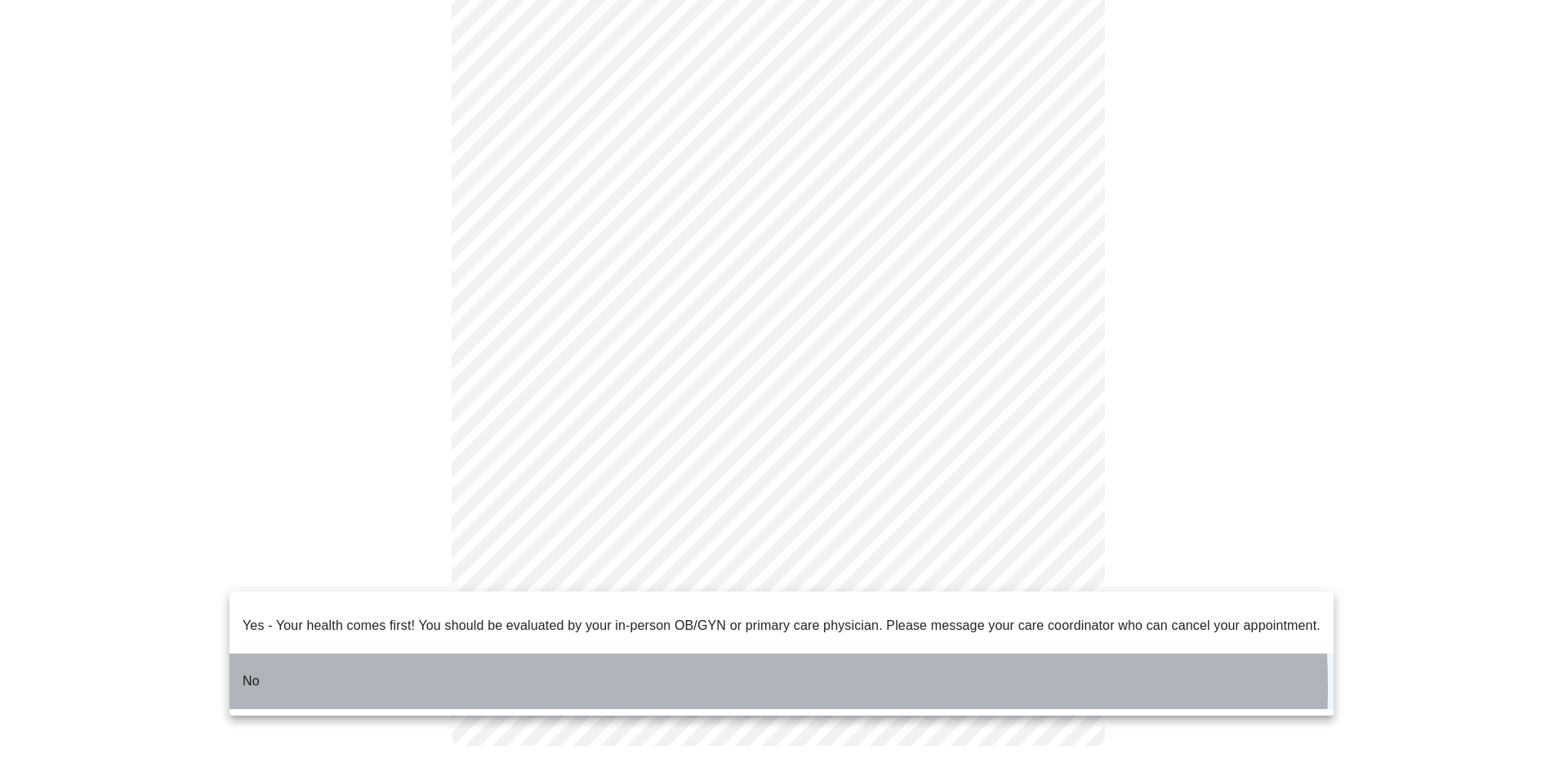
click at [695, 674] on li "No" at bounding box center [781, 681] width 1104 height 56
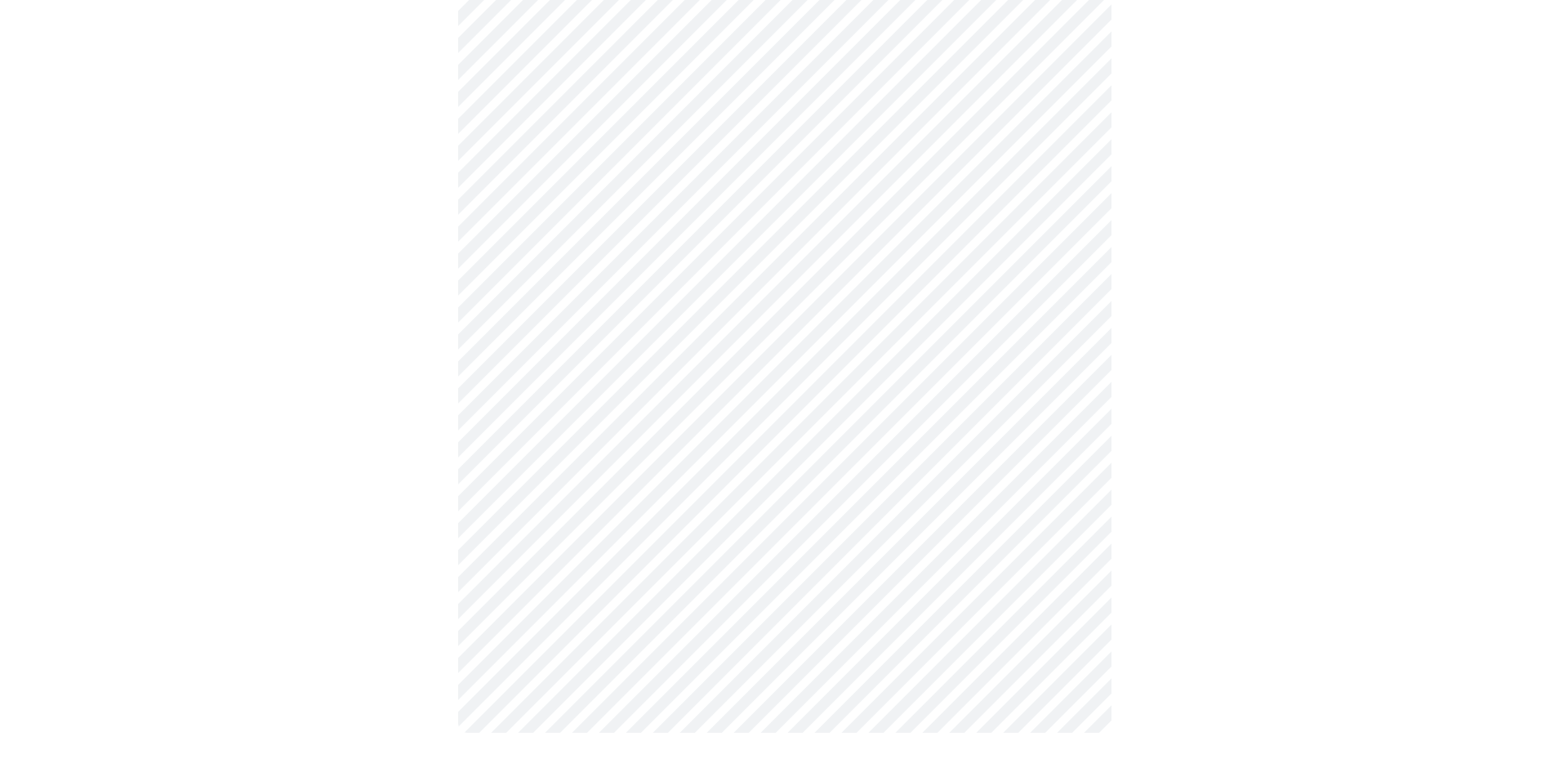
scroll to position [0, 0]
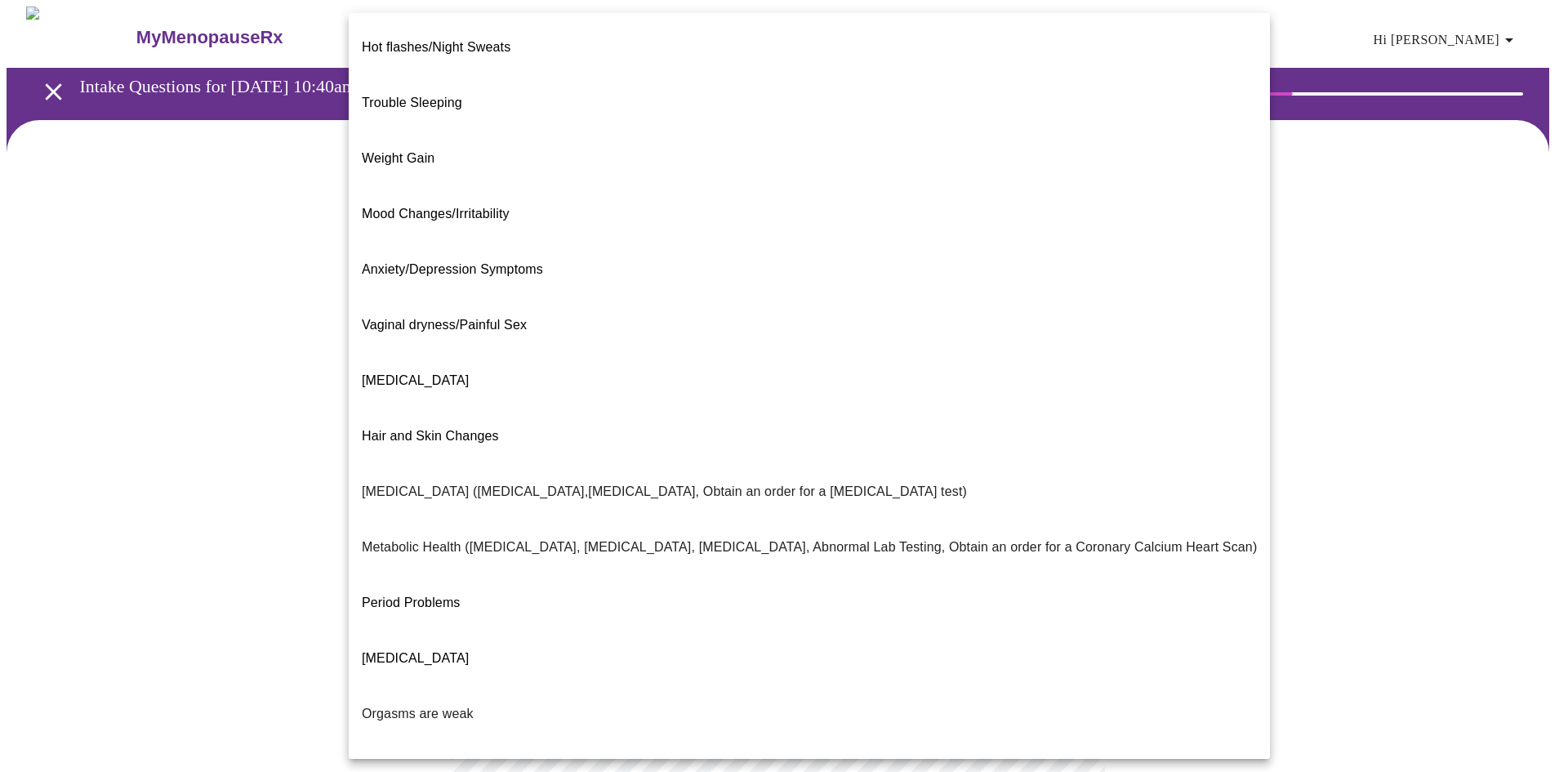
click at [852, 333] on body "MyMenopauseRx Appointments Messaging Labs Uploads Medications Community Refer a…" at bounding box center [784, 498] width 1555 height 982
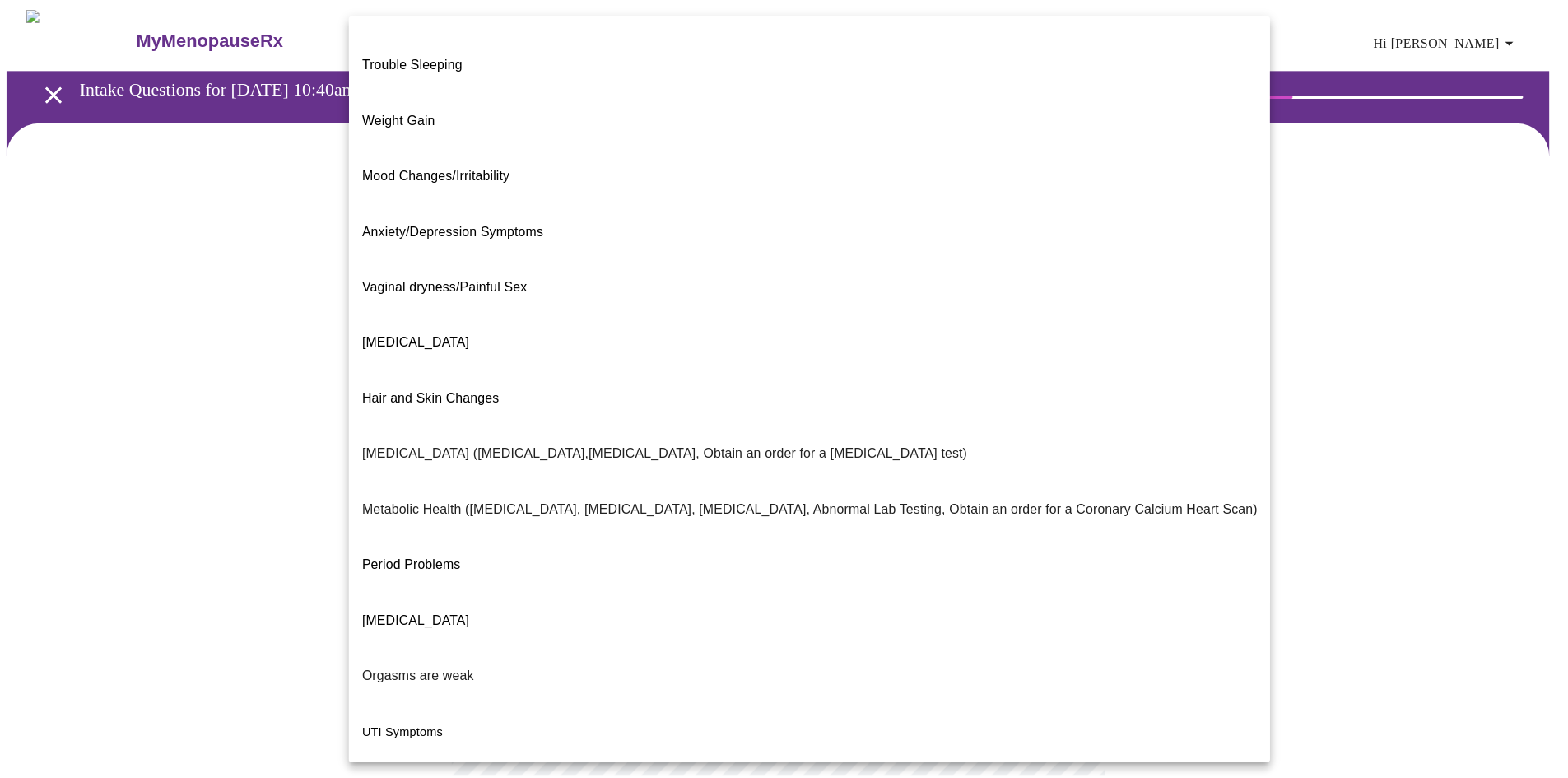
scroll to position [75, 0]
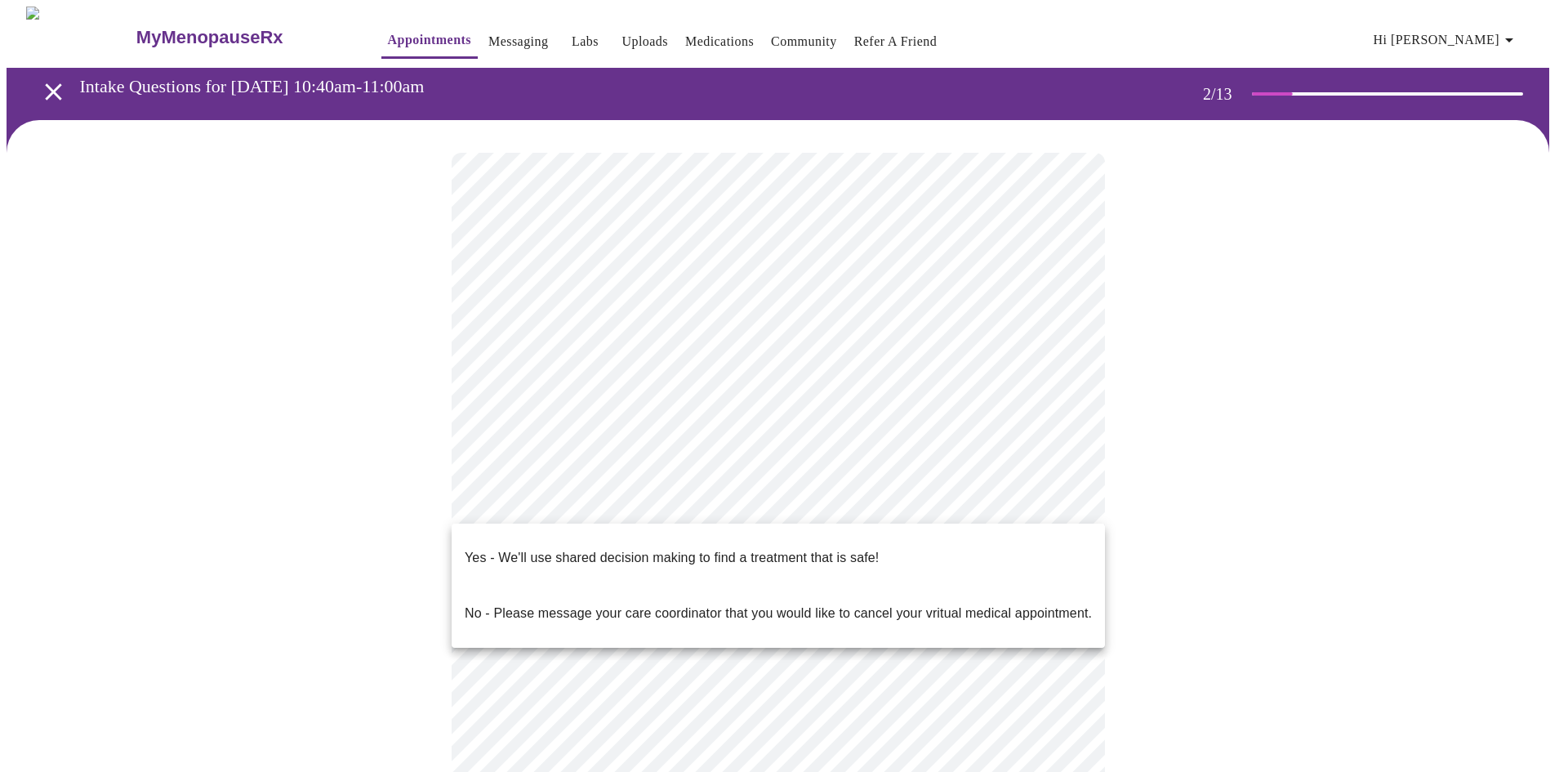
click at [1061, 500] on body "MyMenopauseRx Appointments Messaging Labs Uploads Medications Community Refer a…" at bounding box center [784, 493] width 1555 height 972
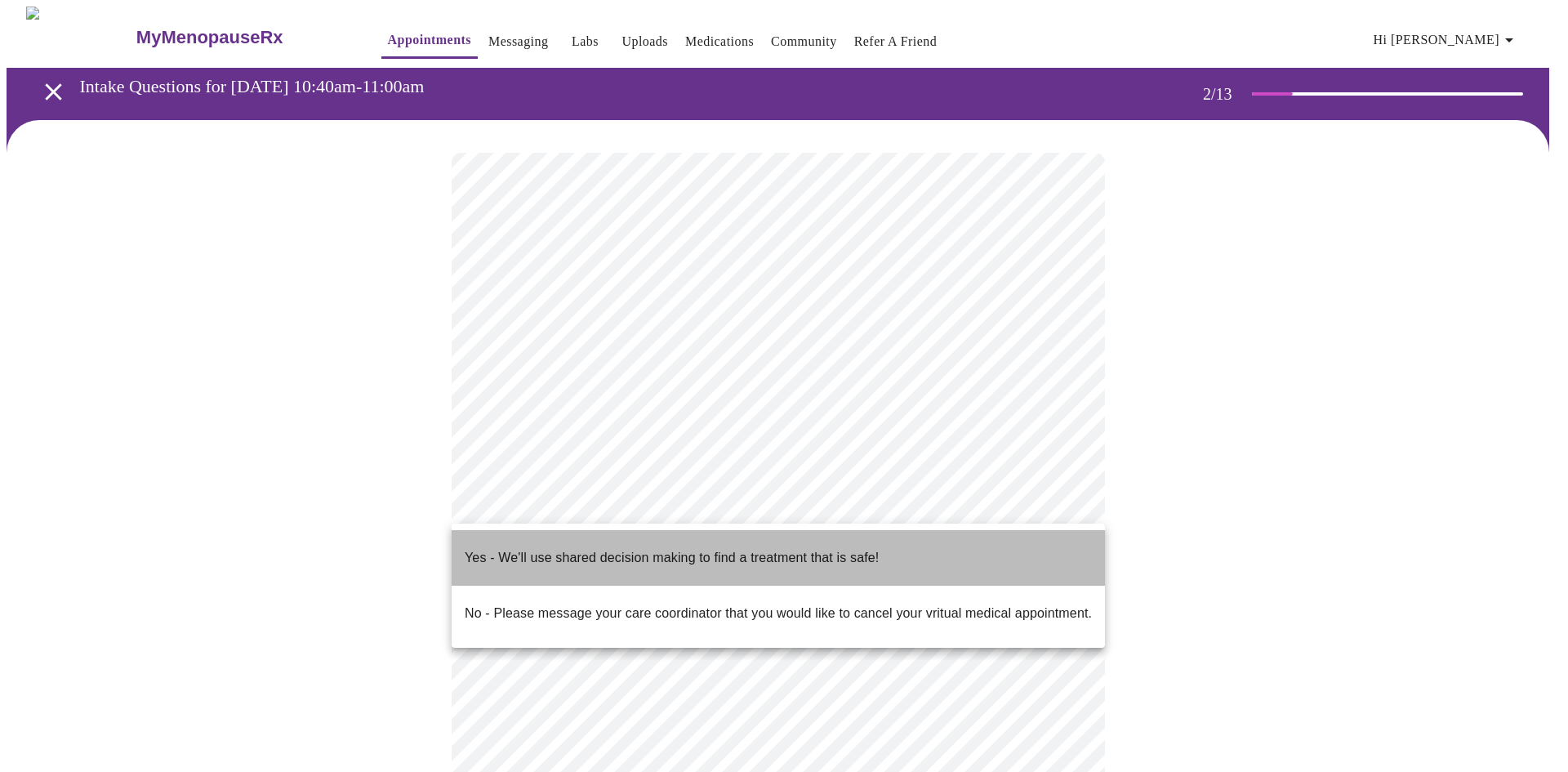
click at [559, 548] on p "Yes - We'll use shared decision making to find a treatment that is safe!" at bounding box center [671, 557] width 415 height 20
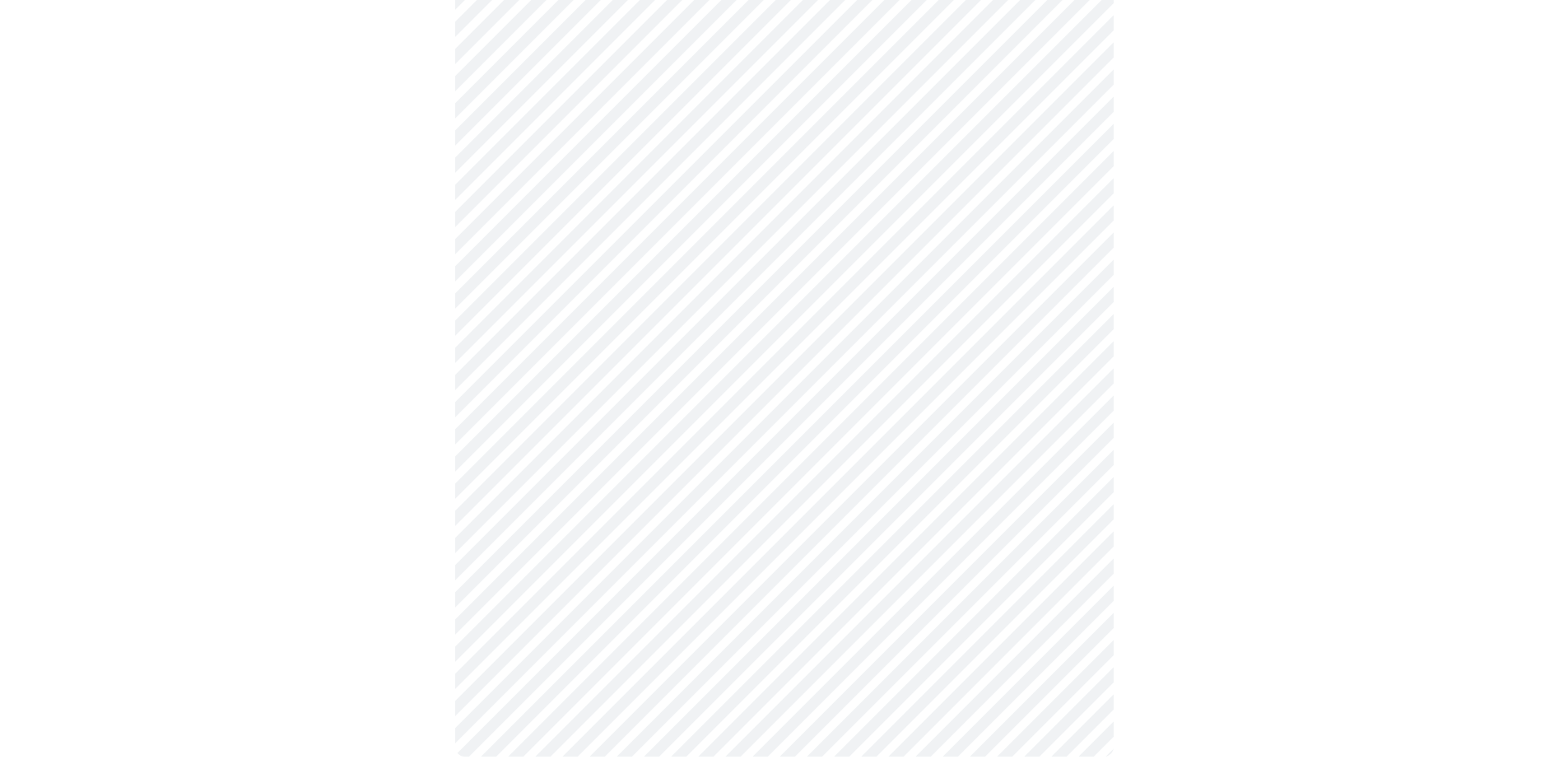
scroll to position [192, 0]
click at [1181, 533] on div at bounding box center [784, 356] width 1555 height 855
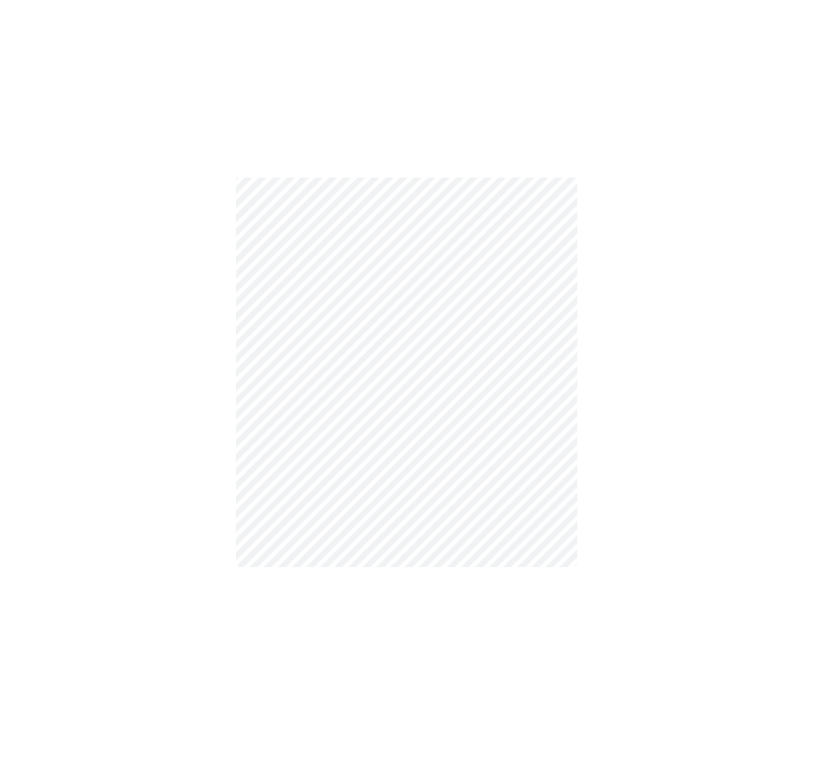
scroll to position [218, 0]
